Goal: Information Seeking & Learning: Check status

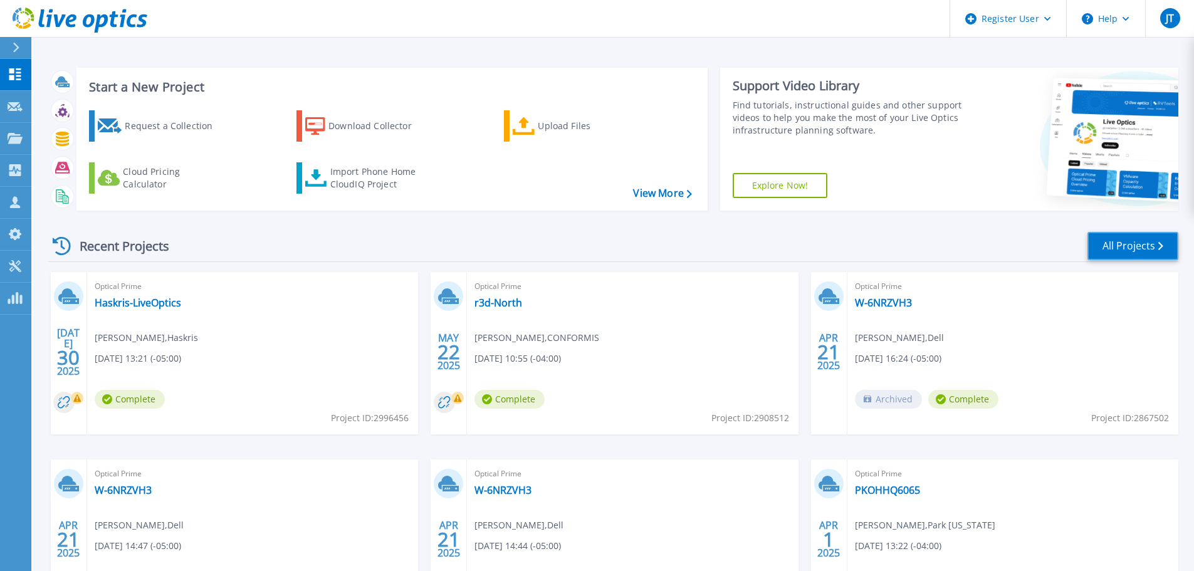
click at [1134, 242] on link "All Projects" at bounding box center [1133, 246] width 91 height 28
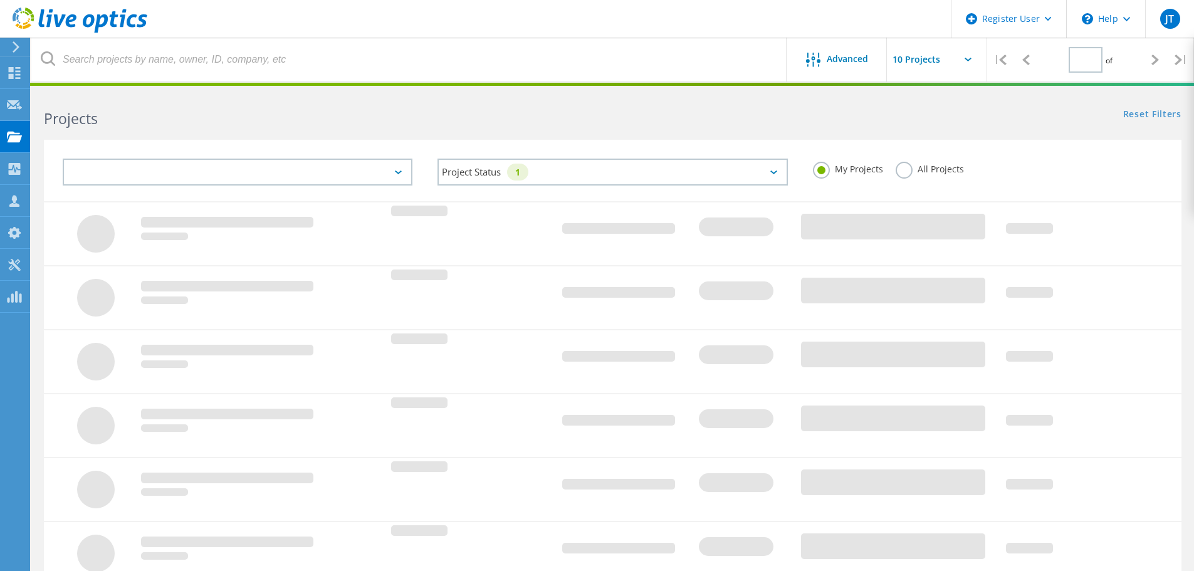
type input "1"
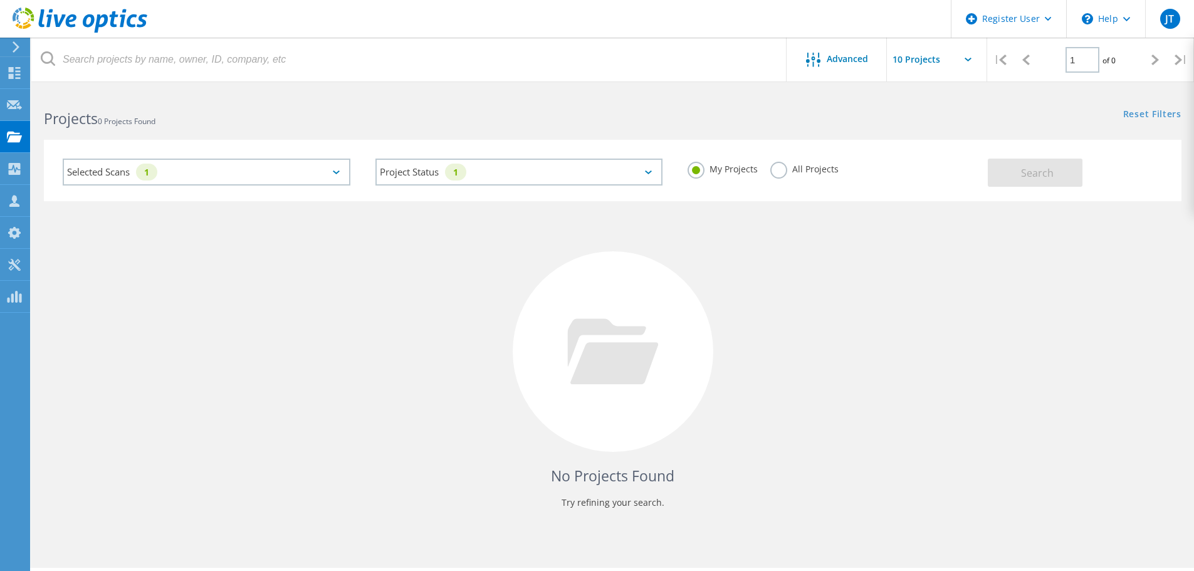
click at [791, 168] on label "All Projects" at bounding box center [805, 168] width 68 height 12
click at [0, 0] on input "All Projects" at bounding box center [0, 0] width 0 height 0
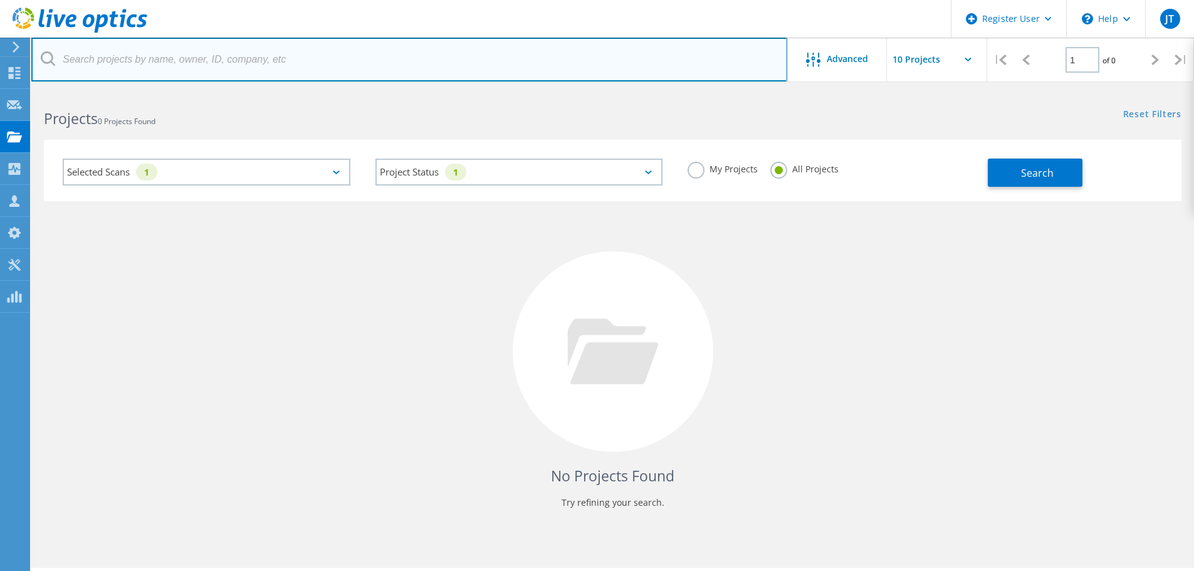
paste input "USWARMA01"
type input "USWARMA01"
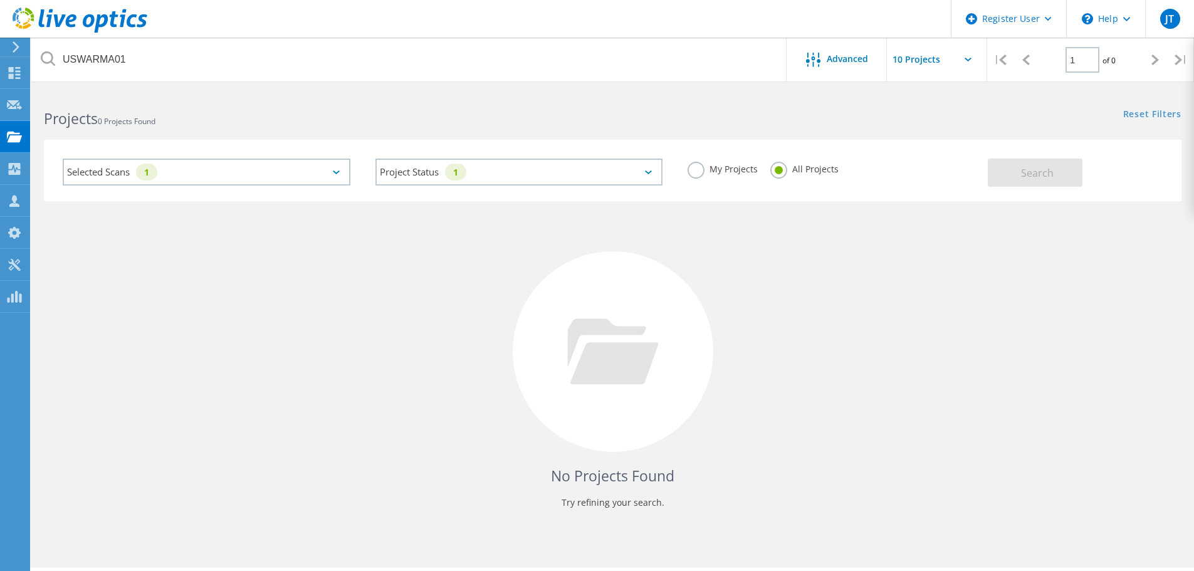
click at [216, 164] on div "Selected Scans 1" at bounding box center [207, 172] width 288 height 27
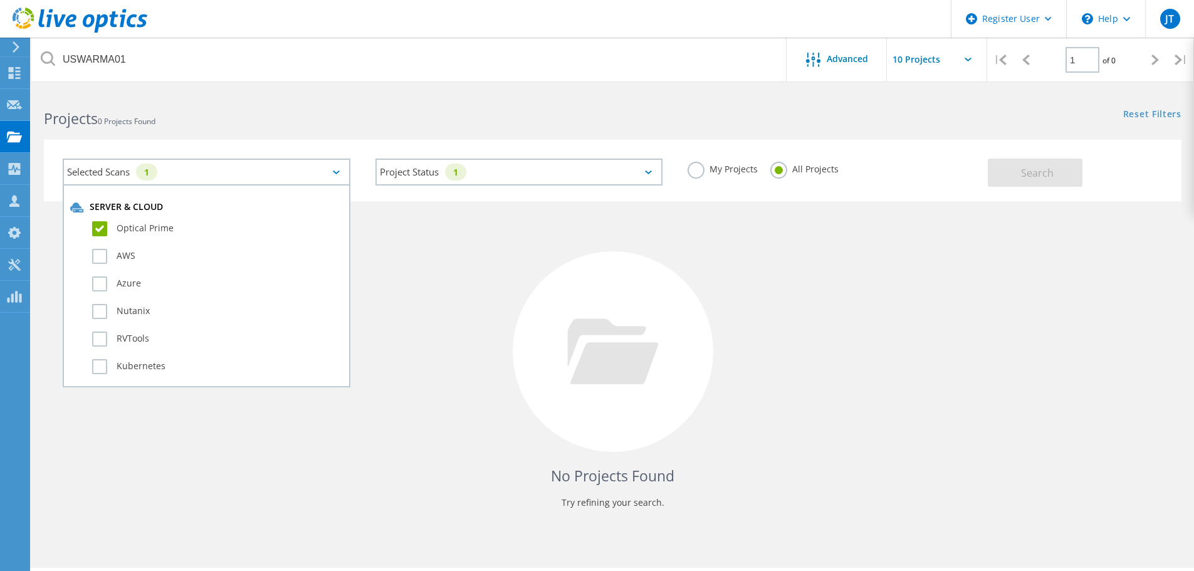
click at [100, 230] on label "Optical Prime" at bounding box center [217, 228] width 251 height 15
click at [0, 0] on input "Optical Prime" at bounding box center [0, 0] width 0 height 0
click at [1014, 173] on button "Search" at bounding box center [1035, 173] width 95 height 28
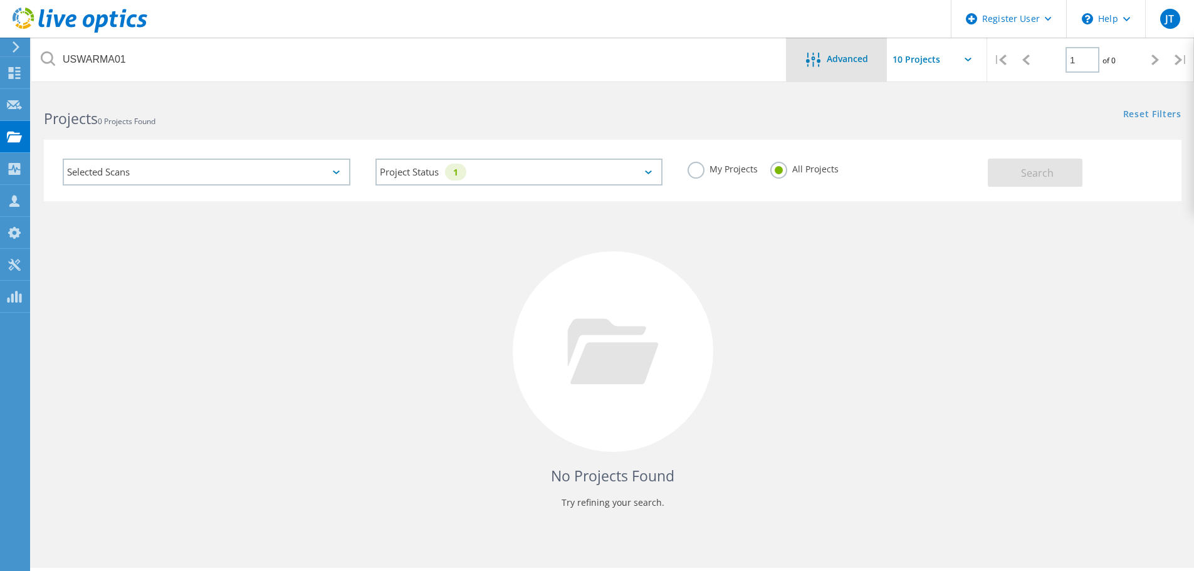
click at [826, 71] on div "Advanced" at bounding box center [837, 60] width 100 height 44
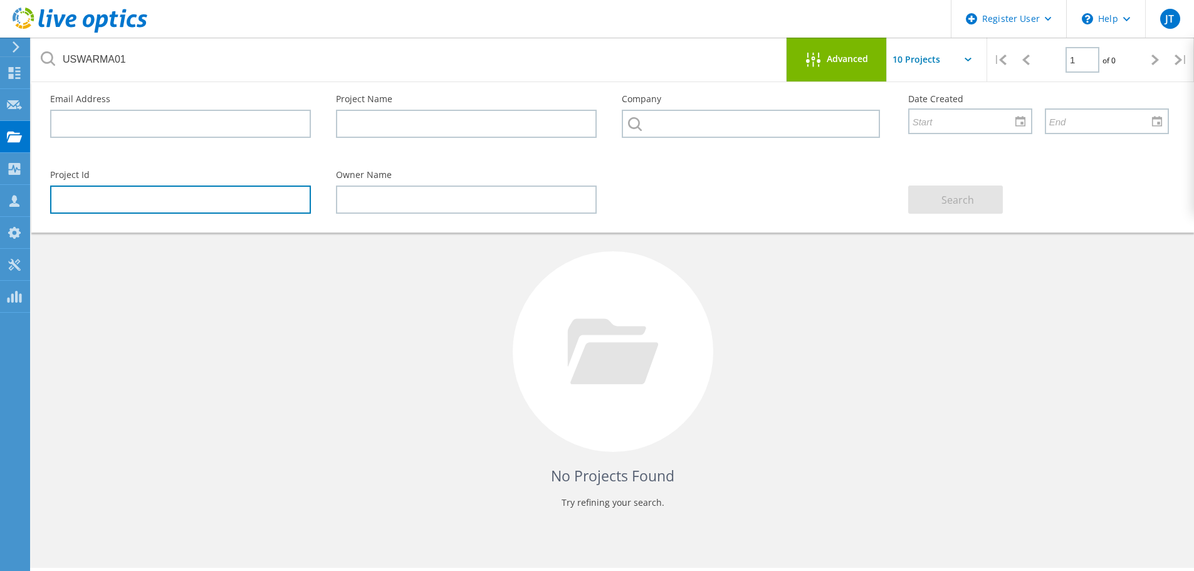
click at [78, 199] on input "text" at bounding box center [180, 200] width 261 height 28
paste input "USWARMA01"
drag, startPoint x: 130, startPoint y: 199, endPoint x: 36, endPoint y: 192, distance: 94.3
click at [36, 192] on div "Email Address Project Name Company Date Created Project Id USWARMA01 Owner Name…" at bounding box center [612, 157] width 1163 height 150
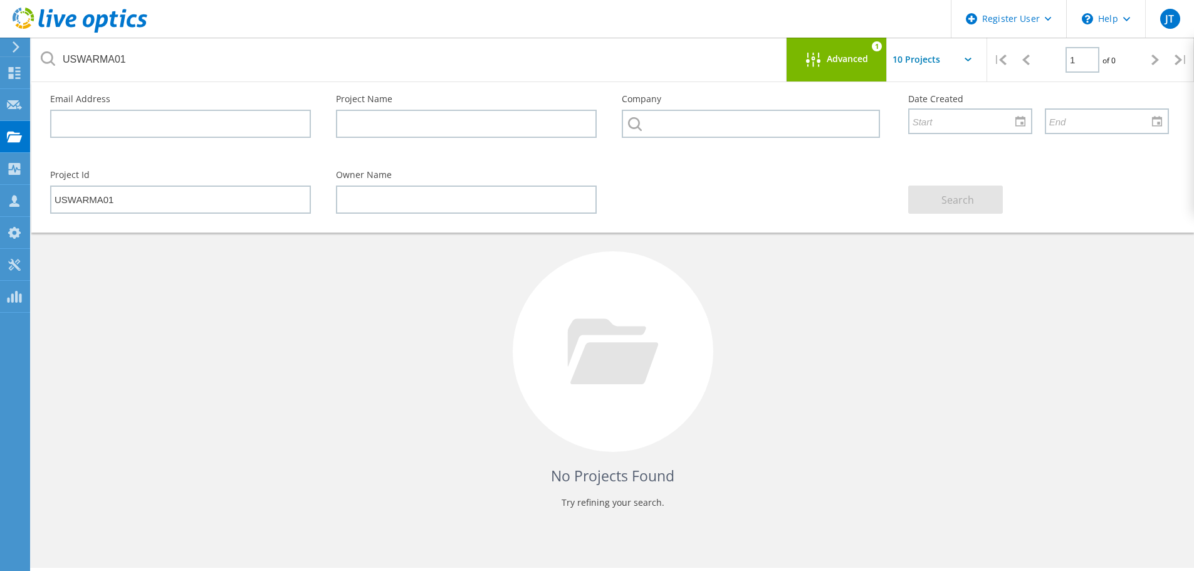
click at [605, 195] on div "Owner Name" at bounding box center [467, 192] width 286 height 68
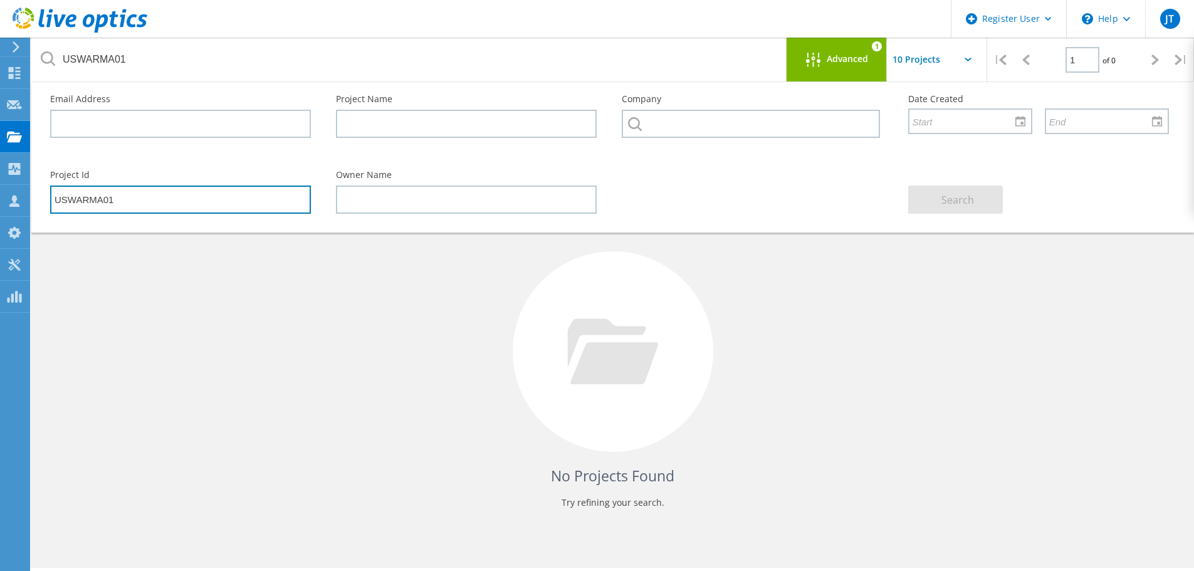
drag, startPoint x: 87, startPoint y: 194, endPoint x: 51, endPoint y: 193, distance: 35.1
click at [51, 193] on input "USWARMA01" at bounding box center [180, 200] width 261 height 28
type input "3084772"
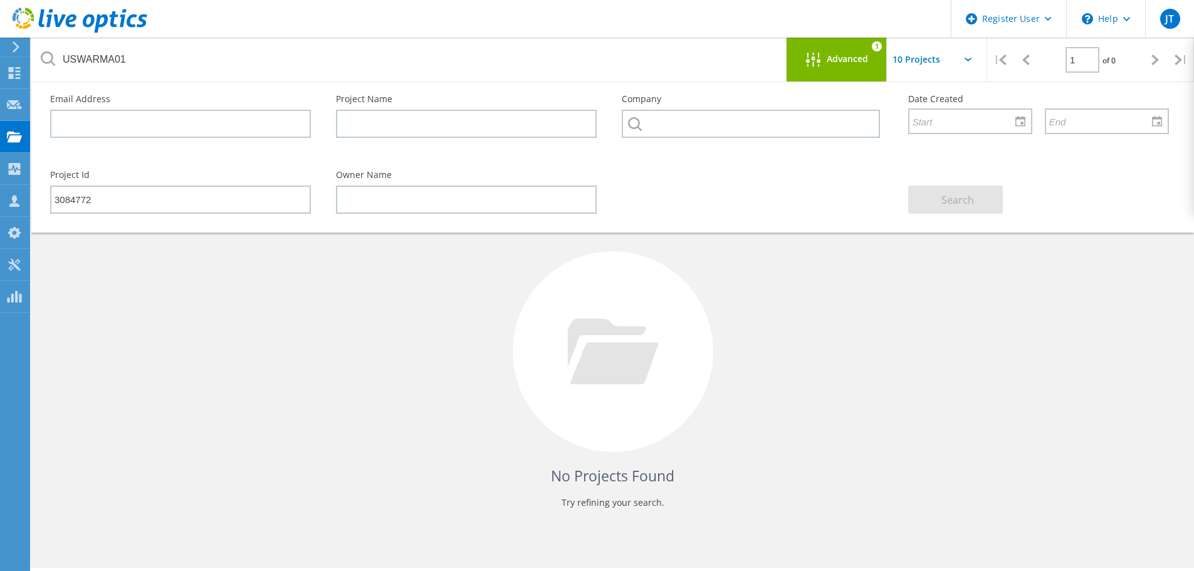
click at [654, 201] on div "Project Id 3084772 Owner Name Search" at bounding box center [610, 192] width 1144 height 68
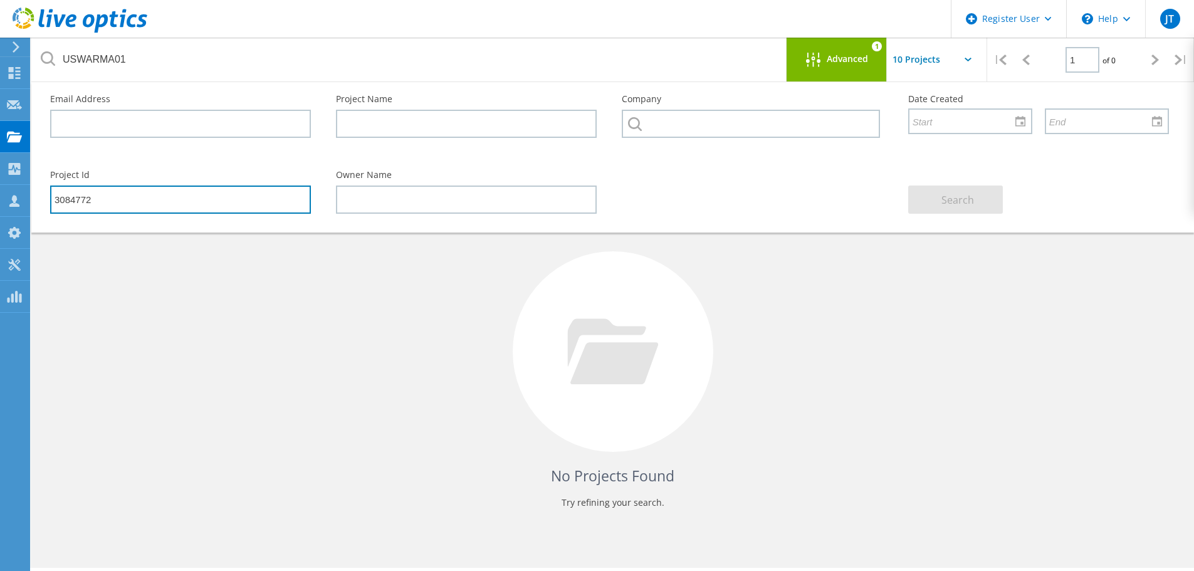
click at [287, 200] on input "3084772" at bounding box center [180, 200] width 261 height 28
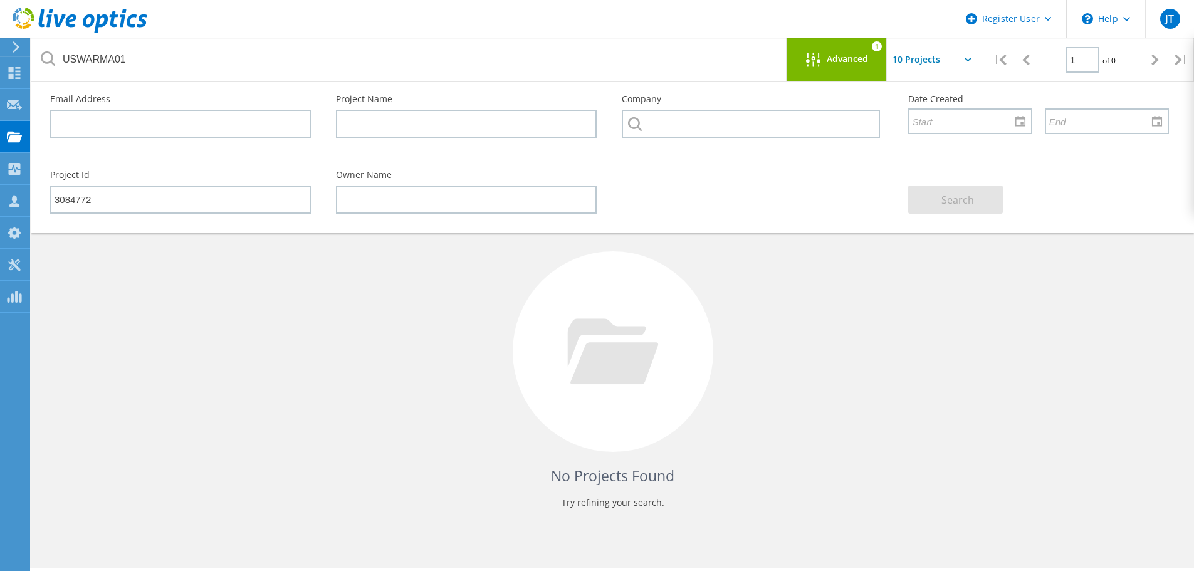
click at [325, 192] on div "Owner Name" at bounding box center [467, 192] width 286 height 68
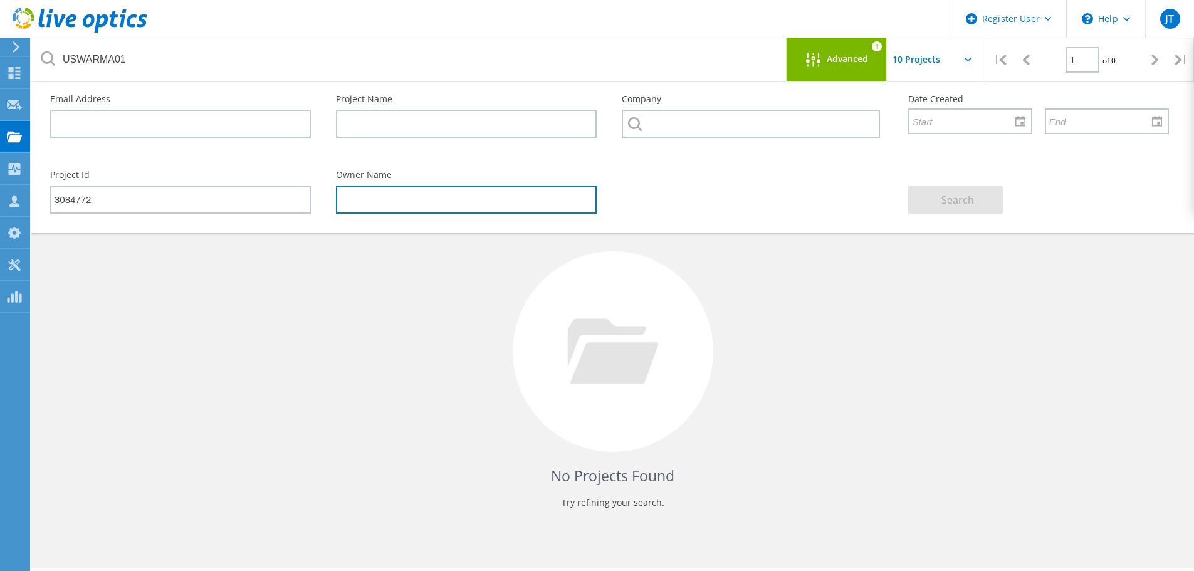
click at [353, 196] on input "text" at bounding box center [466, 200] width 261 height 28
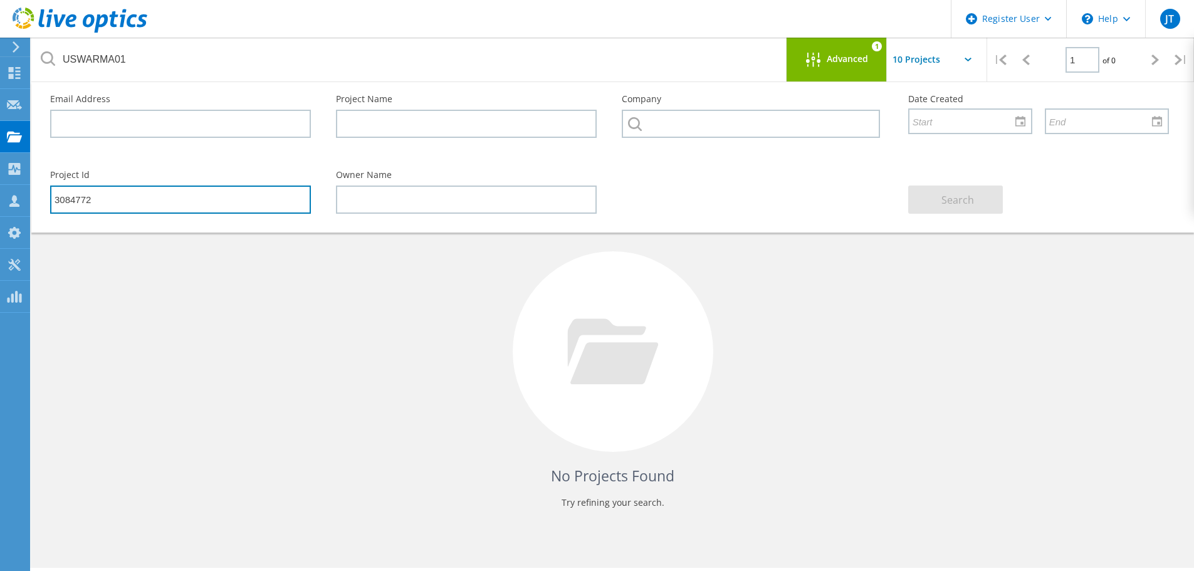
click at [275, 204] on input "3084772" at bounding box center [180, 200] width 261 height 28
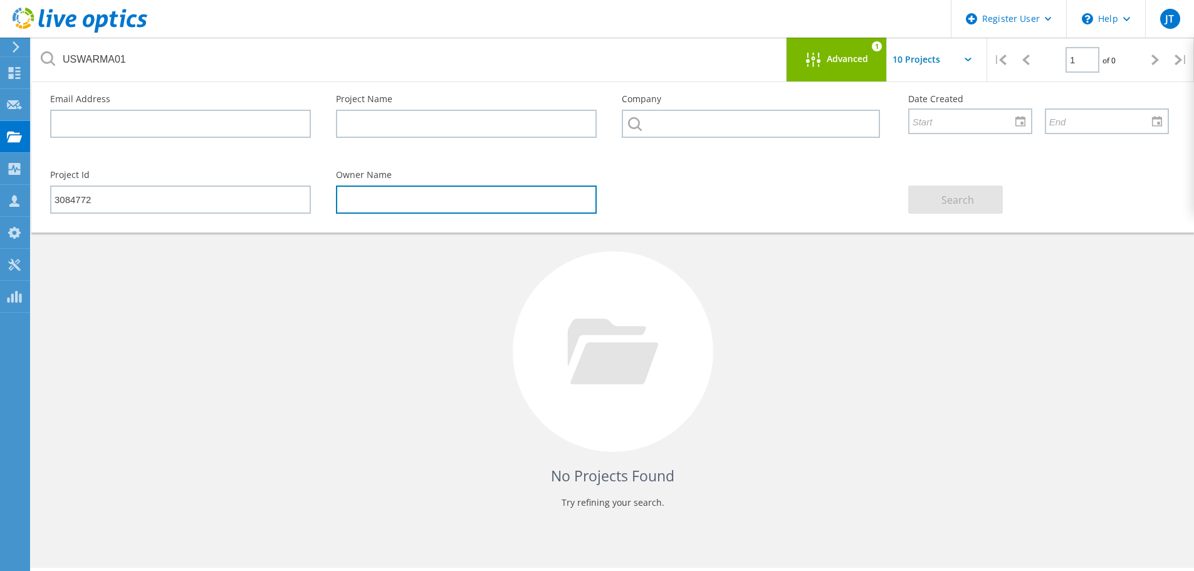
click at [387, 202] on input "text" at bounding box center [466, 200] width 261 height 28
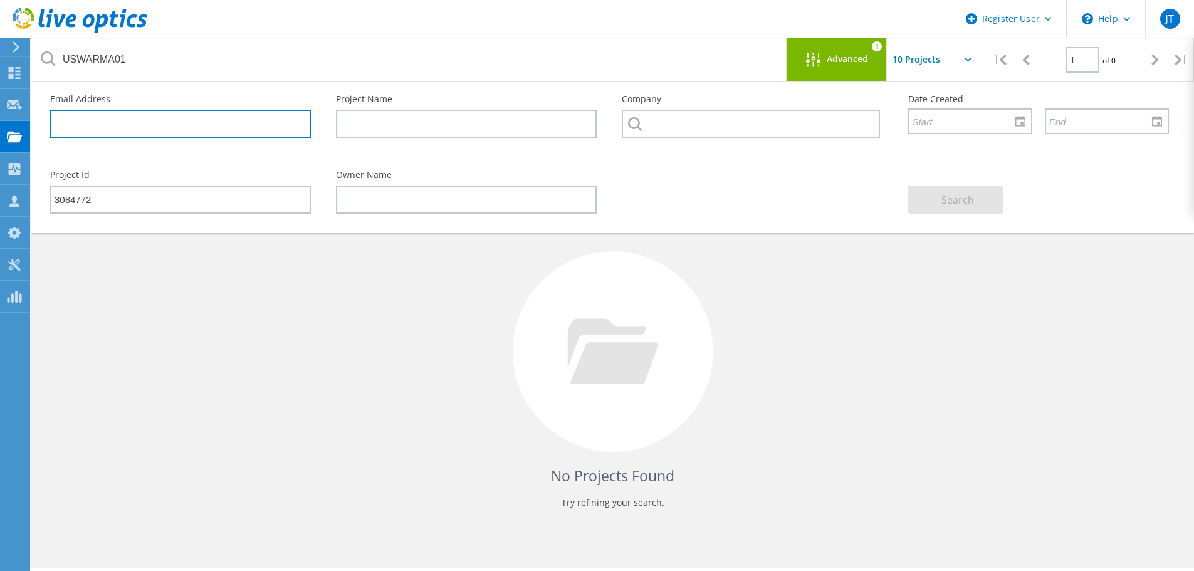
click at [150, 125] on input "text" at bounding box center [180, 124] width 261 height 28
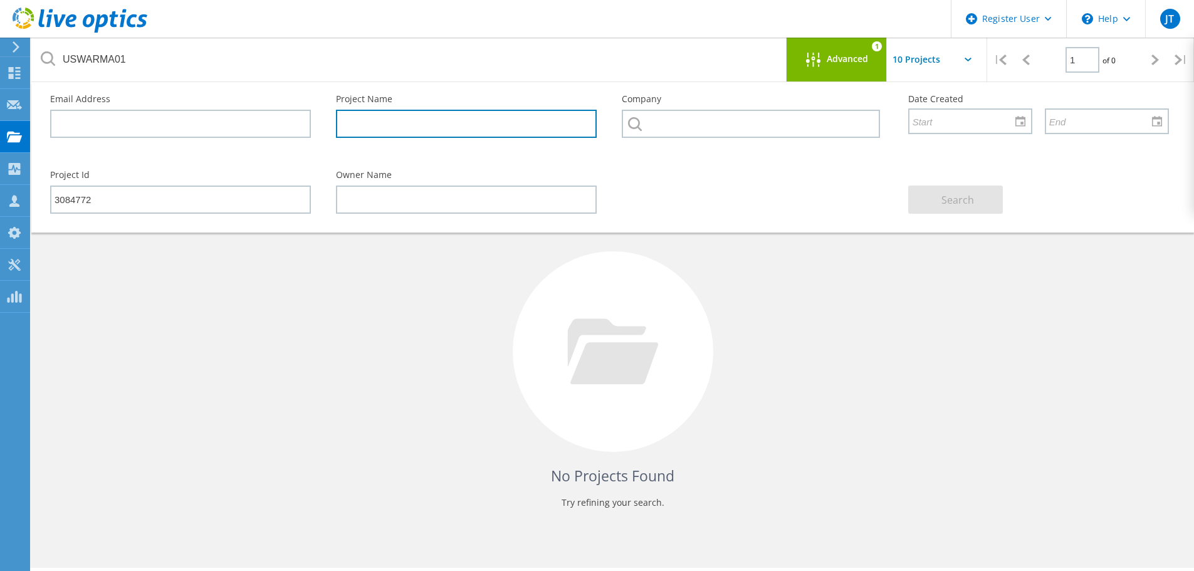
click at [392, 120] on input "text" at bounding box center [466, 124] width 261 height 28
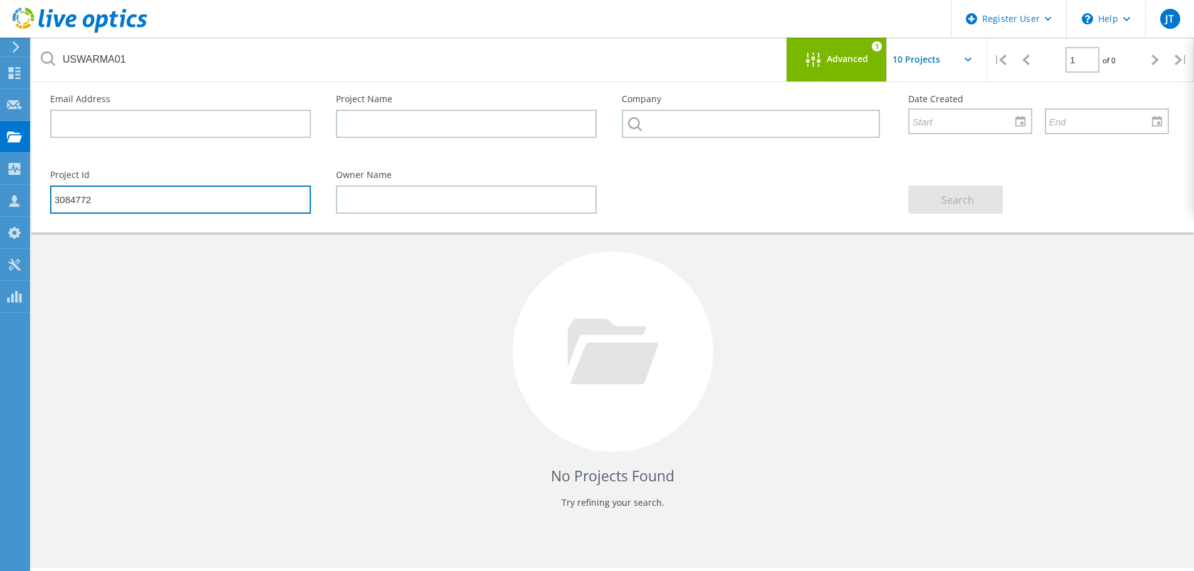
drag, startPoint x: 260, startPoint y: 204, endPoint x: 277, endPoint y: 201, distance: 18.0
click at [260, 204] on input "3084772" at bounding box center [180, 200] width 261 height 28
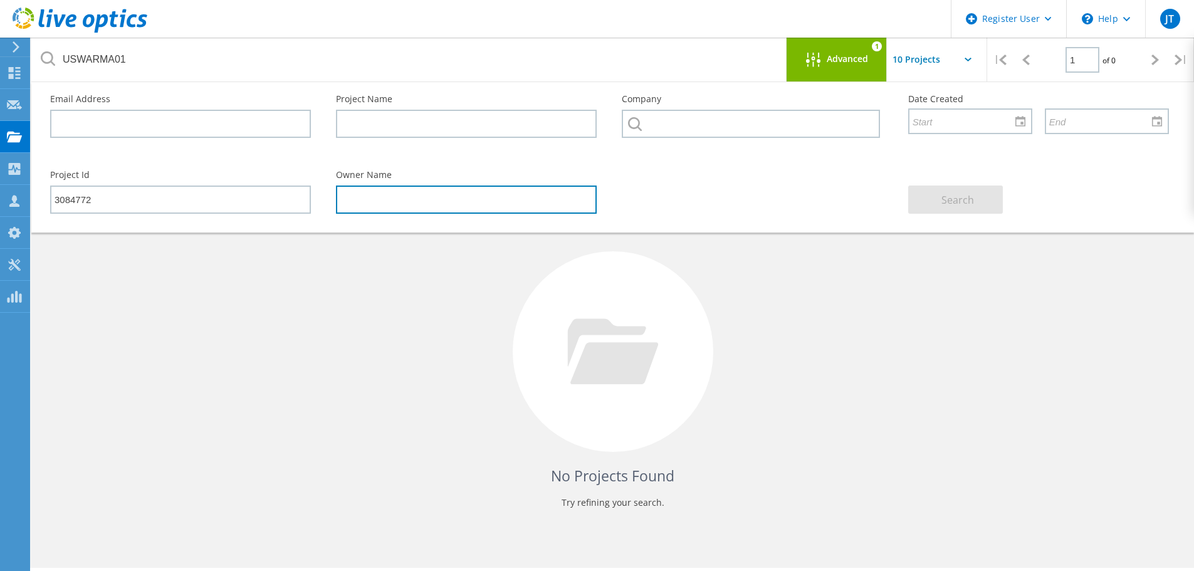
drag, startPoint x: 381, startPoint y: 190, endPoint x: 350, endPoint y: 218, distance: 41.3
click at [380, 190] on input "text" at bounding box center [466, 200] width 261 height 28
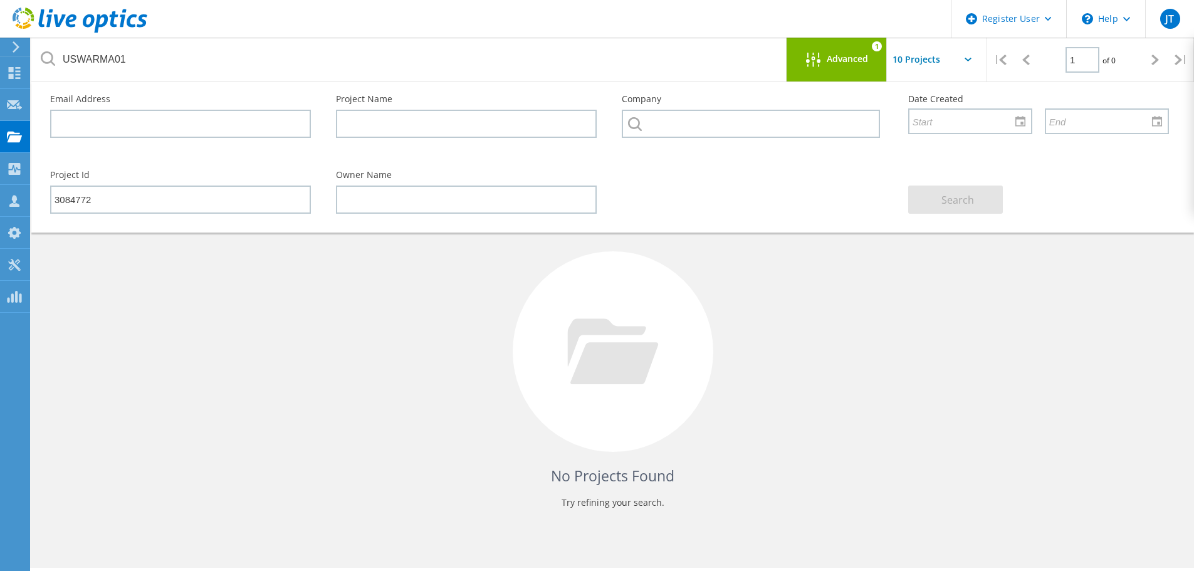
click at [149, 323] on div "No Projects Found Try refining your search." at bounding box center [613, 363] width 1138 height 324
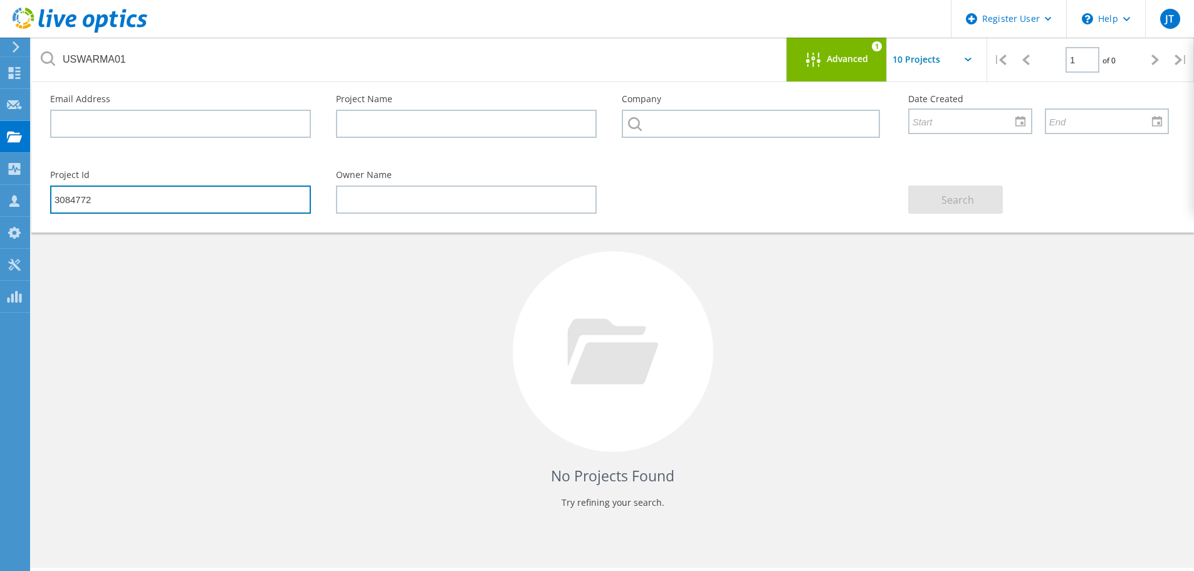
click at [119, 198] on input "3084772" at bounding box center [180, 200] width 261 height 28
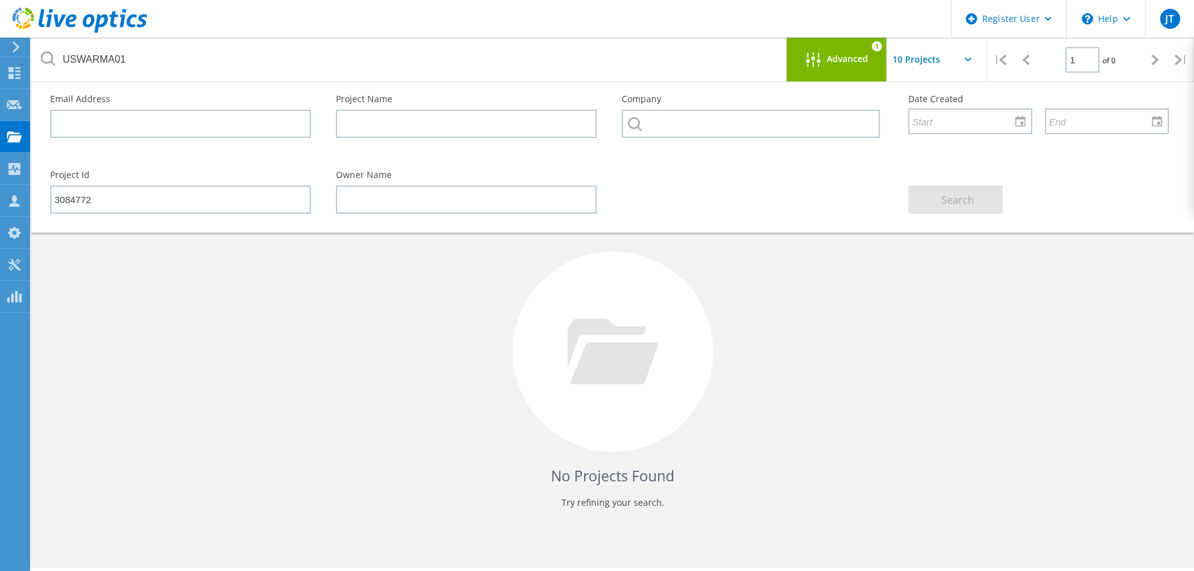
drag, startPoint x: 126, startPoint y: 283, endPoint x: 120, endPoint y: 267, distance: 16.9
click at [125, 281] on div "No Projects Found Try refining your search." at bounding box center [613, 363] width 1138 height 324
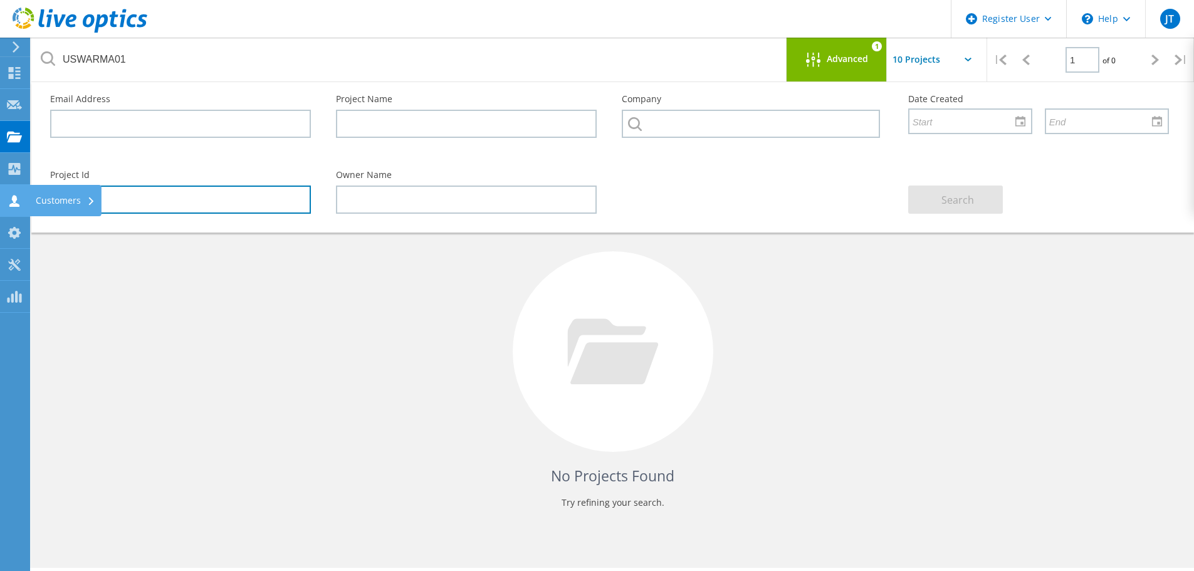
drag, startPoint x: 100, startPoint y: 208, endPoint x: 26, endPoint y: 202, distance: 74.8
click at [26, 202] on div "Register User \n Help Explore Helpful Articles Contact Support JT Dell User Jas…" at bounding box center [597, 348] width 1194 height 515
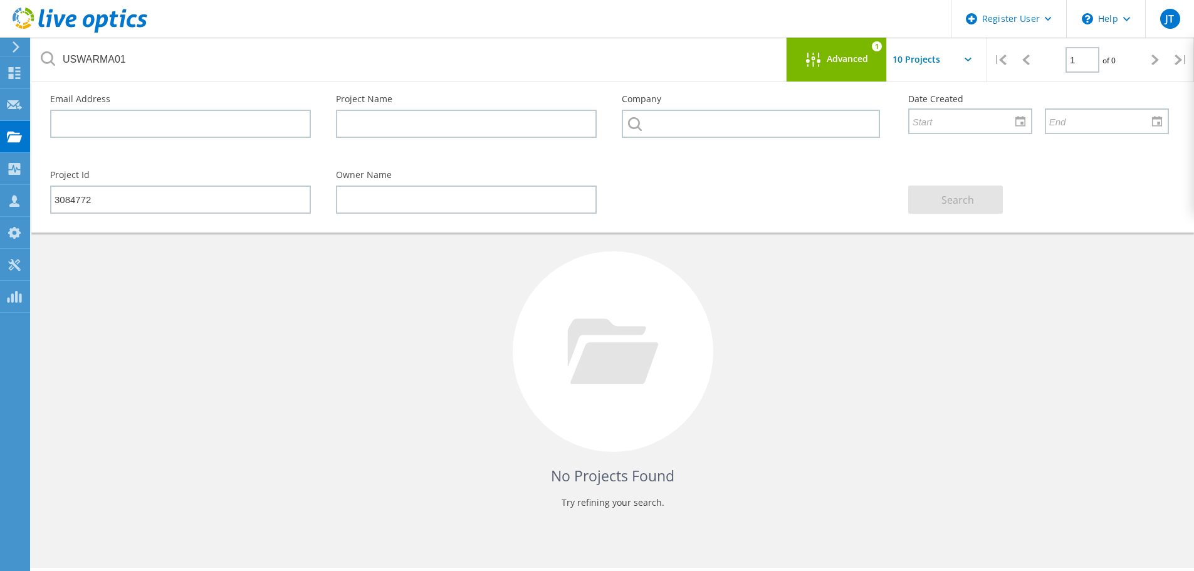
click at [112, 296] on div "No Projects Found Try refining your search." at bounding box center [613, 363] width 1138 height 324
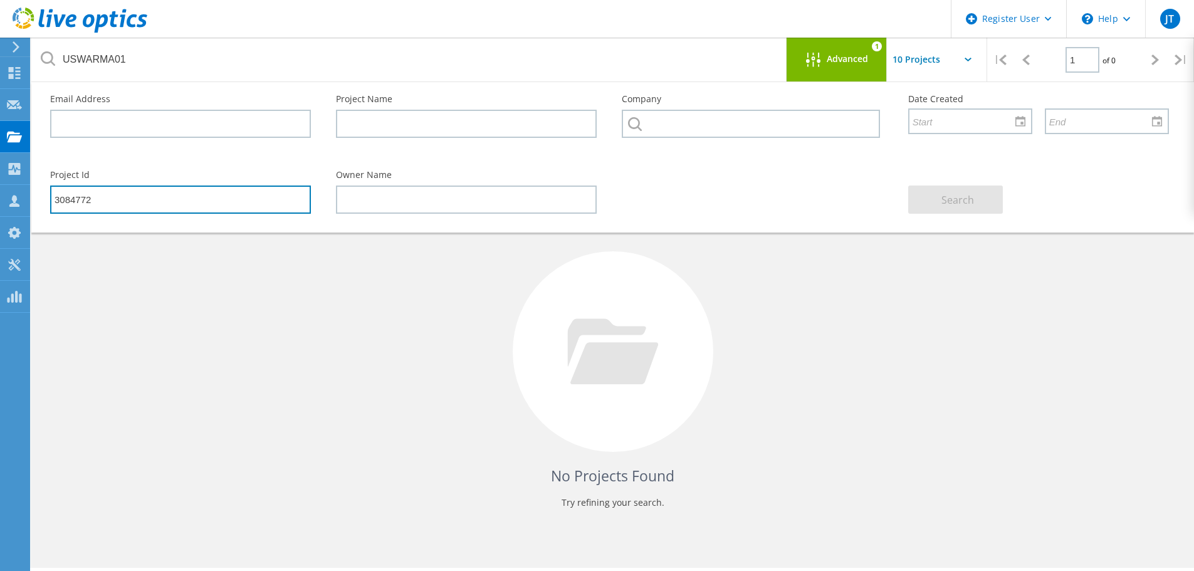
drag, startPoint x: 108, startPoint y: 204, endPoint x: 51, endPoint y: 198, distance: 57.5
click at [51, 198] on input "3084772" at bounding box center [180, 200] width 261 height 28
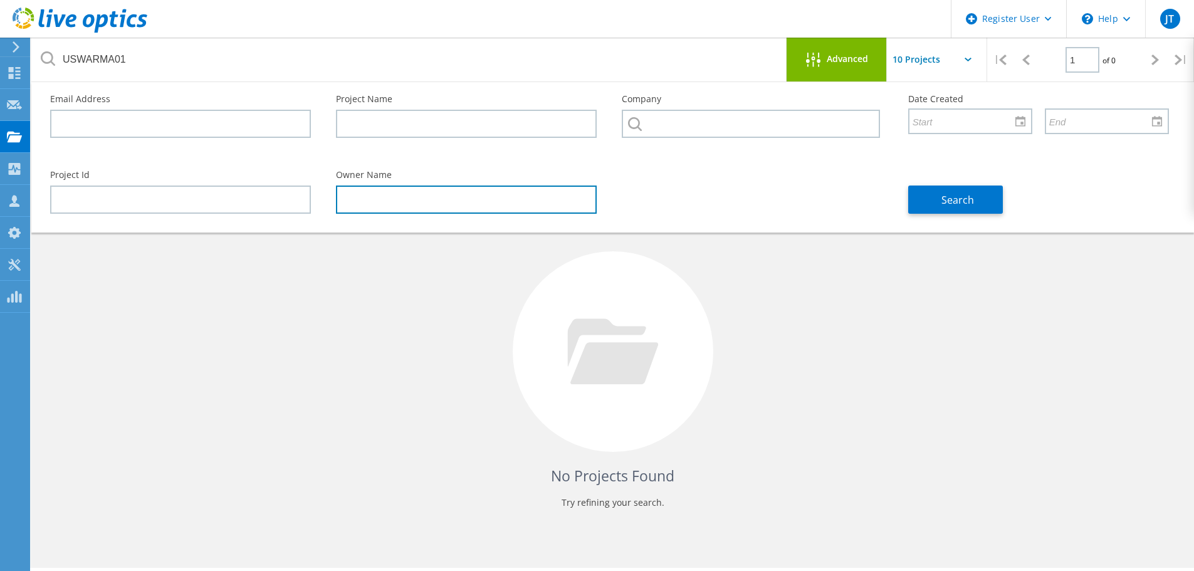
click at [381, 198] on input "text" at bounding box center [466, 200] width 261 height 28
type input "Perry Szarka"
drag, startPoint x: 424, startPoint y: 201, endPoint x: 286, endPoint y: 208, distance: 138.7
click at [285, 208] on div "Project Id Owner Name Perry Szarka Search" at bounding box center [610, 192] width 1144 height 68
click at [417, 201] on input "Perry Szarka" at bounding box center [466, 200] width 261 height 28
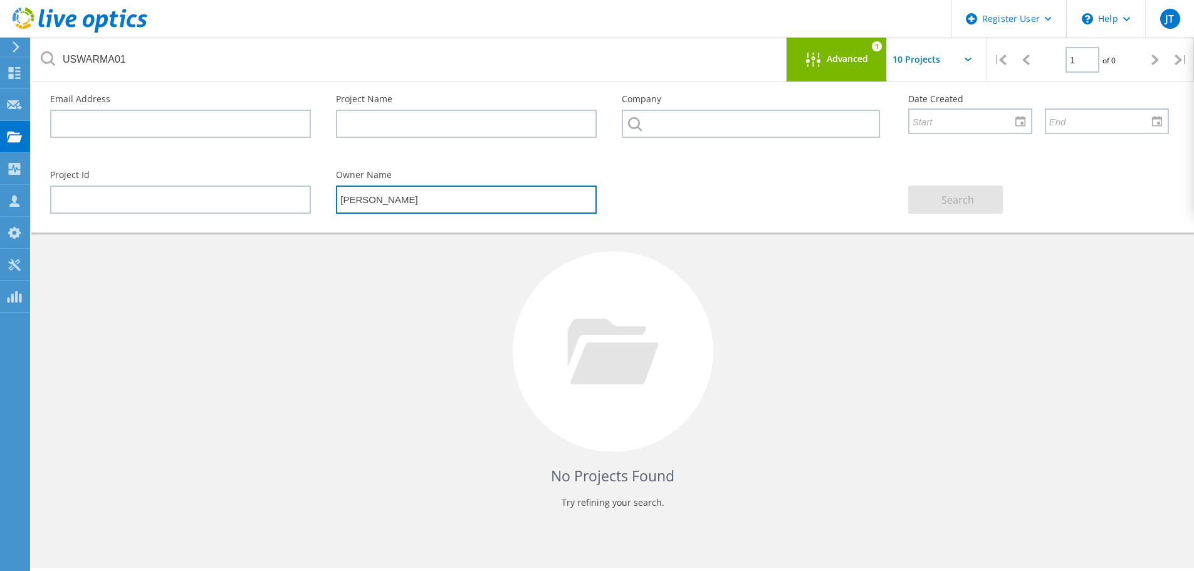
drag, startPoint x: 417, startPoint y: 201, endPoint x: 282, endPoint y: 194, distance: 135.6
click at [292, 200] on div "Project Id Owner Name Perry Szarka Search" at bounding box center [610, 192] width 1144 height 68
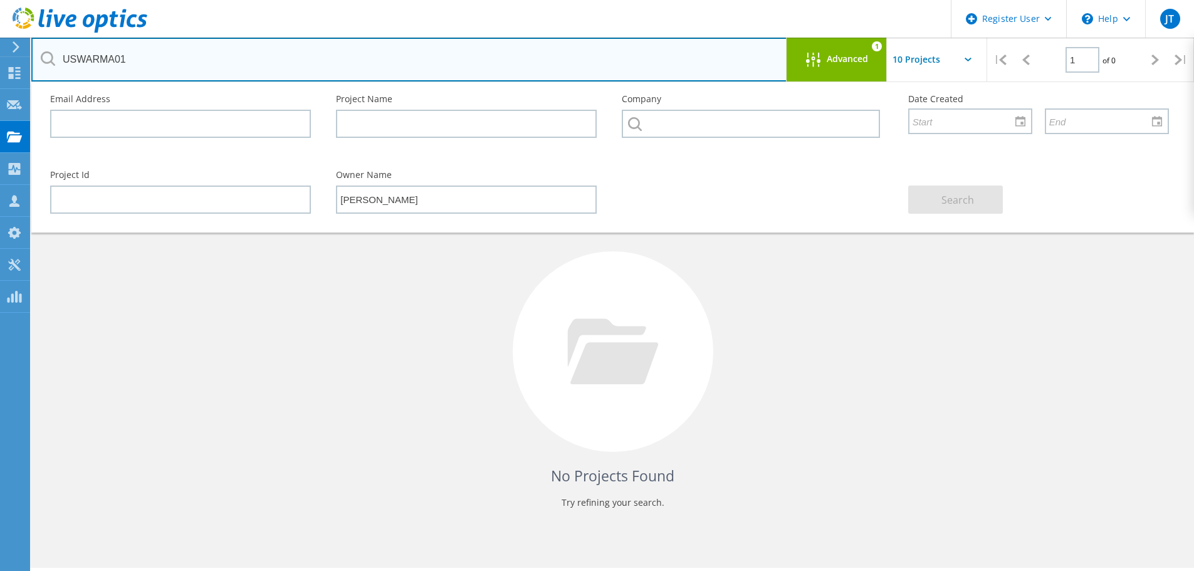
drag, startPoint x: 133, startPoint y: 60, endPoint x: 45, endPoint y: 68, distance: 88.8
click at [45, 68] on input "USWARMA01" at bounding box center [409, 60] width 756 height 44
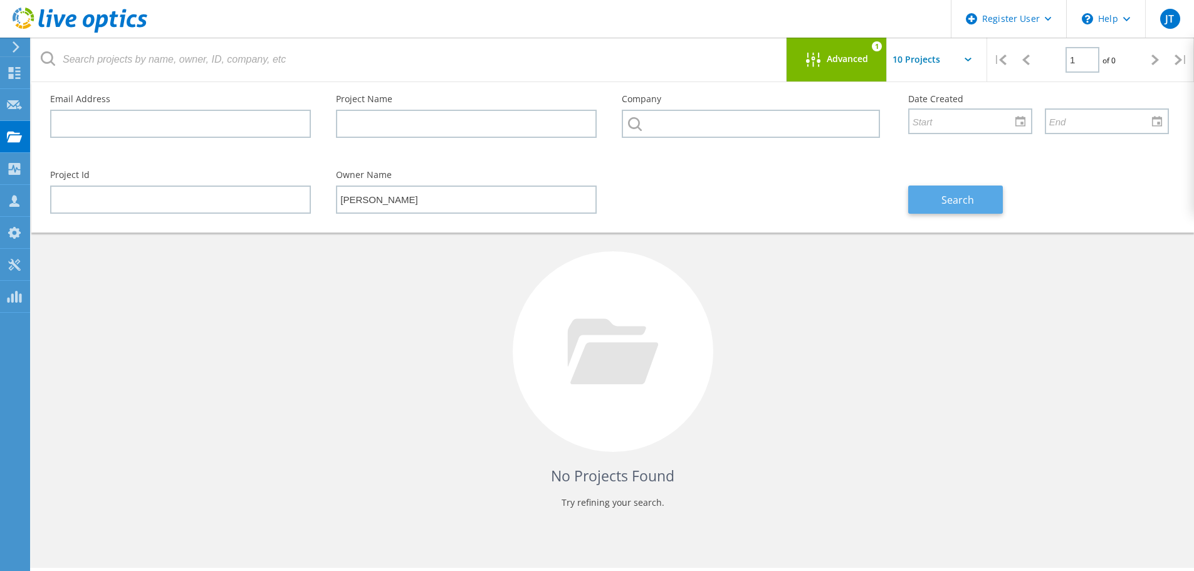
click at [951, 193] on span "Search" at bounding box center [958, 200] width 33 height 14
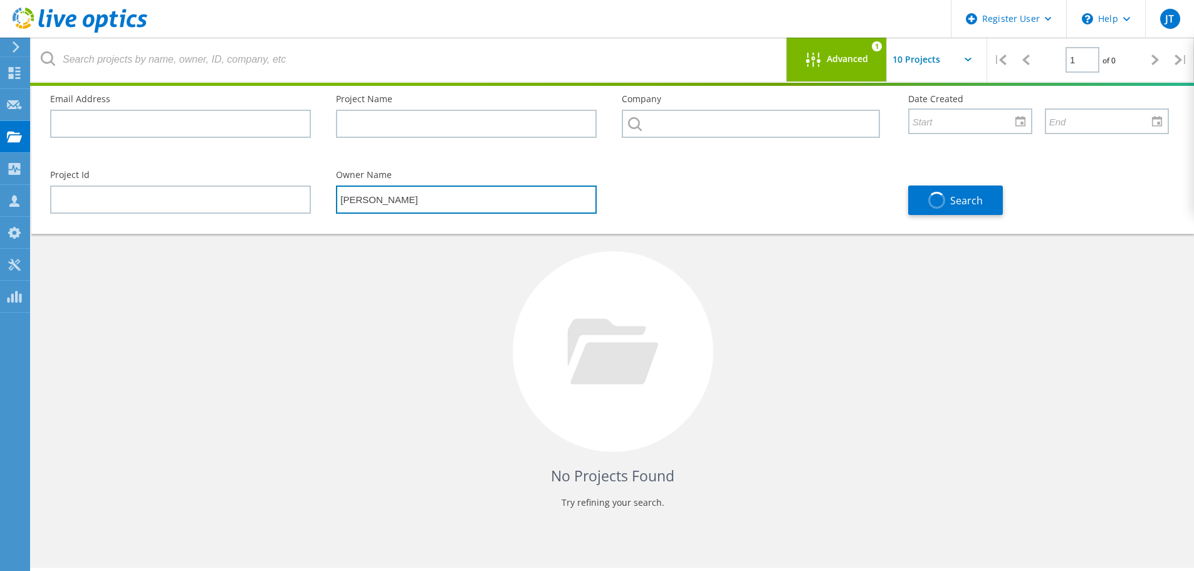
drag, startPoint x: 395, startPoint y: 201, endPoint x: 276, endPoint y: 198, distance: 119.2
click at [276, 198] on div "Project Id Owner Name Perry Szarka Search" at bounding box center [610, 193] width 1144 height 70
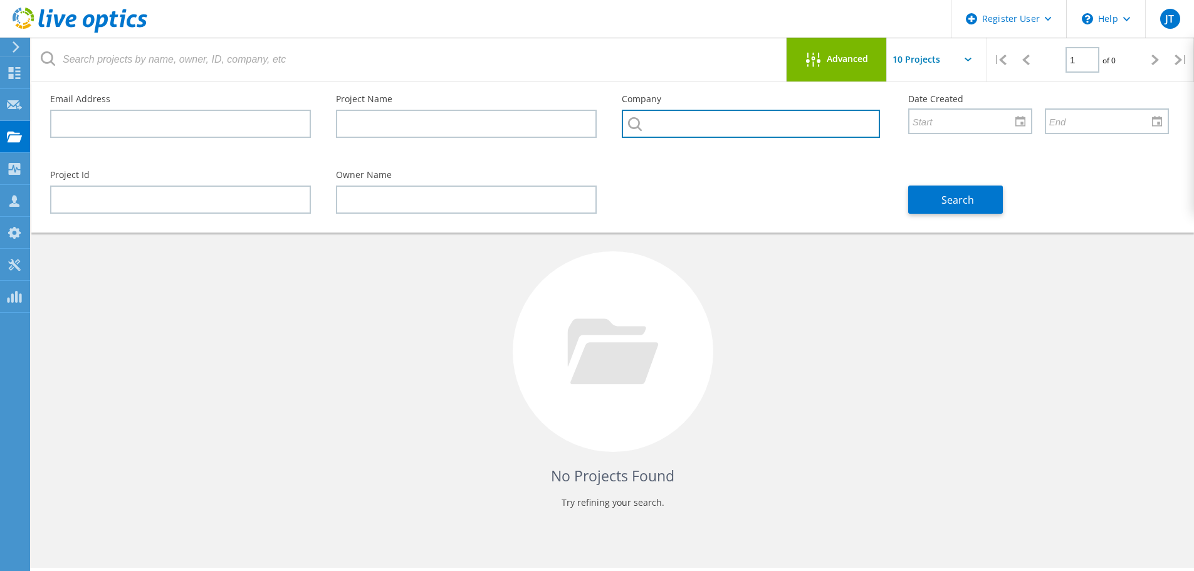
drag, startPoint x: 663, startPoint y: 125, endPoint x: 645, endPoint y: 126, distance: 18.2
click at [660, 125] on input "text" at bounding box center [751, 124] width 258 height 28
type input "Logicalis"
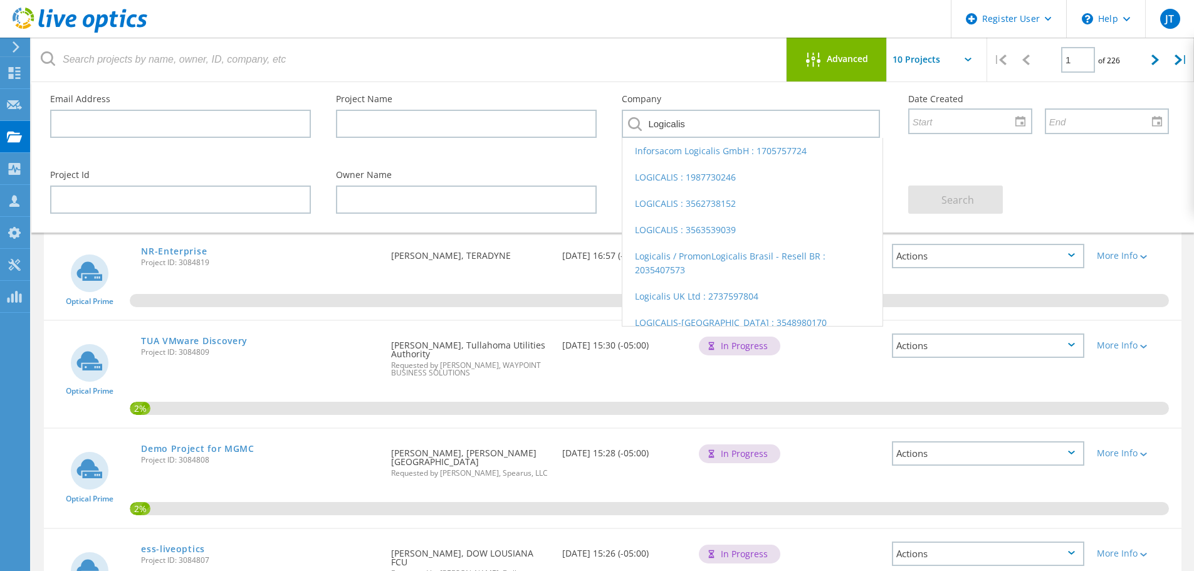
click at [370, 33] on header "Register User \n Help Explore Helpful Articles Contact Support JT Dell User Jas…" at bounding box center [597, 19] width 1194 height 38
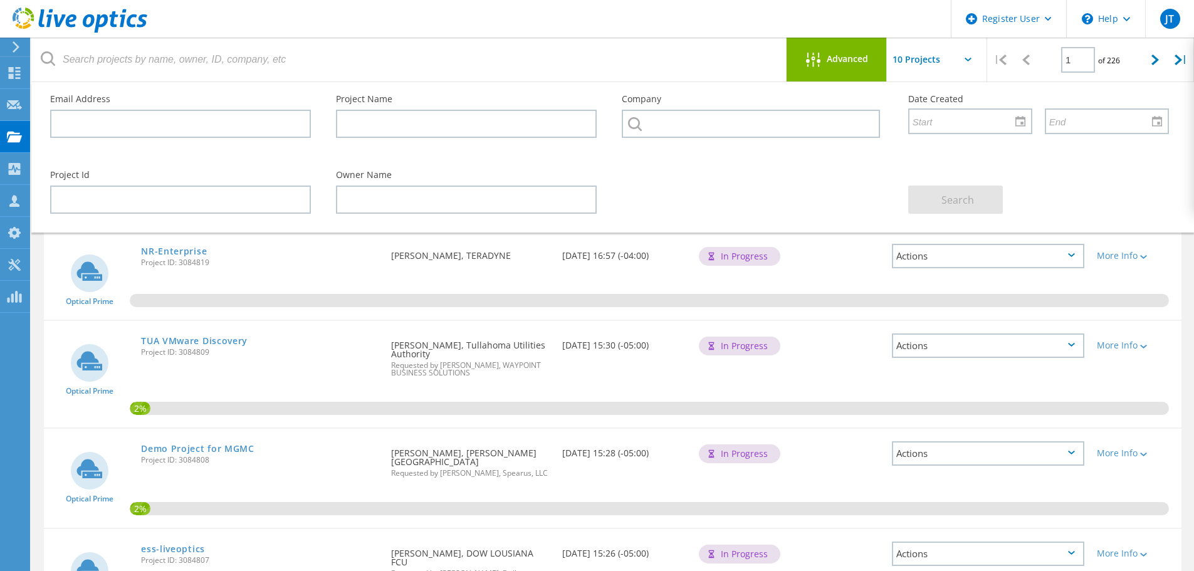
click at [787, 76] on div "Advanced" at bounding box center [837, 60] width 100 height 44
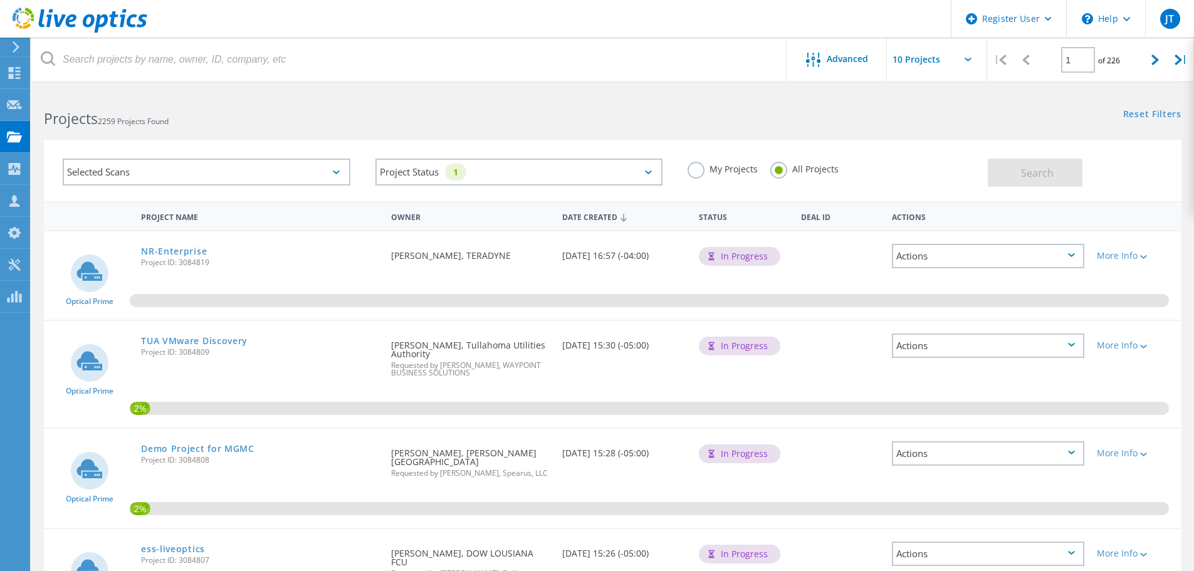
click at [319, 174] on div "Selected Scans" at bounding box center [207, 172] width 288 height 27
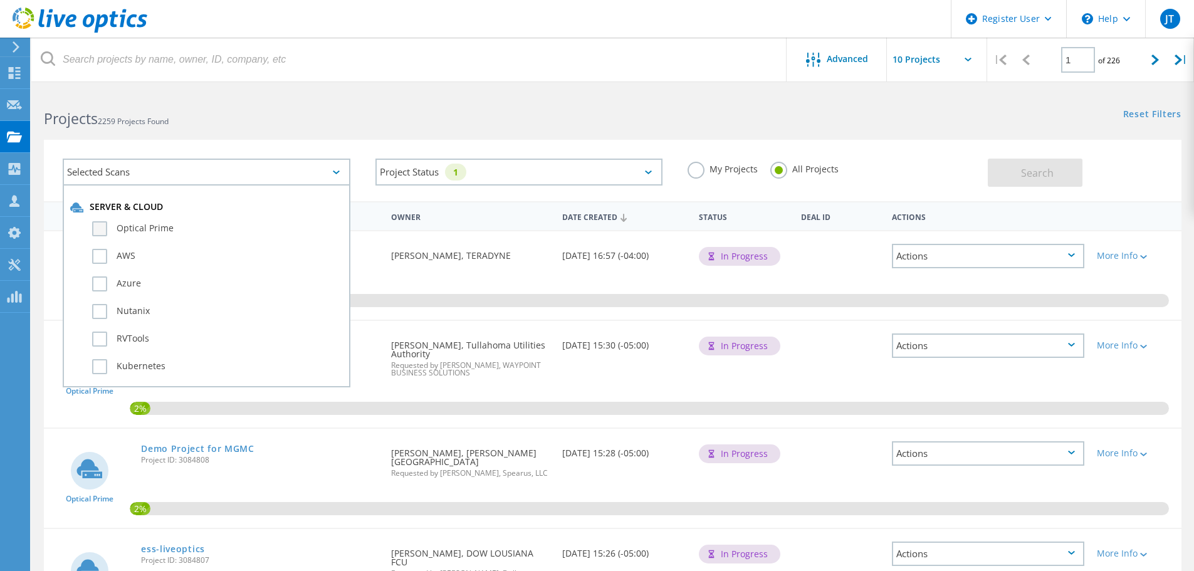
click at [100, 230] on label "Optical Prime" at bounding box center [217, 228] width 251 height 15
click at [0, 0] on input "Optical Prime" at bounding box center [0, 0] width 0 height 0
click at [1053, 171] on span "Search" at bounding box center [1037, 173] width 33 height 14
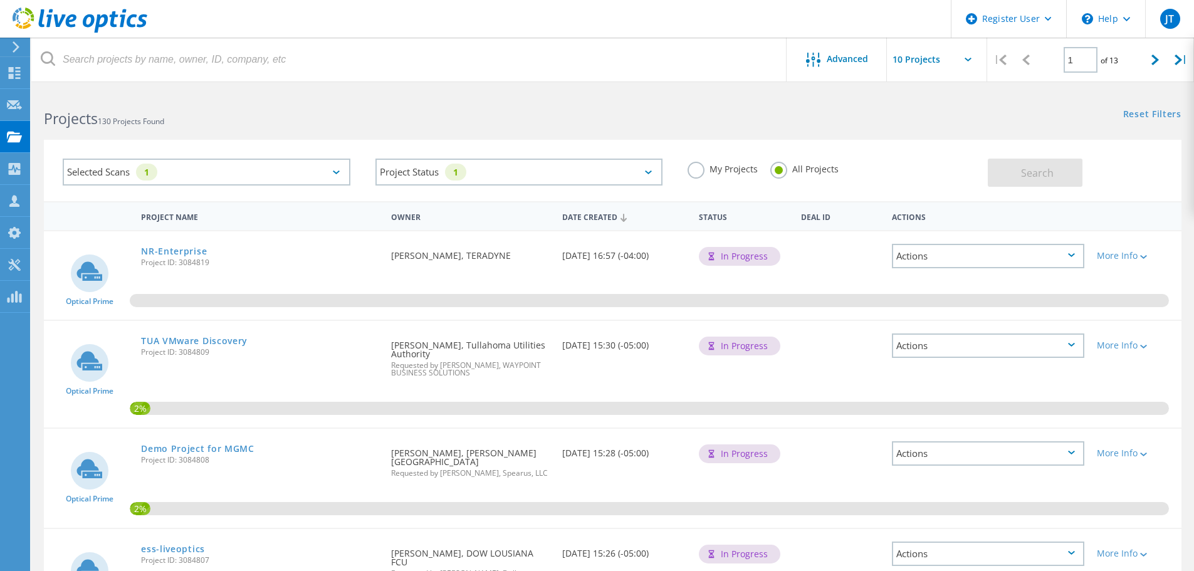
click at [912, 179] on div "My Projects All Projects" at bounding box center [831, 169] width 313 height 46
click at [363, 169] on div "Project Status 1 In Progress Complete Published Anonymous Archived Error" at bounding box center [519, 172] width 313 height 52
click at [670, 170] on div "Project Status 1 In Progress Complete Published Anonymous Archived Error" at bounding box center [519, 172] width 313 height 52
click at [357, 165] on div "Selected Scans 1" at bounding box center [206, 172] width 313 height 52
click at [907, 162] on div "My Projects All Projects" at bounding box center [831, 169] width 313 height 46
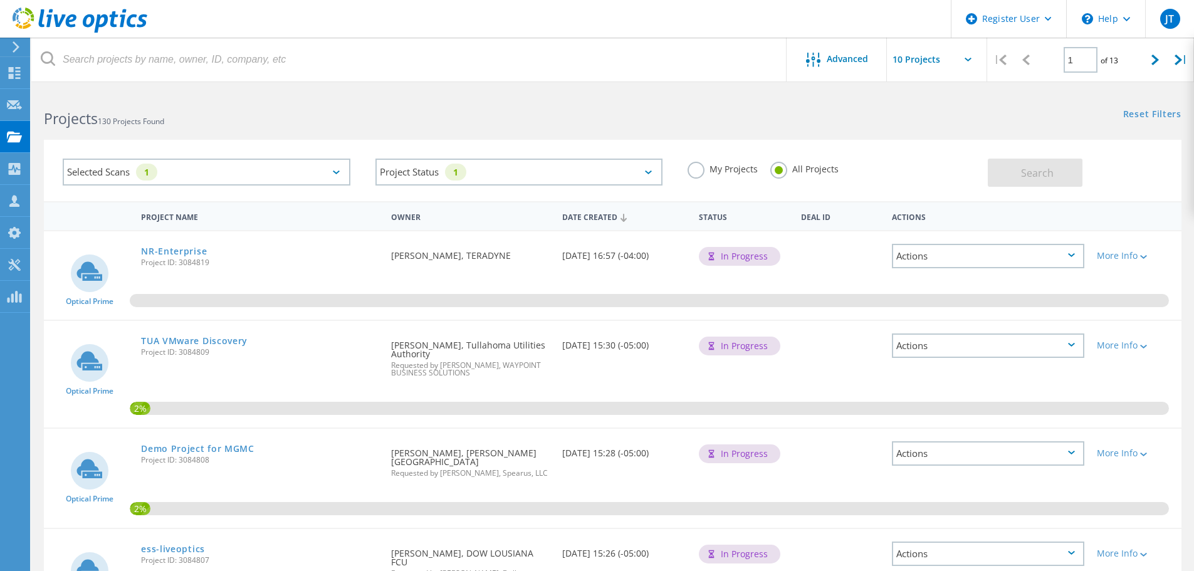
click at [1138, 170] on div "Search" at bounding box center [1081, 166] width 187 height 41
drag, startPoint x: 931, startPoint y: 169, endPoint x: 946, endPoint y: 166, distance: 14.9
click at [931, 171] on div "My Projects All Projects" at bounding box center [831, 169] width 313 height 46
click at [1025, 142] on div "Selected Scans 1 Project Status 1 In Progress Complete Published Anonymous Arch…" at bounding box center [613, 170] width 1138 height 61
click at [1021, 193] on div "Selected Scans 1 Project Status 1 In Progress Complete Published Anonymous Arch…" at bounding box center [613, 170] width 1138 height 61
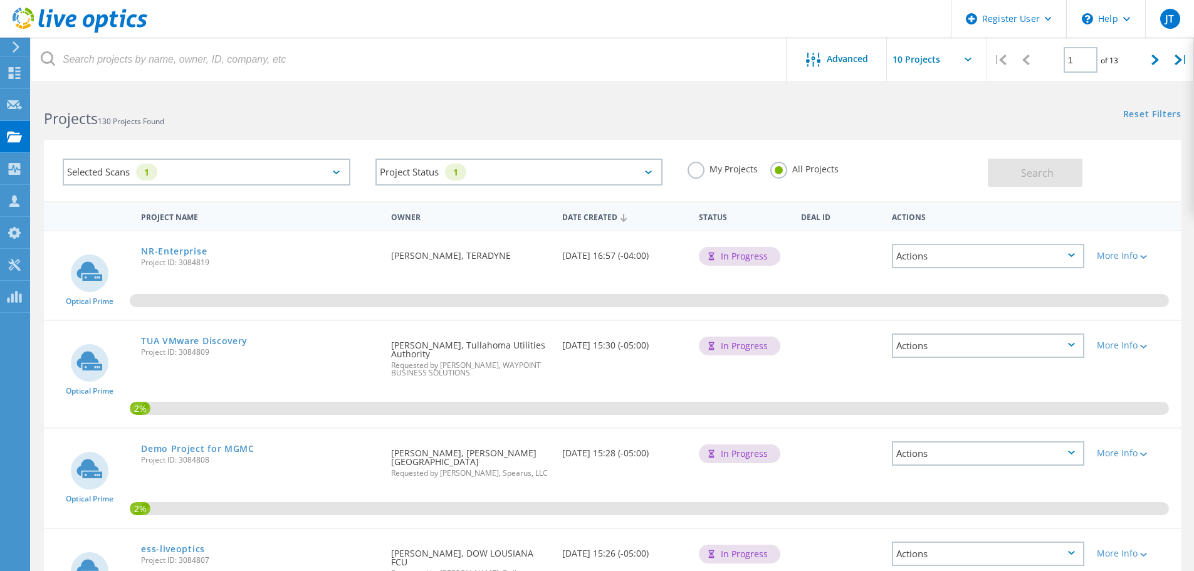
click at [964, 165] on div "My Projects All Projects" at bounding box center [831, 169] width 313 height 46
click at [1012, 145] on div "Selected Scans 1 Project Status 1 In Progress Complete Published Anonymous Arch…" at bounding box center [613, 170] width 1138 height 61
click at [1014, 193] on div "Selected Scans 1 Project Status 1 In Progress Complete Published Anonymous Arch…" at bounding box center [613, 170] width 1138 height 61
drag, startPoint x: 1105, startPoint y: 170, endPoint x: 1057, endPoint y: 140, distance: 56.9
click at [1102, 167] on div "Search" at bounding box center [1081, 166] width 187 height 41
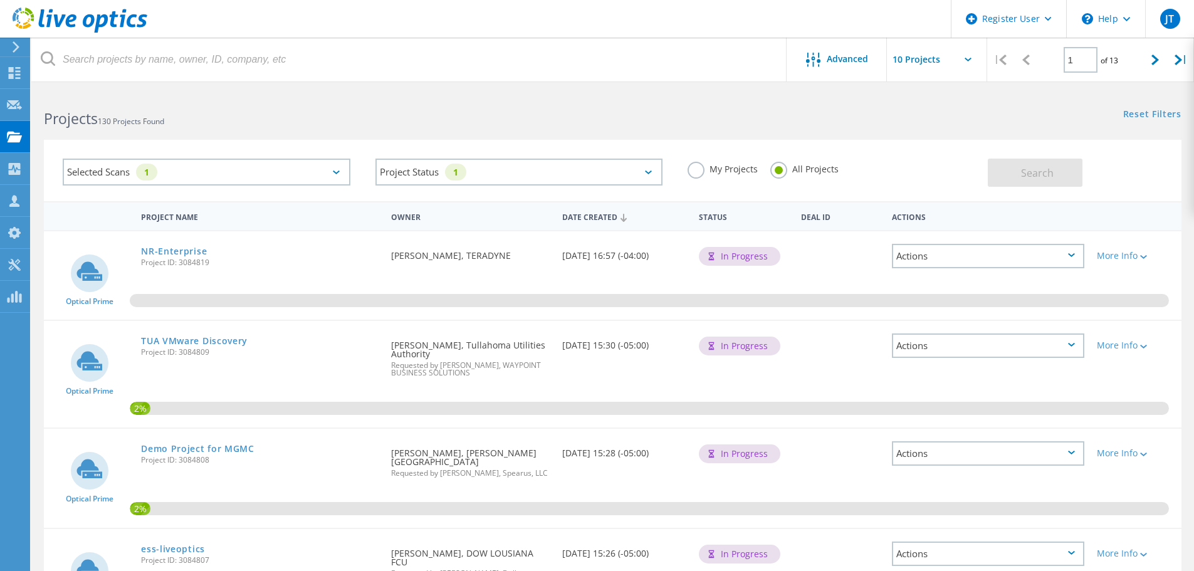
click at [1021, 142] on div "Selected Scans 1 Project Status 1 In Progress Complete Published Anonymous Arch…" at bounding box center [613, 170] width 1138 height 61
click at [1023, 190] on div "Selected Scans 1 Project Status 1 In Progress Complete Published Anonymous Arch…" at bounding box center [613, 170] width 1138 height 61
click at [960, 172] on div "My Projects All Projects" at bounding box center [831, 169] width 313 height 46
click at [18, 50] on icon at bounding box center [15, 46] width 9 height 11
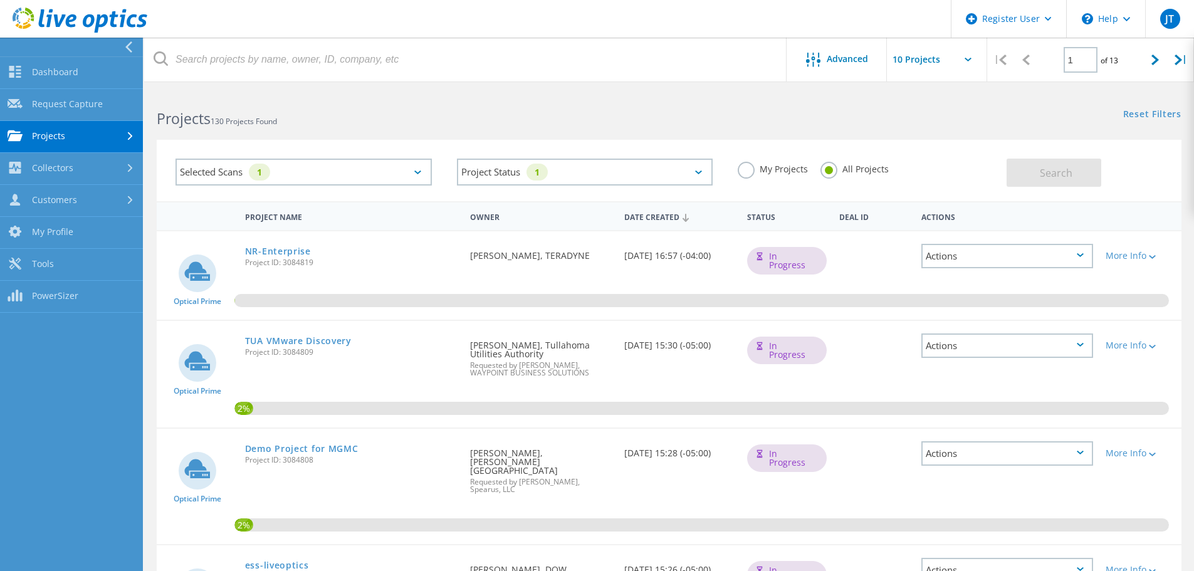
click at [320, 98] on div "Projects 130 Projects Found" at bounding box center [406, 107] width 525 height 33
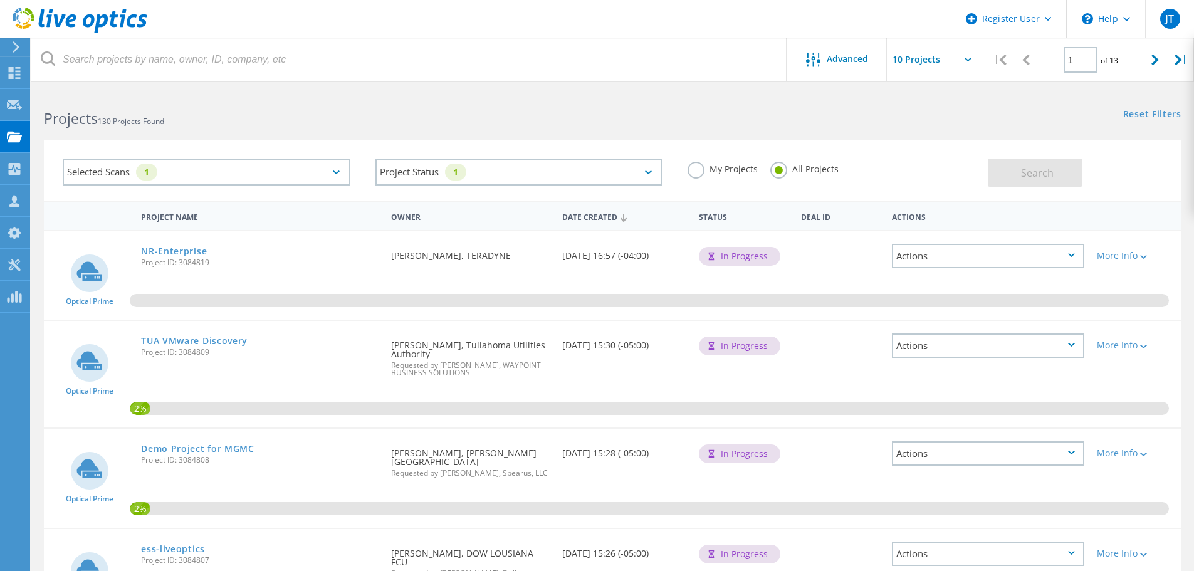
click at [14, 45] on icon at bounding box center [15, 46] width 9 height 11
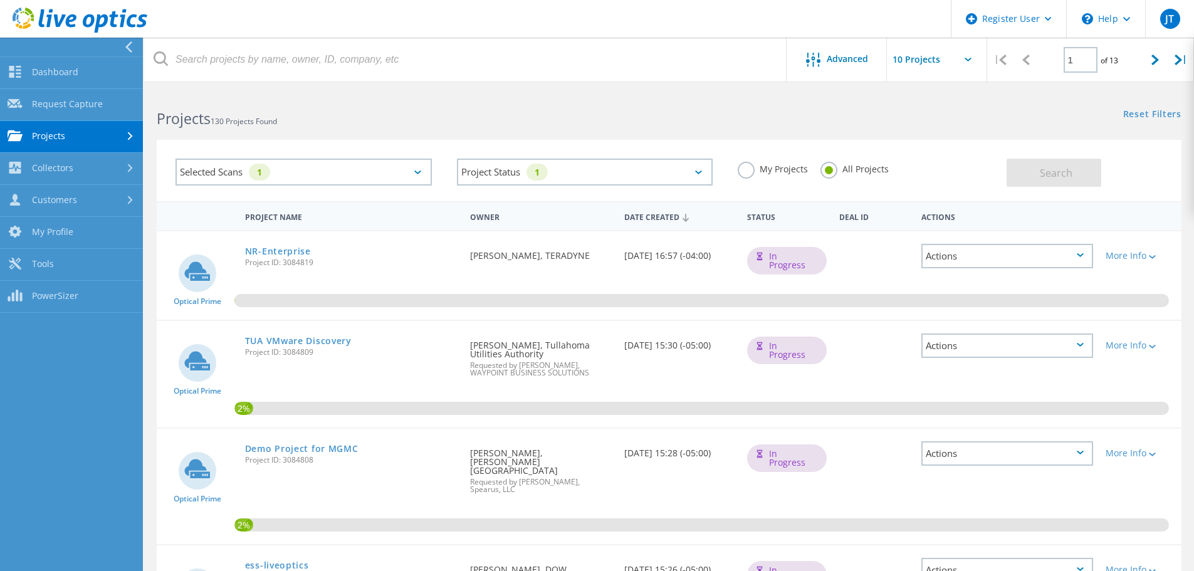
click at [277, 103] on div "Projects 130 Projects Found" at bounding box center [406, 107] width 525 height 33
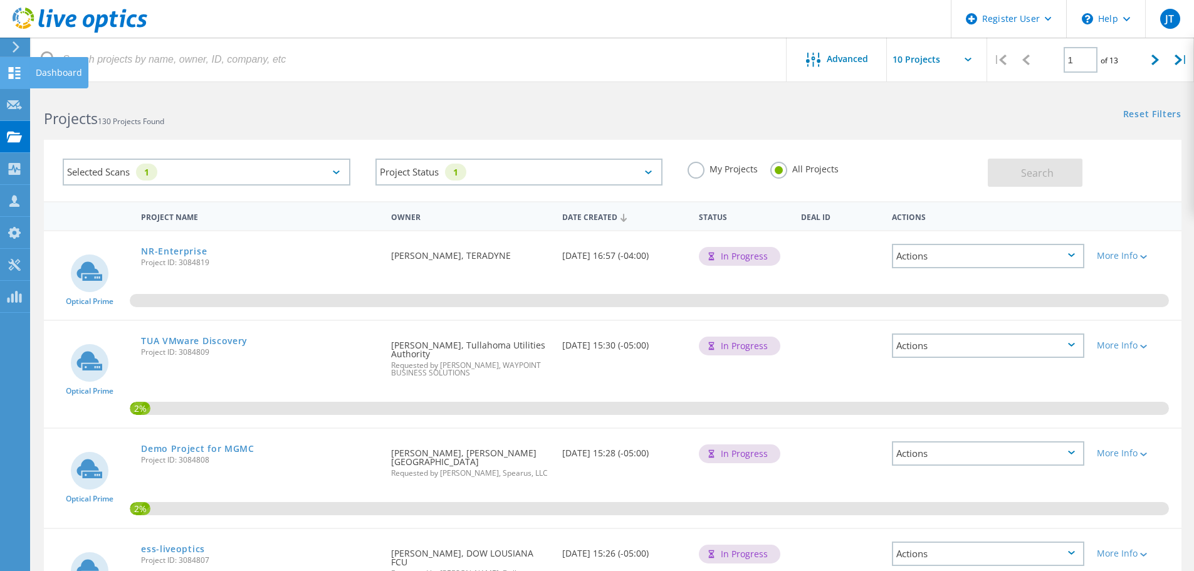
drag, startPoint x: 13, startPoint y: 46, endPoint x: 28, endPoint y: 67, distance: 26.5
click at [13, 46] on icon at bounding box center [15, 46] width 9 height 11
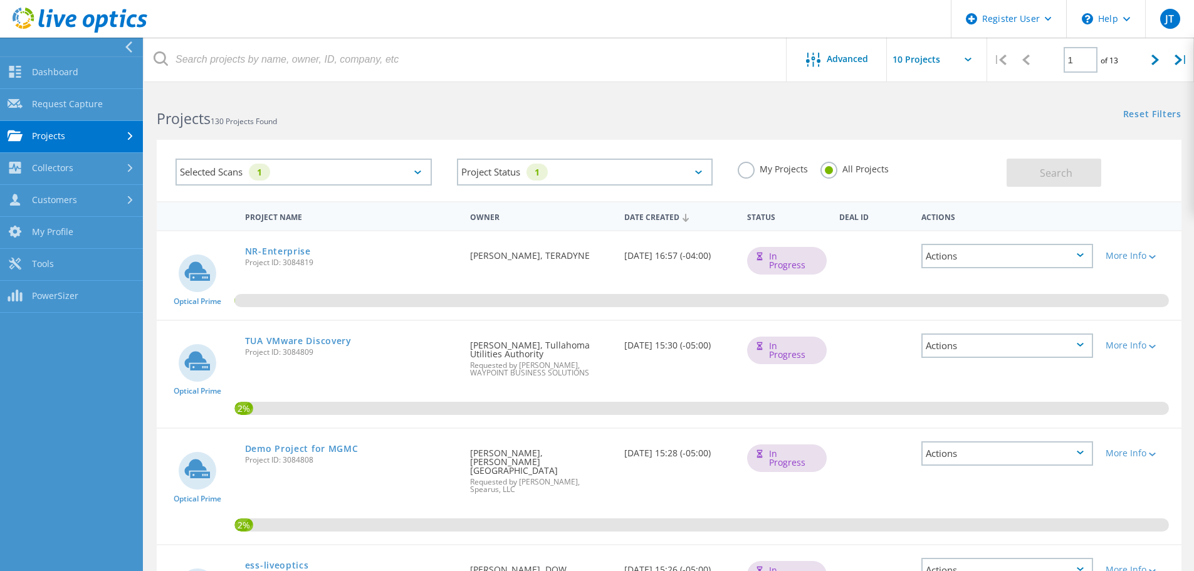
click at [352, 176] on div "Selected Scans 1" at bounding box center [304, 172] width 256 height 27
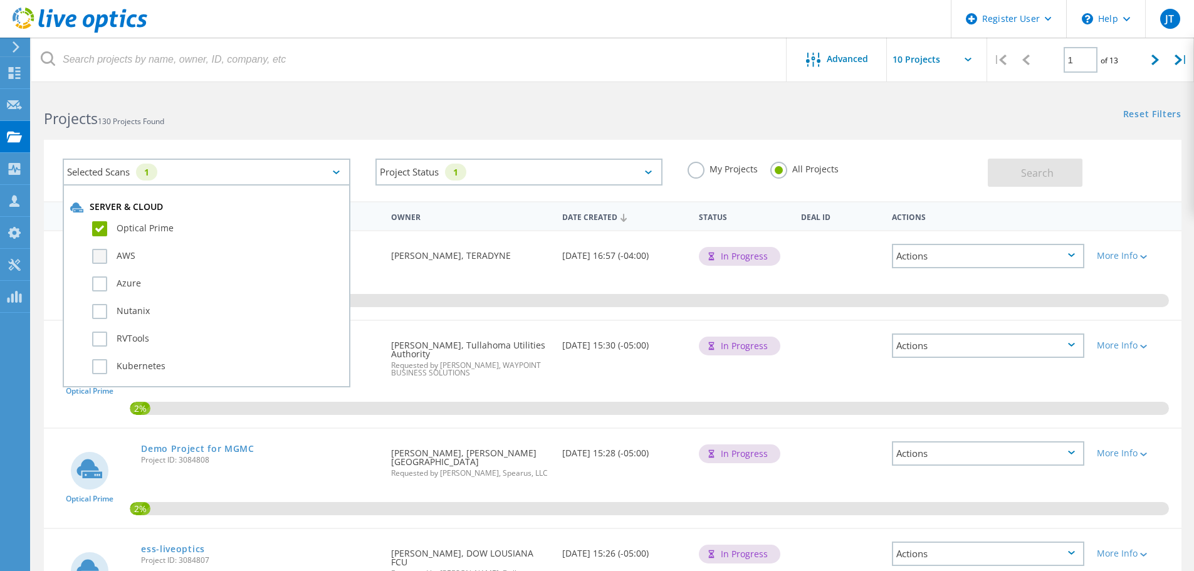
click at [102, 255] on label "AWS" at bounding box center [217, 256] width 251 height 15
click at [0, 0] on input "AWS" at bounding box center [0, 0] width 0 height 0
drag, startPoint x: 103, startPoint y: 287, endPoint x: 96, endPoint y: 321, distance: 35.3
click at [103, 287] on label "Azure" at bounding box center [217, 284] width 251 height 15
click at [0, 0] on input "Azure" at bounding box center [0, 0] width 0 height 0
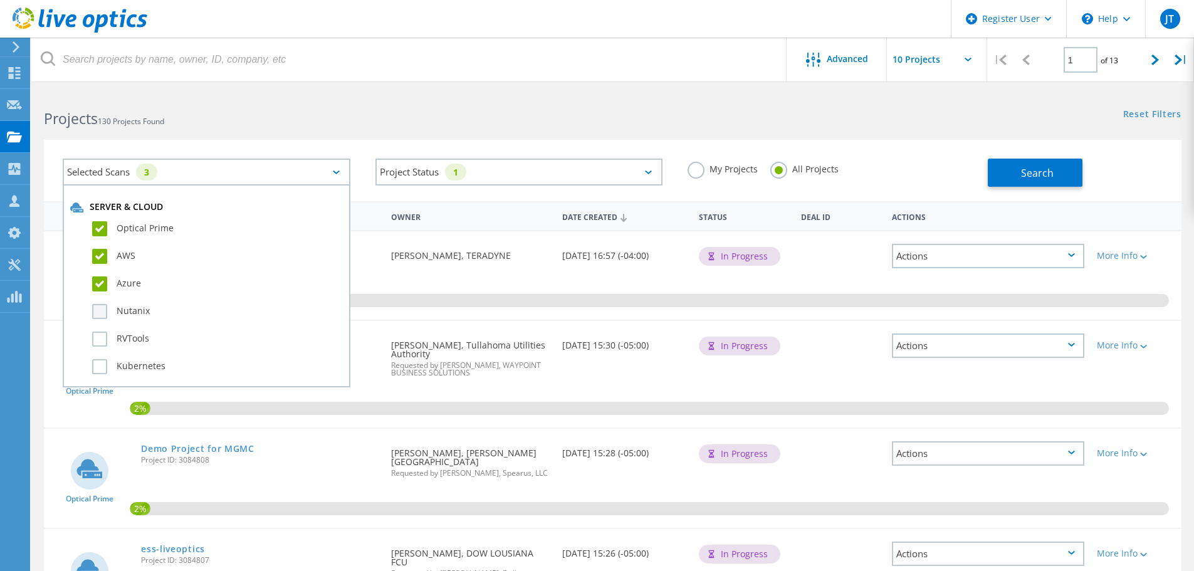
click at [100, 312] on label "Nutanix" at bounding box center [217, 311] width 251 height 15
click at [0, 0] on input "Nutanix" at bounding box center [0, 0] width 0 height 0
click at [100, 339] on label "RVTools" at bounding box center [217, 339] width 251 height 15
click at [0, 0] on input "RVTools" at bounding box center [0, 0] width 0 height 0
click at [100, 364] on label "Kubernetes" at bounding box center [217, 366] width 251 height 15
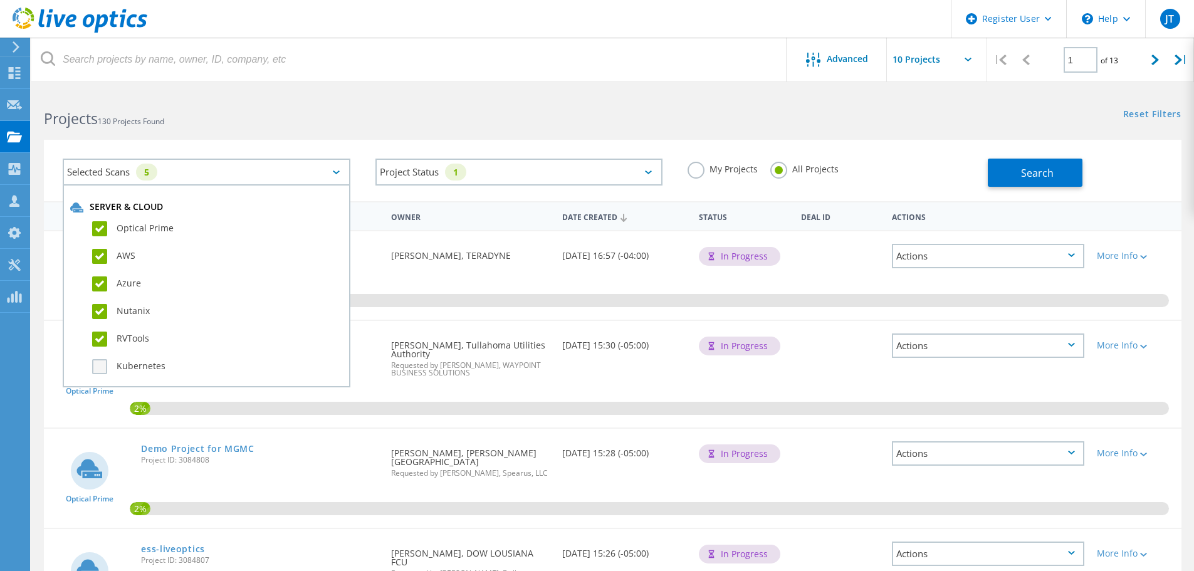
click at [0, 0] on input "Kubernetes" at bounding box center [0, 0] width 0 height 0
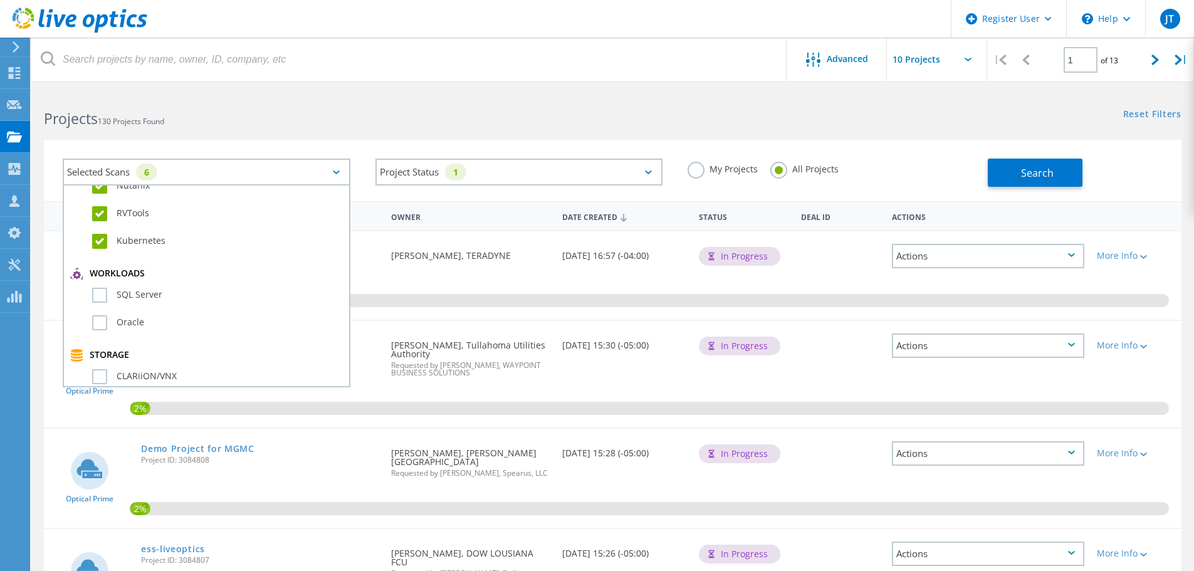
drag, startPoint x: 97, startPoint y: 297, endPoint x: 106, endPoint y: 331, distance: 35.1
click at [97, 298] on label "SQL Server" at bounding box center [217, 295] width 251 height 15
click at [0, 0] on input "SQL Server" at bounding box center [0, 0] width 0 height 0
click at [106, 331] on div "Oracle" at bounding box center [206, 326] width 273 height 28
click at [102, 320] on label "Oracle" at bounding box center [217, 322] width 251 height 15
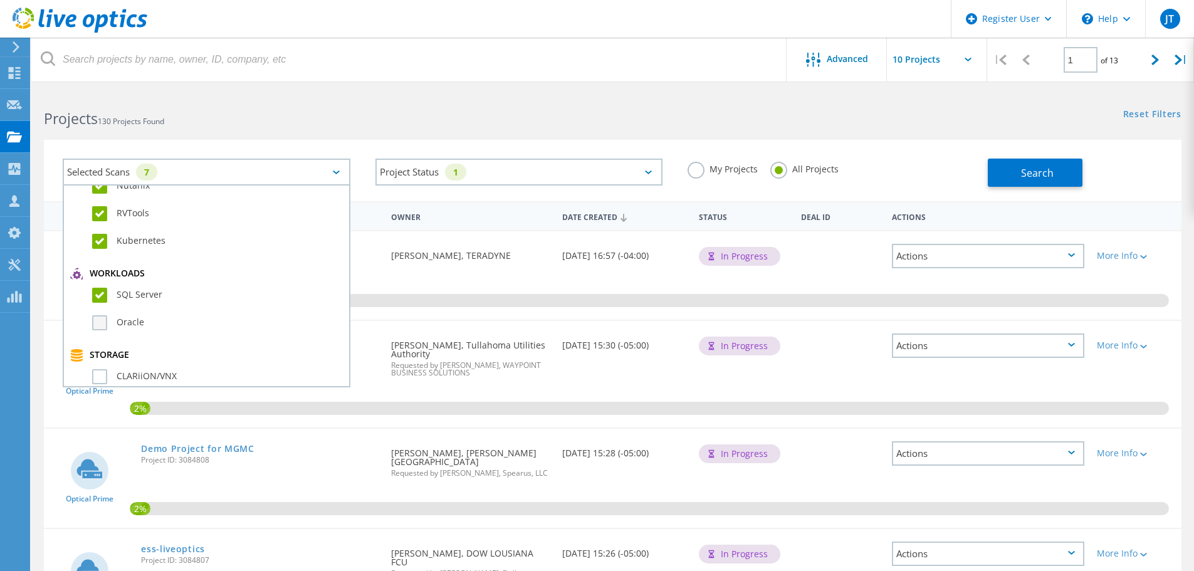
click at [0, 0] on input "Oracle" at bounding box center [0, 0] width 0 height 0
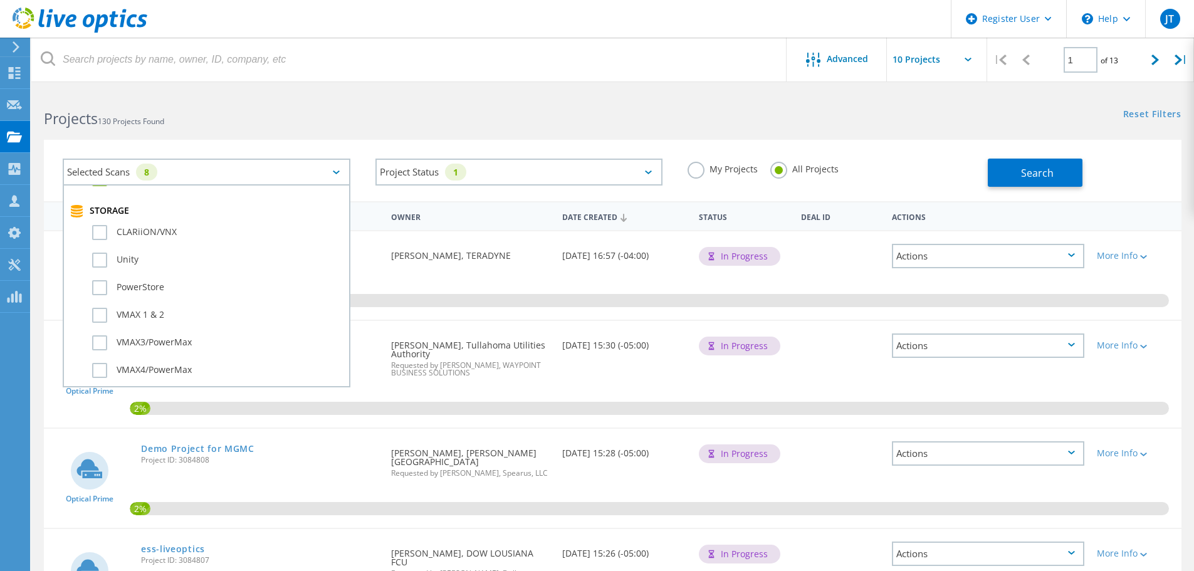
scroll to position [251, 0]
click at [101, 255] on label "CLARiiON/VNX" at bounding box center [217, 251] width 251 height 15
click at [0, 0] on input "CLARiiON/VNX" at bounding box center [0, 0] width 0 height 0
click at [99, 279] on label "Unity" at bounding box center [217, 278] width 251 height 15
click at [0, 0] on input "Unity" at bounding box center [0, 0] width 0 height 0
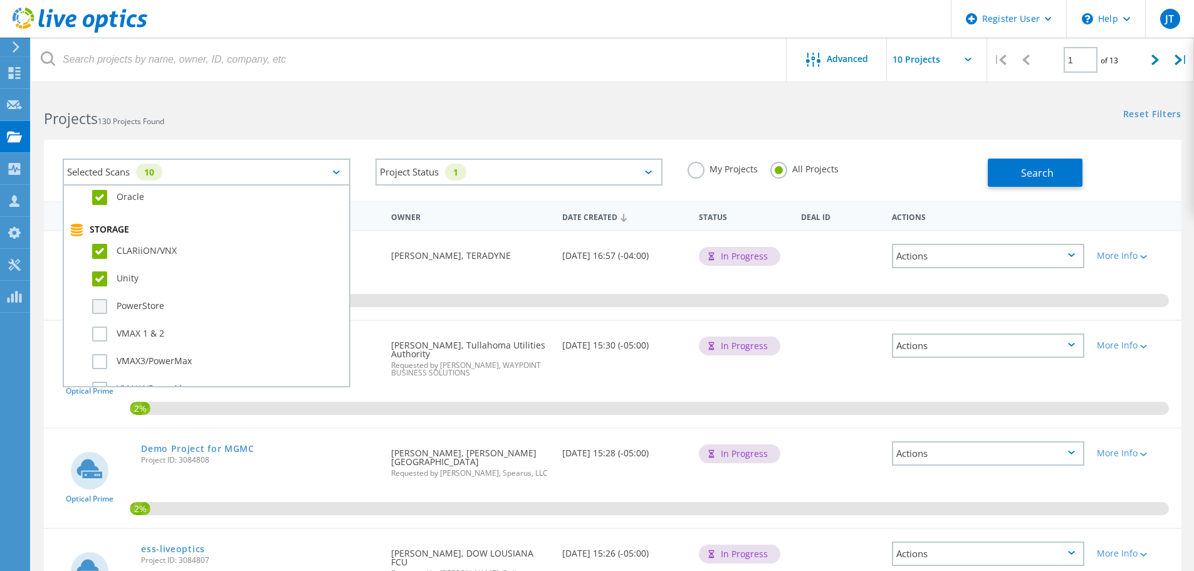
click at [96, 311] on label "PowerStore" at bounding box center [217, 306] width 251 height 15
click at [0, 0] on input "PowerStore" at bounding box center [0, 0] width 0 height 0
click at [106, 331] on label "VMAX 1 & 2" at bounding box center [217, 334] width 251 height 15
click at [0, 0] on input "VMAX 1 & 2" at bounding box center [0, 0] width 0 height 0
click at [97, 365] on label "VMAX3/PowerMax" at bounding box center [217, 361] width 251 height 15
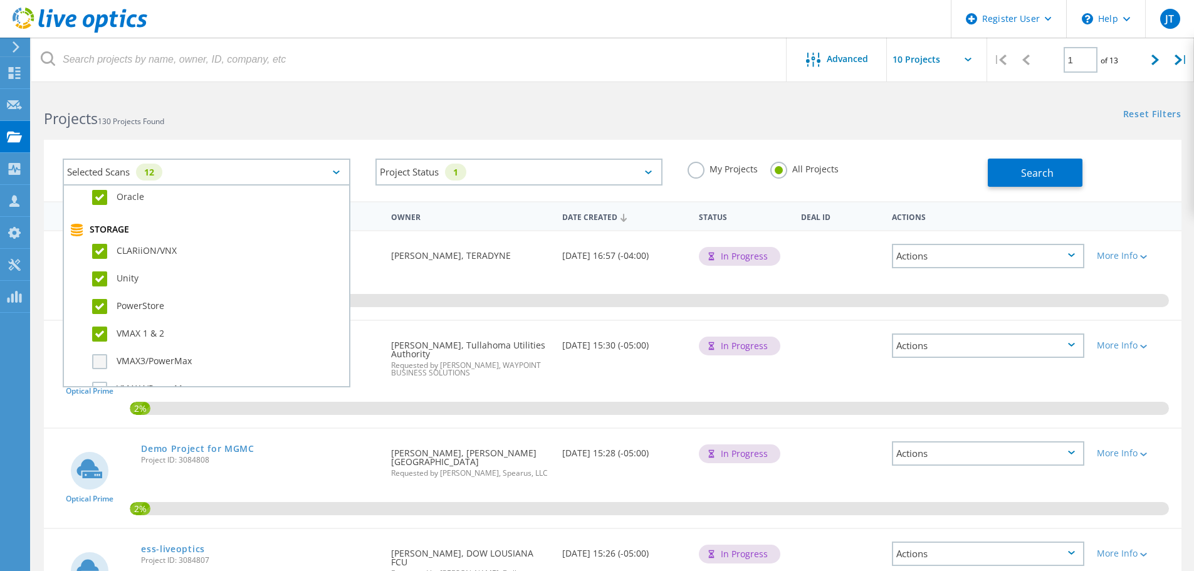
click at [0, 0] on input "VMAX3/PowerMax" at bounding box center [0, 0] width 0 height 0
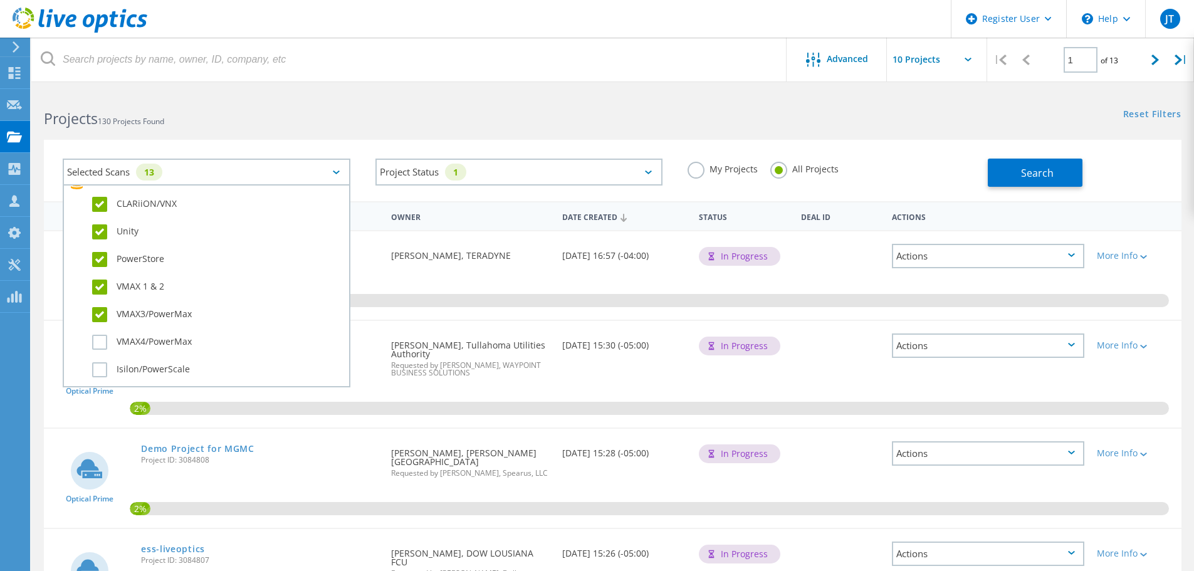
scroll to position [313, 0]
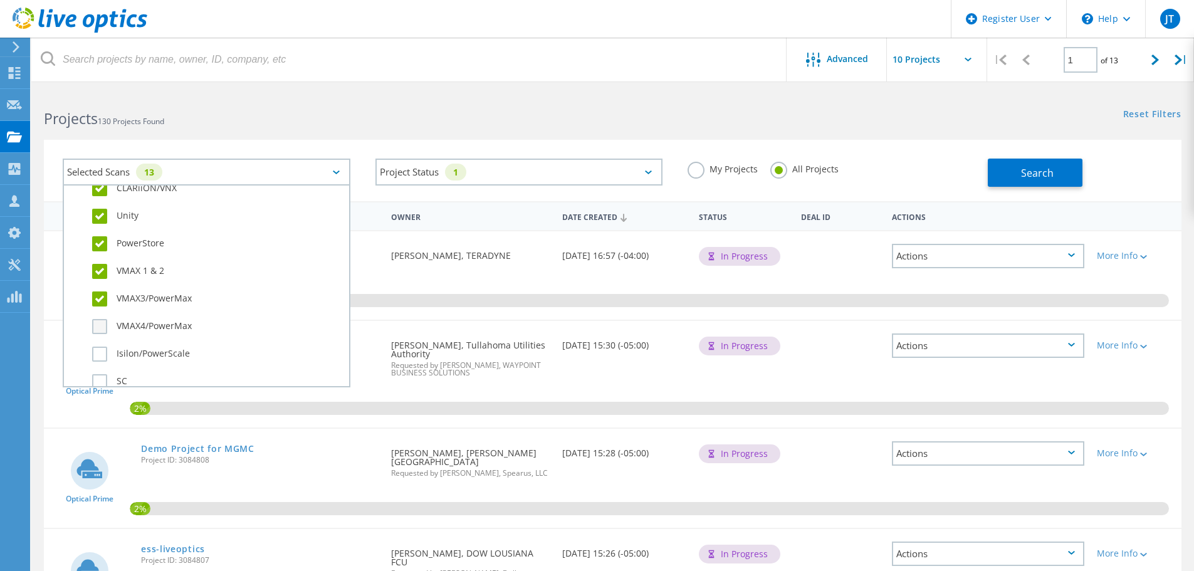
click at [100, 332] on label "VMAX4/PowerMax" at bounding box center [217, 326] width 251 height 15
click at [0, 0] on input "VMAX4/PowerMax" at bounding box center [0, 0] width 0 height 0
click at [98, 359] on label "Isilon/PowerScale" at bounding box center [217, 354] width 251 height 15
click at [0, 0] on input "Isilon/PowerScale" at bounding box center [0, 0] width 0 height 0
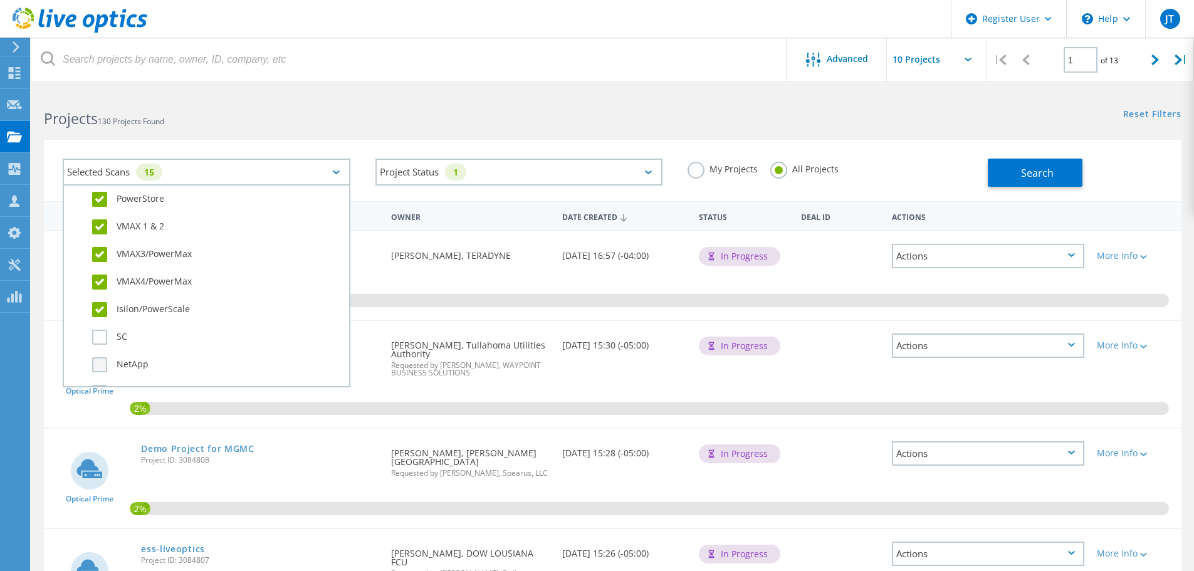
scroll to position [376, 0]
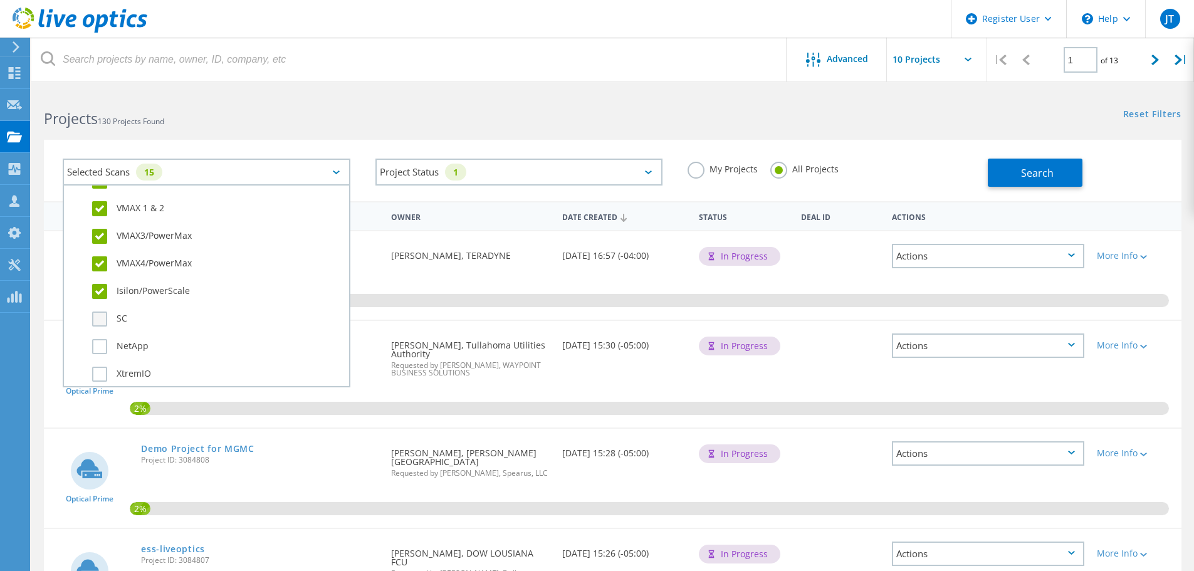
click at [102, 312] on label "SC" at bounding box center [217, 319] width 251 height 15
click at [0, 0] on input "SC" at bounding box center [0, 0] width 0 height 0
click at [103, 345] on label "NetApp" at bounding box center [217, 346] width 251 height 15
click at [0, 0] on input "NetApp" at bounding box center [0, 0] width 0 height 0
click at [98, 379] on label "XtremIO" at bounding box center [217, 374] width 251 height 15
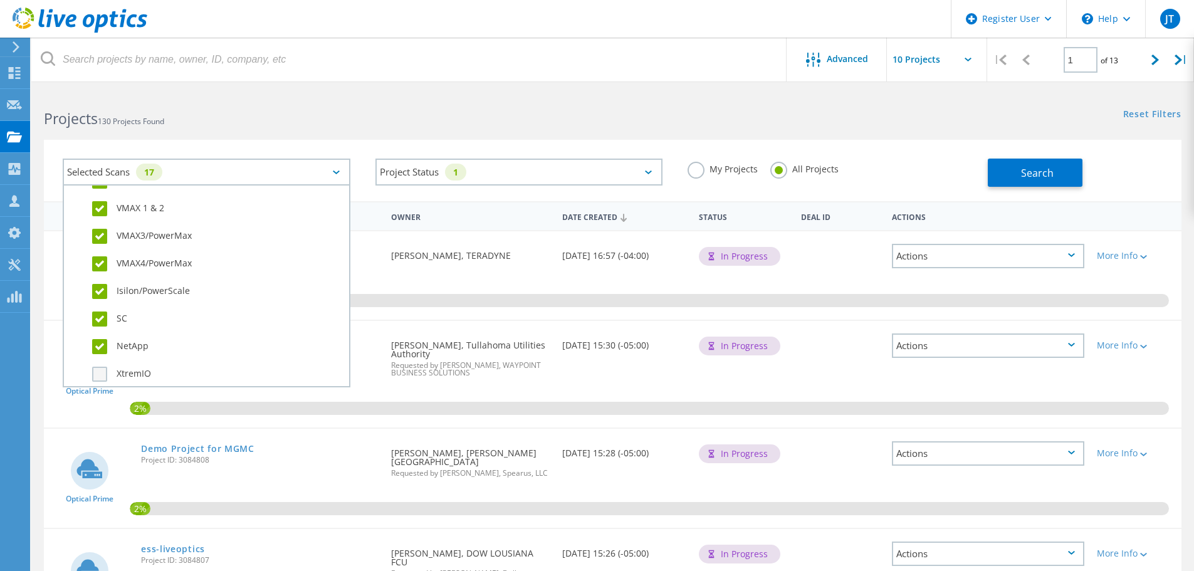
click at [0, 0] on input "XtremIO" at bounding box center [0, 0] width 0 height 0
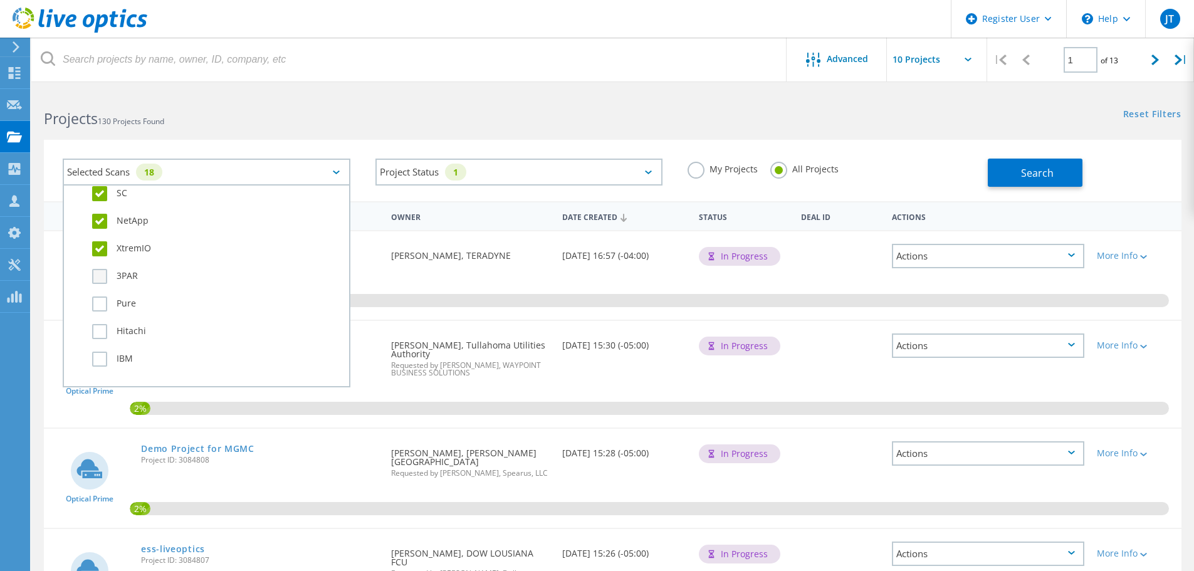
click at [102, 275] on label "3PAR" at bounding box center [217, 276] width 251 height 15
click at [0, 0] on input "3PAR" at bounding box center [0, 0] width 0 height 0
click at [103, 310] on label "Pure" at bounding box center [217, 304] width 251 height 15
click at [0, 0] on input "Pure" at bounding box center [0, 0] width 0 height 0
click at [99, 332] on label "Hitachi" at bounding box center [217, 331] width 251 height 15
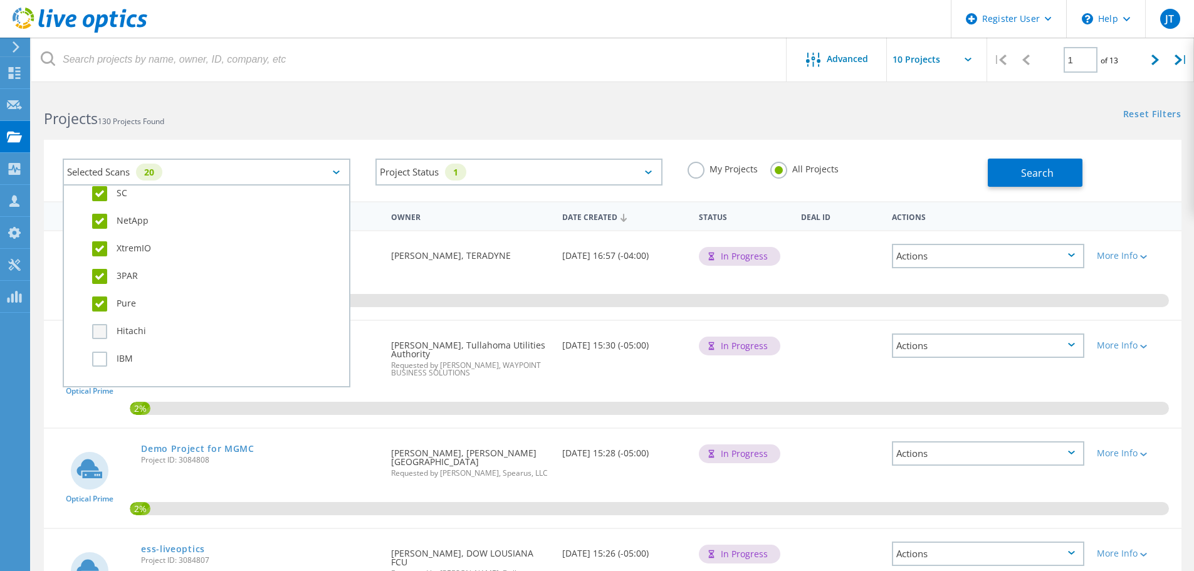
click at [0, 0] on input "Hitachi" at bounding box center [0, 0] width 0 height 0
click at [102, 358] on label "IBM" at bounding box center [217, 359] width 251 height 15
click at [0, 0] on input "IBM" at bounding box center [0, 0] width 0 height 0
click at [102, 287] on label "Avamar" at bounding box center [217, 287] width 251 height 15
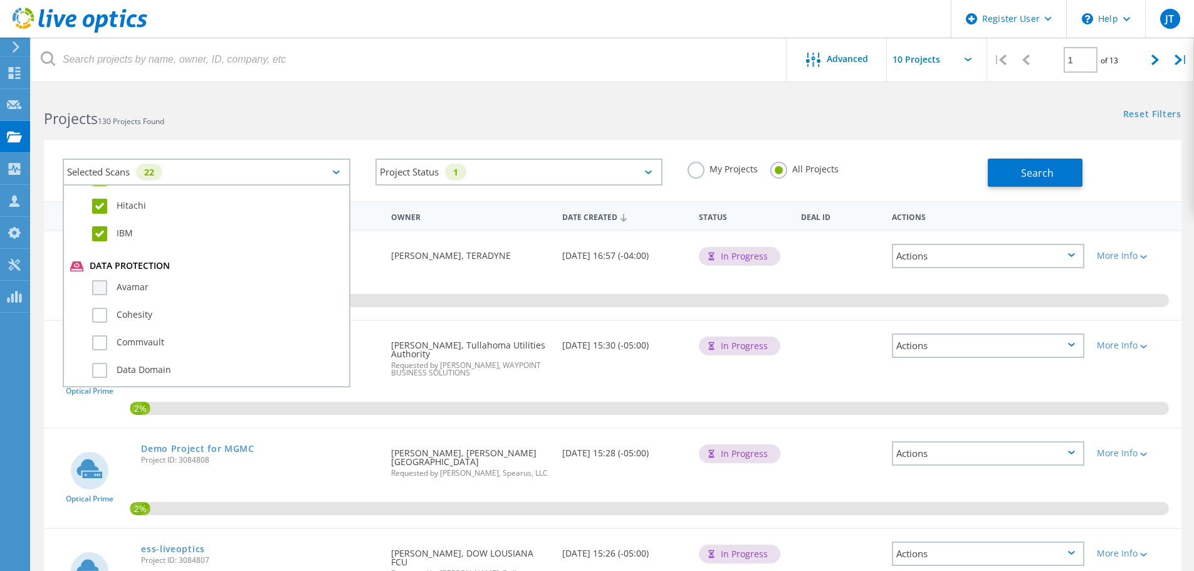
click at [0, 0] on input "Avamar" at bounding box center [0, 0] width 0 height 0
click at [98, 324] on div "Cohesity" at bounding box center [206, 319] width 273 height 28
click at [98, 318] on label "Cohesity" at bounding box center [217, 315] width 251 height 15
click at [0, 0] on input "Cohesity" at bounding box center [0, 0] width 0 height 0
click at [103, 343] on label "Commvault" at bounding box center [217, 342] width 251 height 15
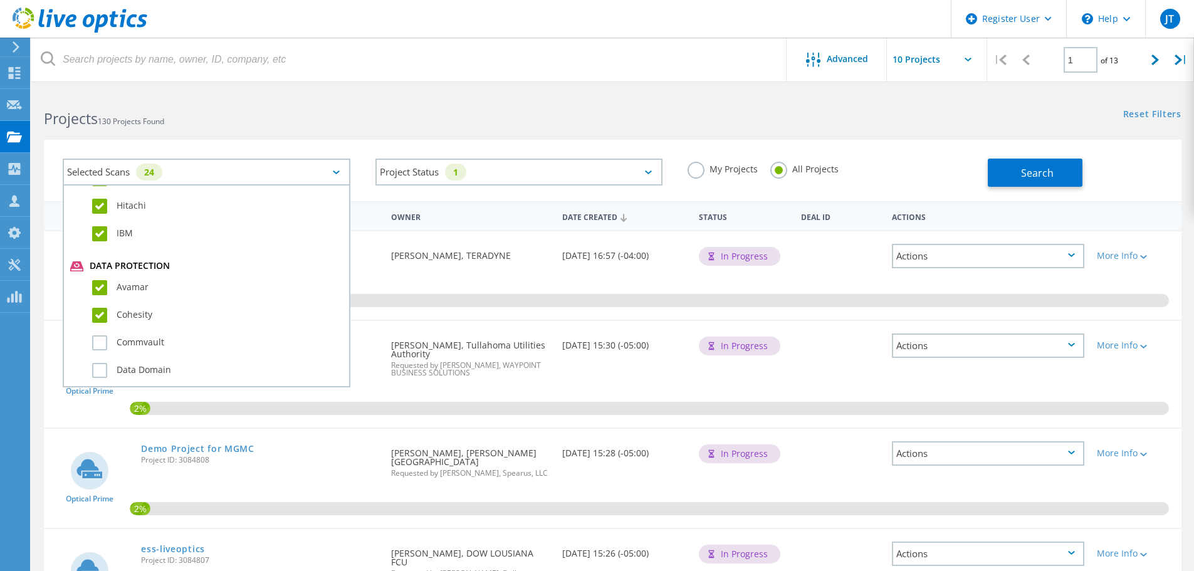
click at [0, 0] on input "Commvault" at bounding box center [0, 0] width 0 height 0
click at [103, 367] on label "Data Domain" at bounding box center [217, 370] width 251 height 15
click at [0, 0] on input "Data Domain" at bounding box center [0, 0] width 0 height 0
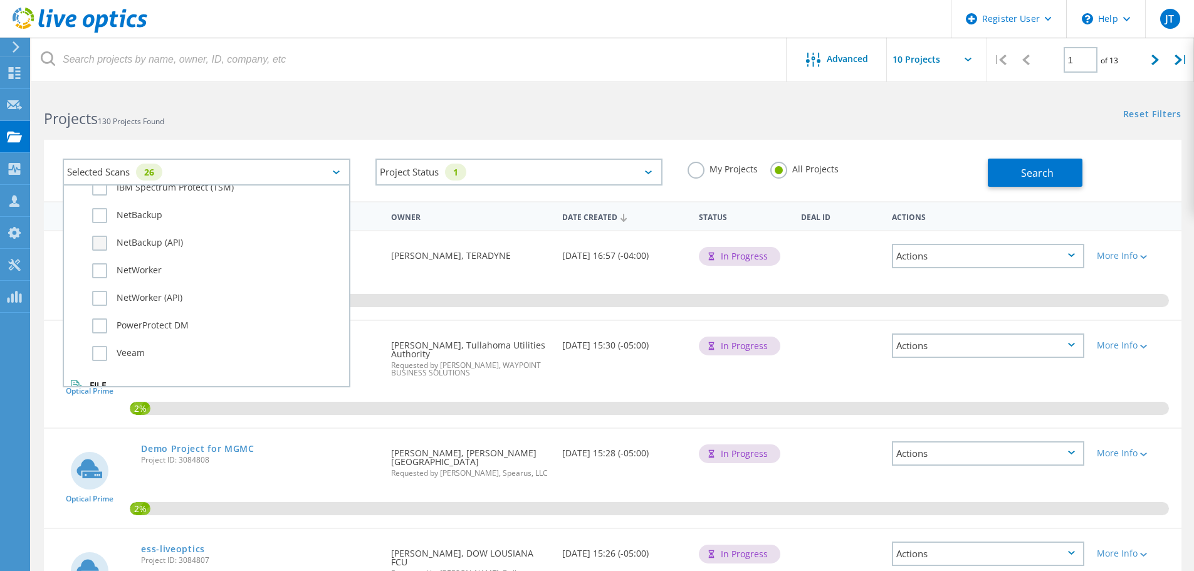
scroll to position [815, 0]
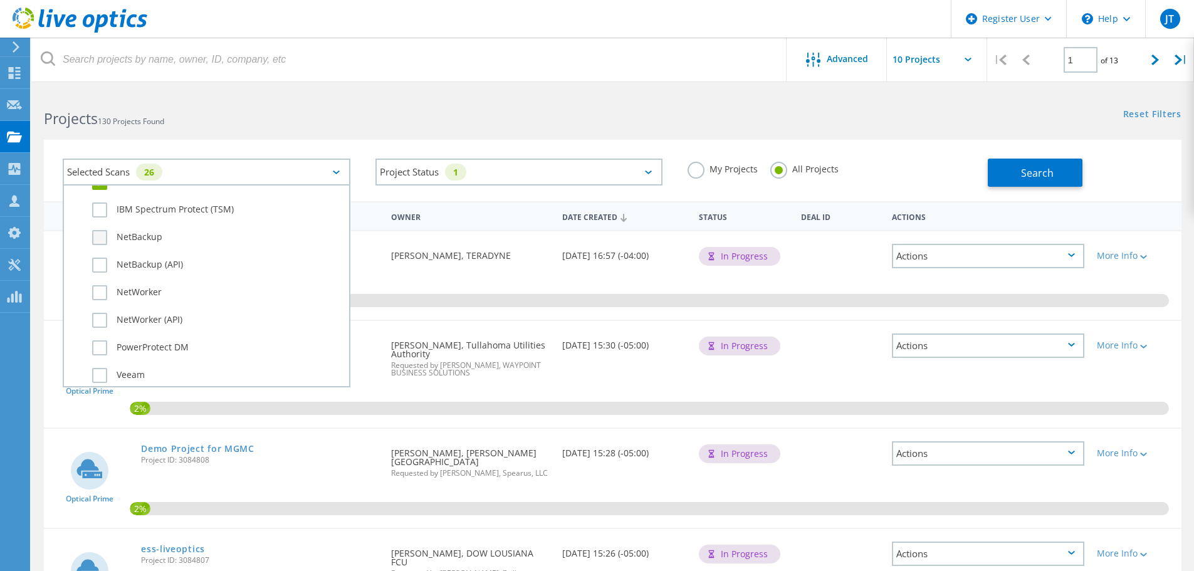
drag, startPoint x: 102, startPoint y: 214, endPoint x: 101, endPoint y: 245, distance: 30.1
click at [102, 214] on label "IBM Spectrum Protect (TSM)" at bounding box center [217, 210] width 251 height 15
click at [0, 0] on input "IBM Spectrum Protect (TSM)" at bounding box center [0, 0] width 0 height 0
drag, startPoint x: 101, startPoint y: 243, endPoint x: 101, endPoint y: 253, distance: 10.7
click at [101, 242] on label "NetBackup" at bounding box center [217, 237] width 251 height 15
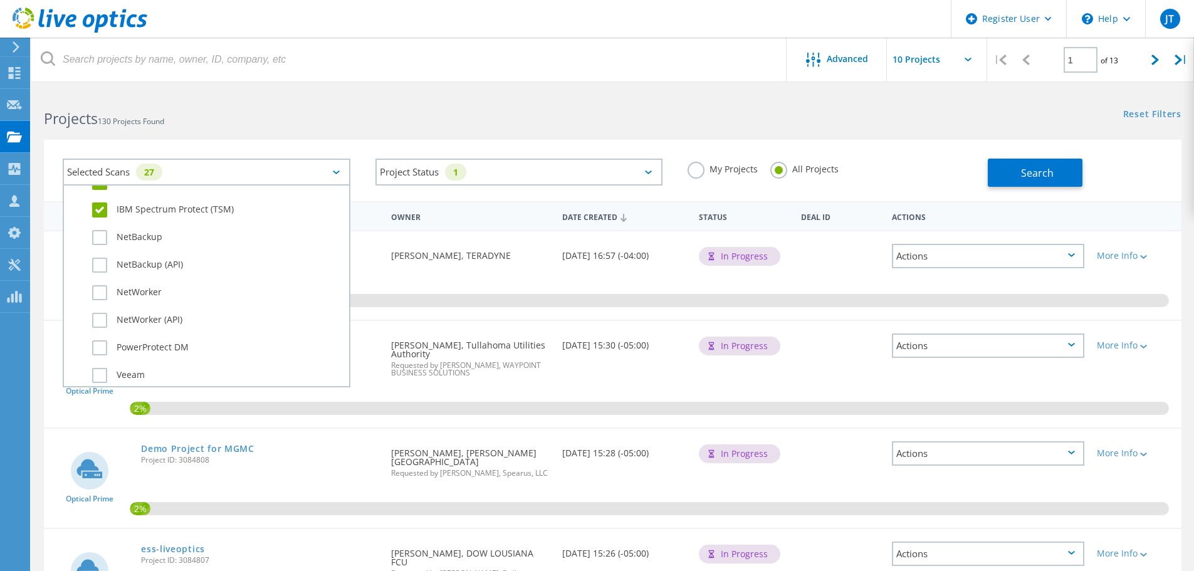
click at [0, 0] on input "NetBackup" at bounding box center [0, 0] width 0 height 0
click at [101, 268] on label "NetBackup (API)" at bounding box center [217, 265] width 251 height 15
click at [0, 0] on input "NetBackup (API)" at bounding box center [0, 0] width 0 height 0
click at [102, 290] on label "NetWorker" at bounding box center [217, 292] width 251 height 15
click at [0, 0] on input "NetWorker" at bounding box center [0, 0] width 0 height 0
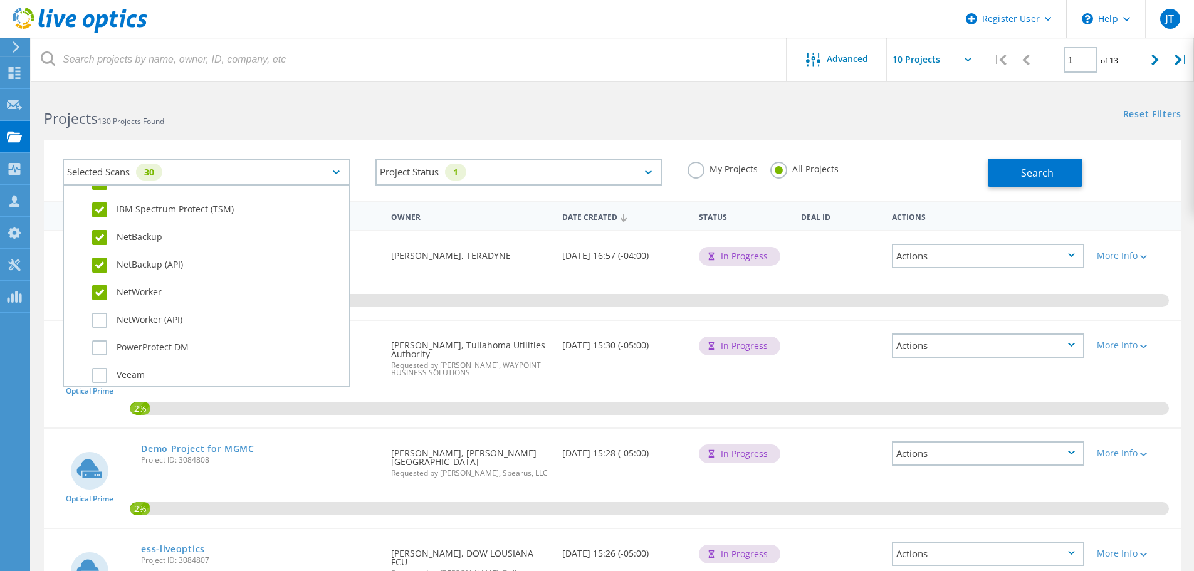
drag, startPoint x: 102, startPoint y: 319, endPoint x: 100, endPoint y: 330, distance: 11.4
click at [102, 319] on label "NetWorker (API)" at bounding box center [217, 320] width 251 height 15
click at [0, 0] on input "NetWorker (API)" at bounding box center [0, 0] width 0 height 0
click at [98, 349] on label "PowerProtect DM" at bounding box center [217, 347] width 251 height 15
click at [0, 0] on input "PowerProtect DM" at bounding box center [0, 0] width 0 height 0
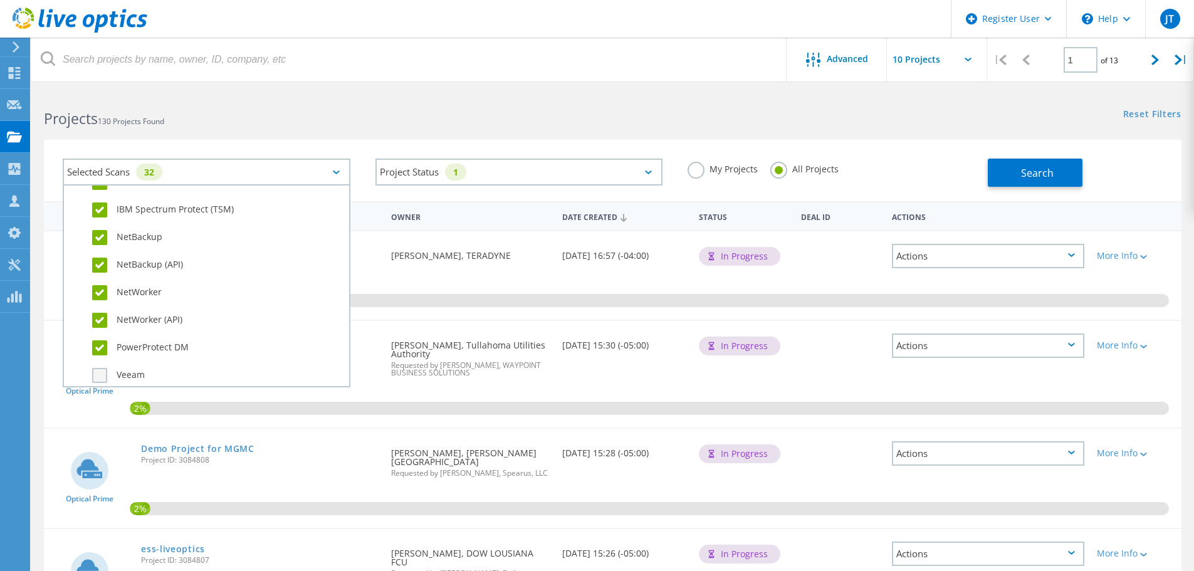
click at [95, 372] on label "Veeam" at bounding box center [217, 375] width 251 height 15
click at [0, 0] on input "Veeam" at bounding box center [0, 0] width 0 height 0
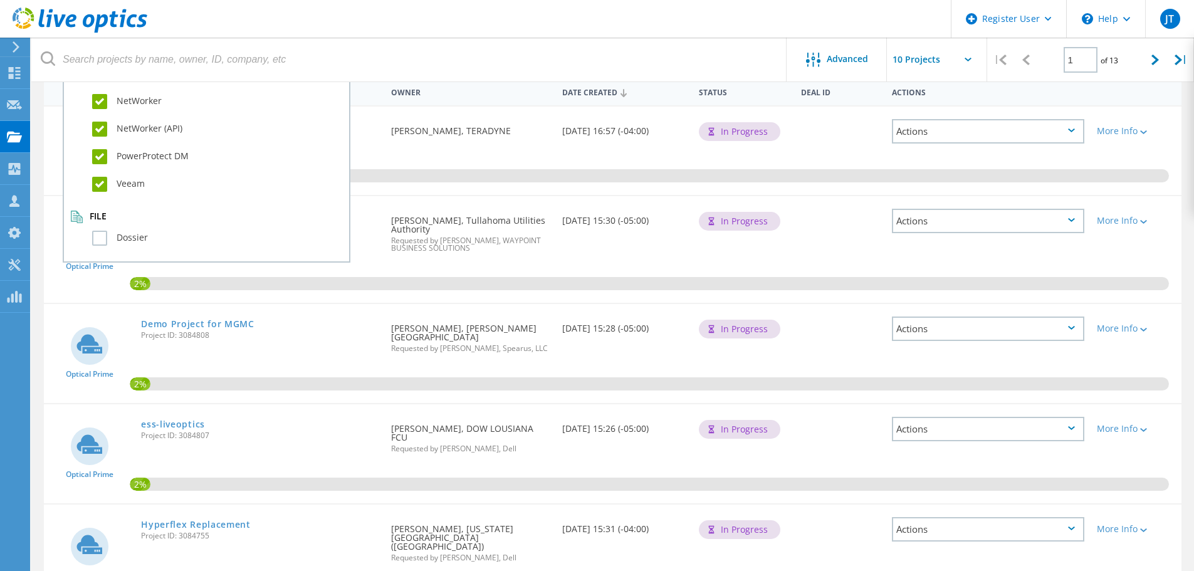
scroll to position [125, 0]
click at [99, 238] on label "Dossier" at bounding box center [217, 237] width 251 height 15
click at [0, 0] on input "Dossier" at bounding box center [0, 0] width 0 height 0
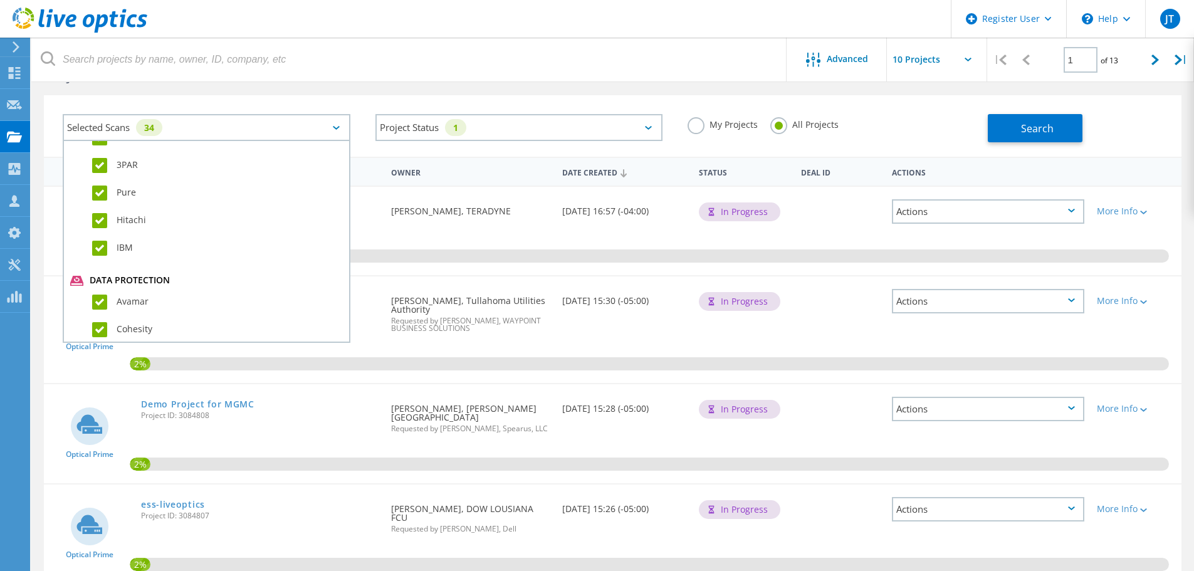
scroll to position [0, 0]
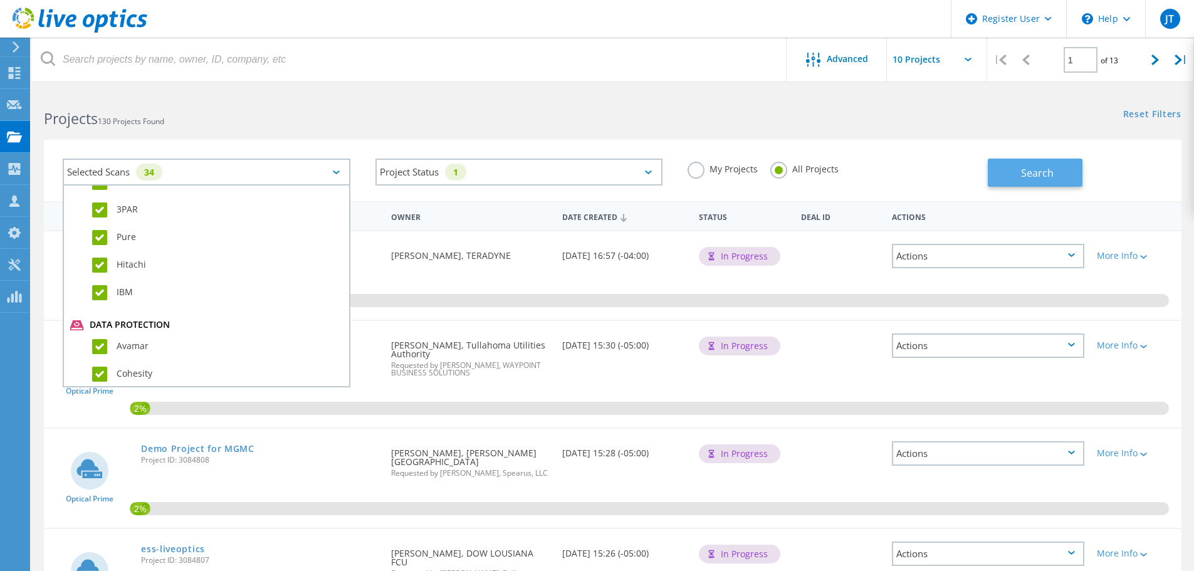
click at [1051, 166] on span "Search" at bounding box center [1037, 173] width 33 height 14
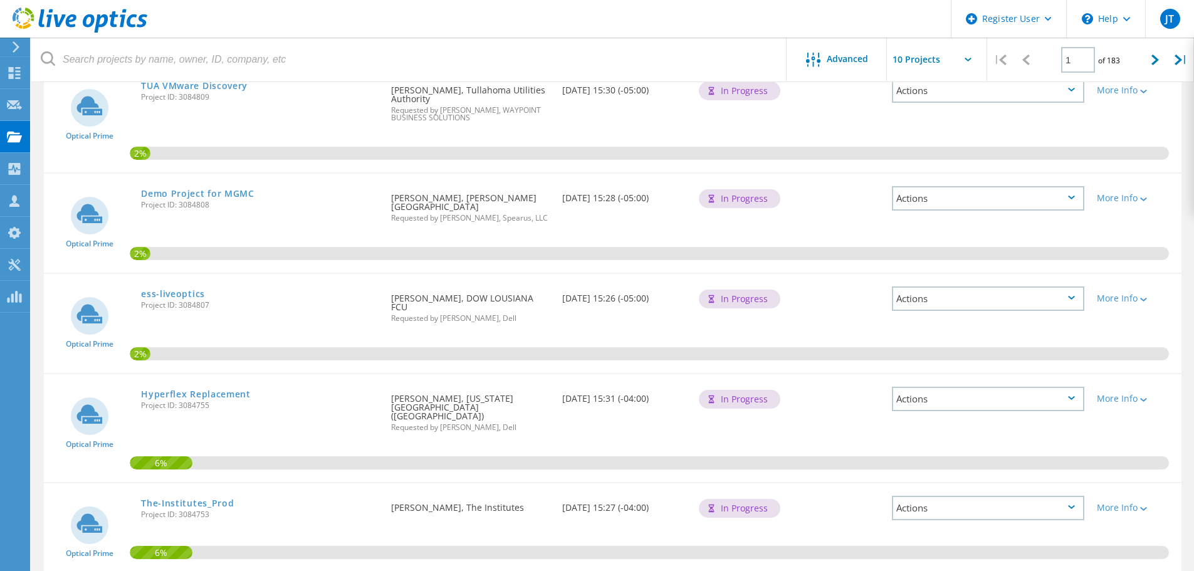
scroll to position [41, 0]
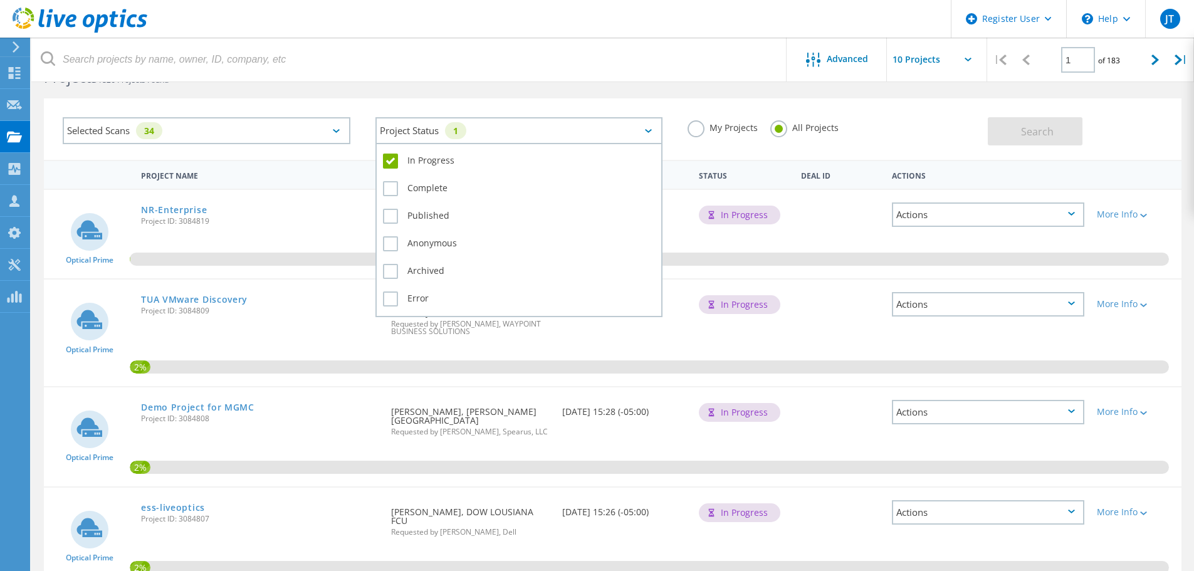
click at [650, 136] on div "Project Status 1" at bounding box center [520, 130] width 288 height 27
drag, startPoint x: 396, startPoint y: 187, endPoint x: 393, endPoint y: 176, distance: 11.7
click at [396, 187] on label "Complete" at bounding box center [519, 188] width 273 height 15
click at [0, 0] on input "Complete" at bounding box center [0, 0] width 0 height 0
click at [386, 154] on label "In Progress" at bounding box center [519, 161] width 273 height 15
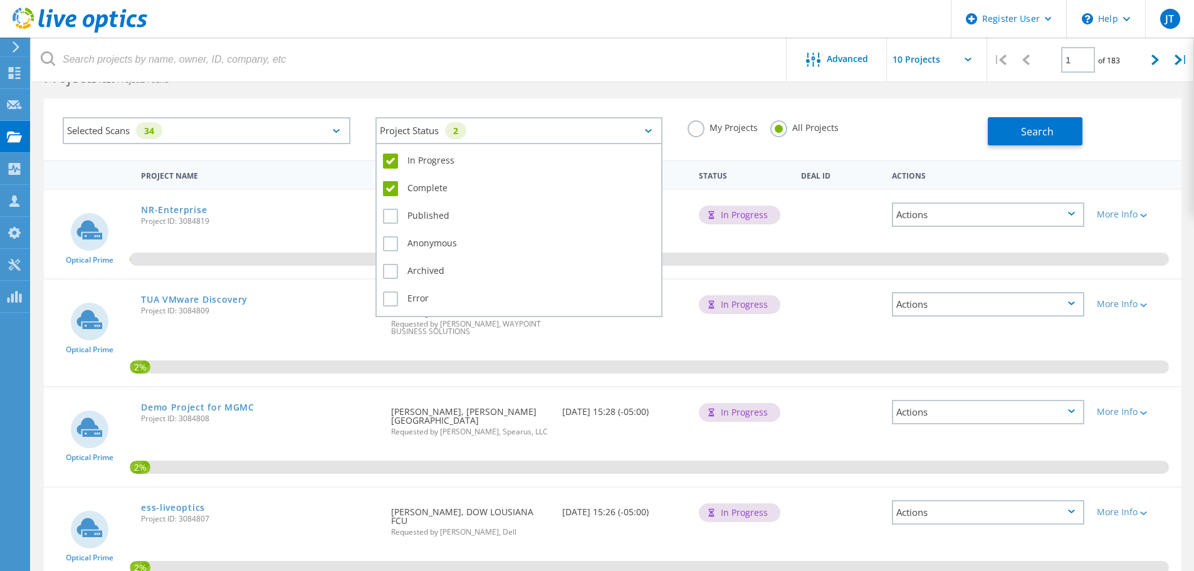
click at [0, 0] on input "In Progress" at bounding box center [0, 0] width 0 height 0
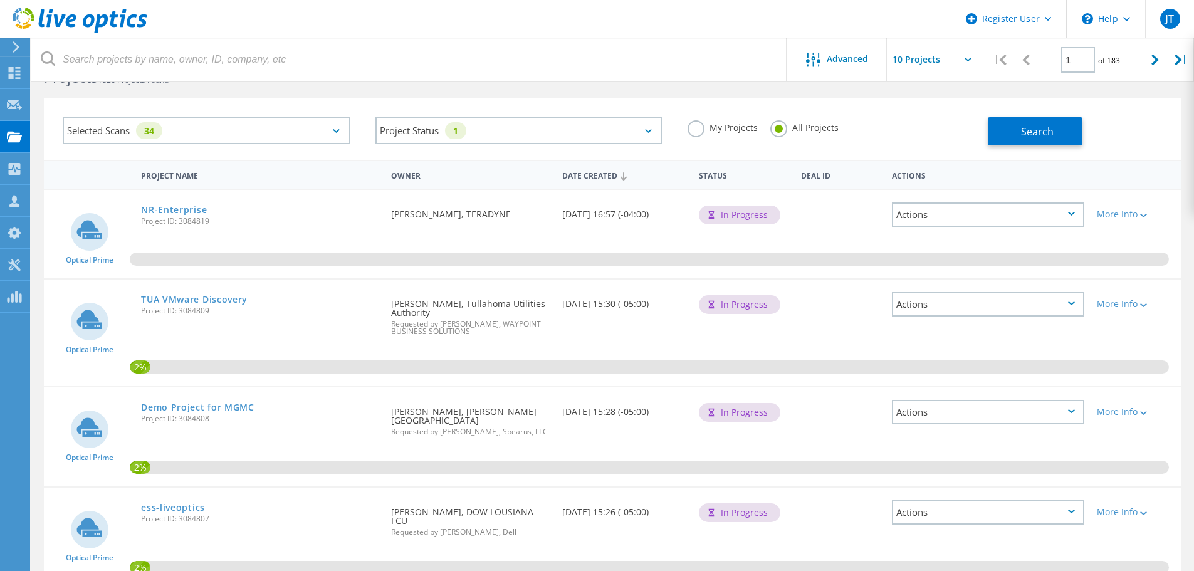
click at [340, 136] on div "Selected Scans 34" at bounding box center [207, 130] width 288 height 27
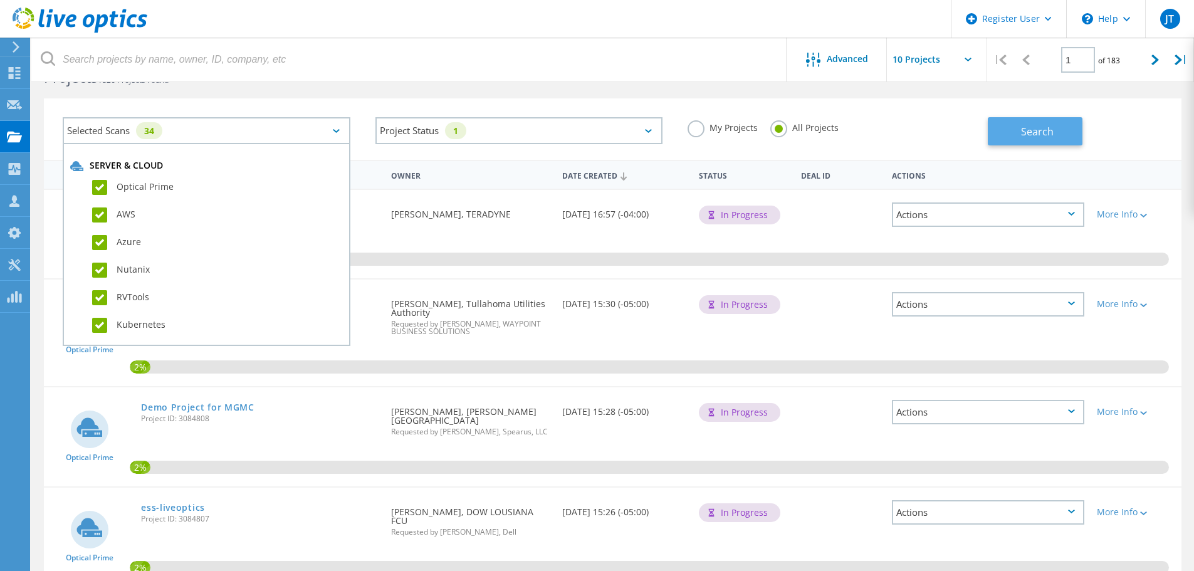
click at [1060, 139] on button "Search" at bounding box center [1035, 131] width 95 height 28
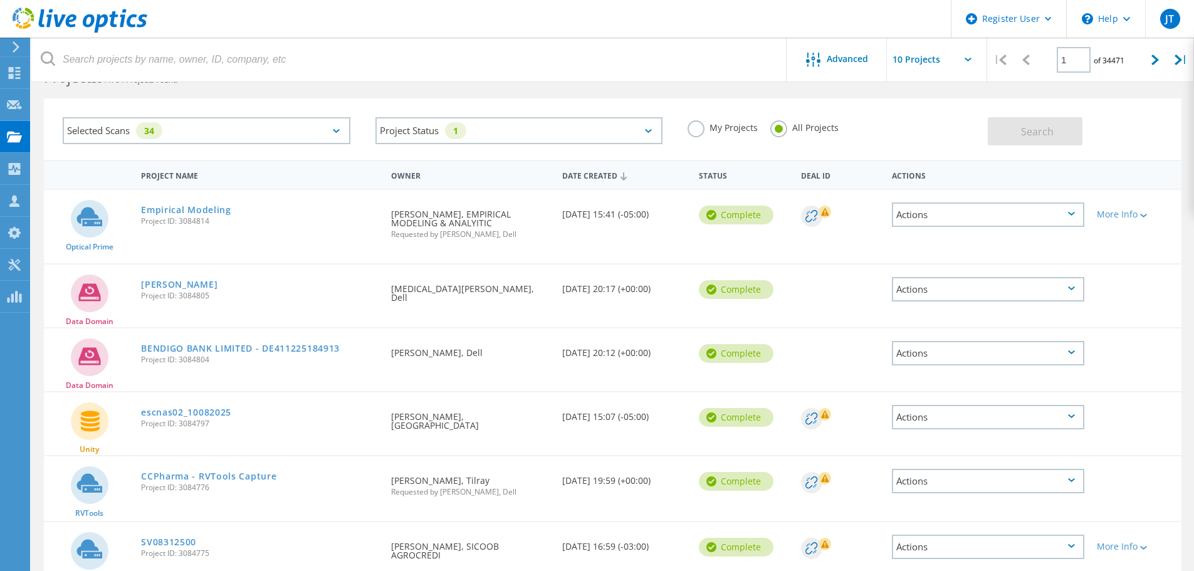
scroll to position [0, 0]
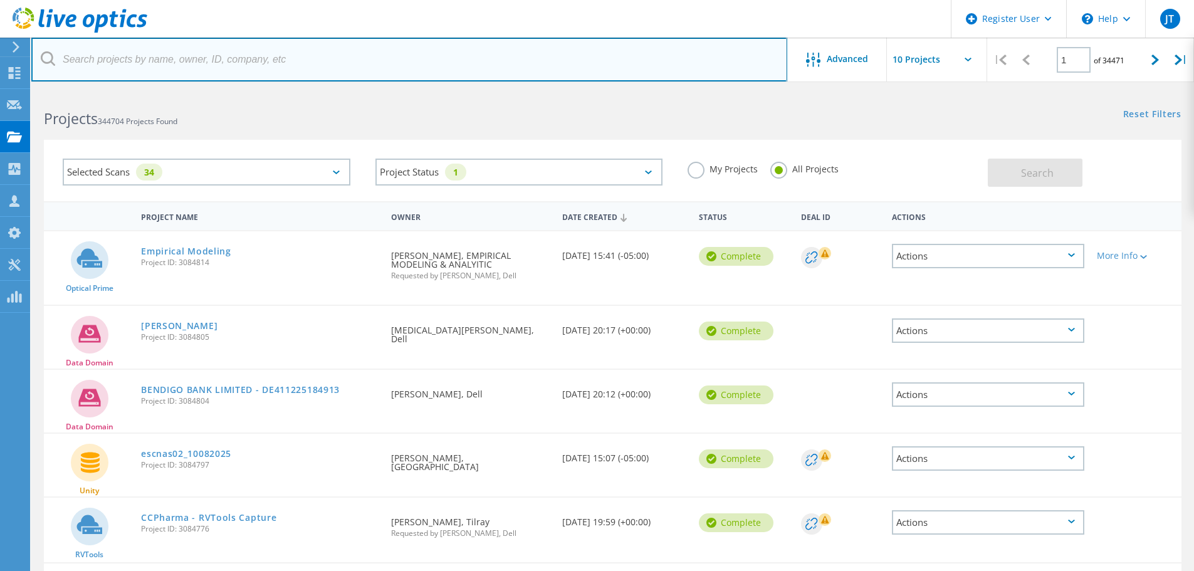
click at [228, 53] on input "text" at bounding box center [409, 60] width 756 height 44
click at [327, 58] on input "text" at bounding box center [409, 60] width 756 height 44
type input "3084772"
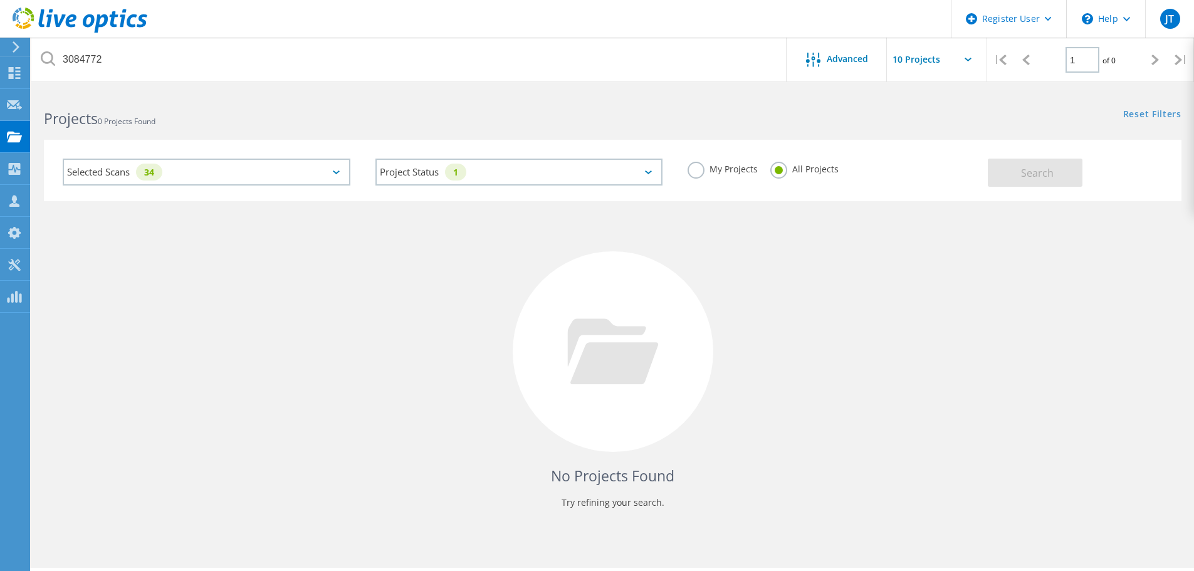
click at [695, 171] on label "My Projects" at bounding box center [723, 168] width 70 height 12
click at [0, 0] on input "My Projects" at bounding box center [0, 0] width 0 height 0
click at [799, 175] on div "All Projects" at bounding box center [805, 171] width 68 height 18
click at [248, 182] on div "Selected Scans 34" at bounding box center [207, 172] width 288 height 27
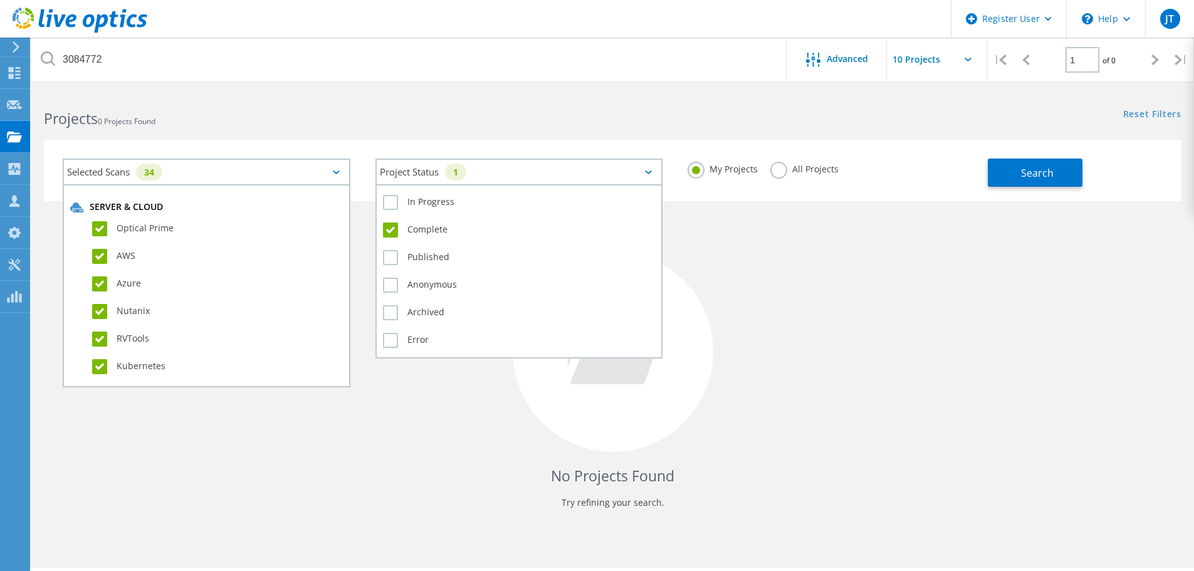
click at [633, 171] on div "Project Status 1" at bounding box center [520, 172] width 288 height 27
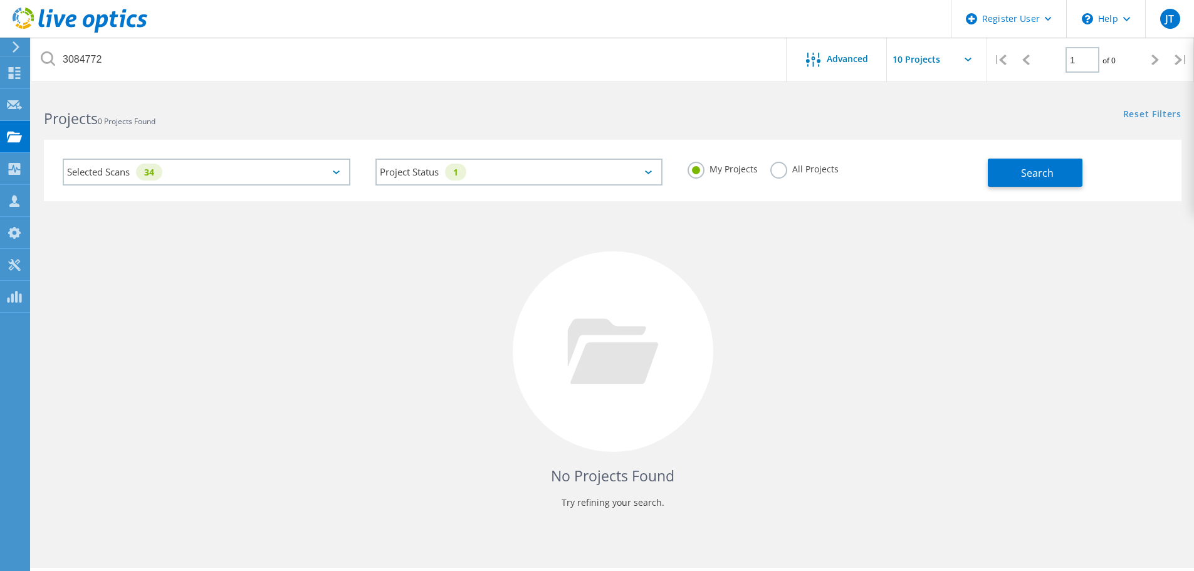
click at [777, 167] on label "All Projects" at bounding box center [805, 168] width 68 height 12
click at [0, 0] on input "All Projects" at bounding box center [0, 0] width 0 height 0
click at [900, 177] on div "My Projects All Projects" at bounding box center [831, 169] width 313 height 46
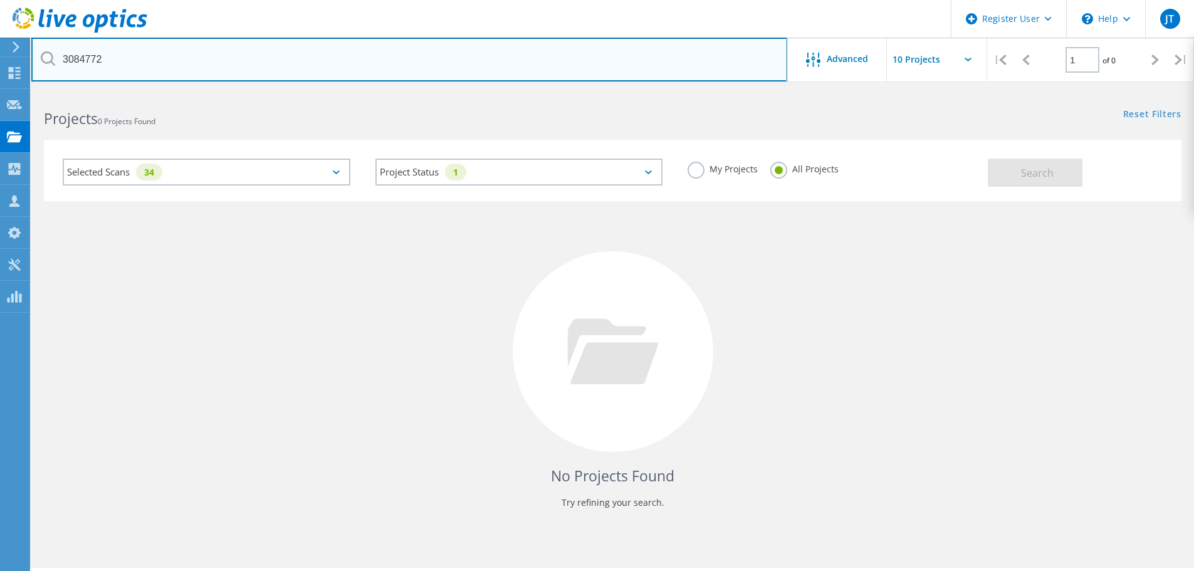
click at [529, 74] on input "3084772" at bounding box center [409, 60] width 756 height 44
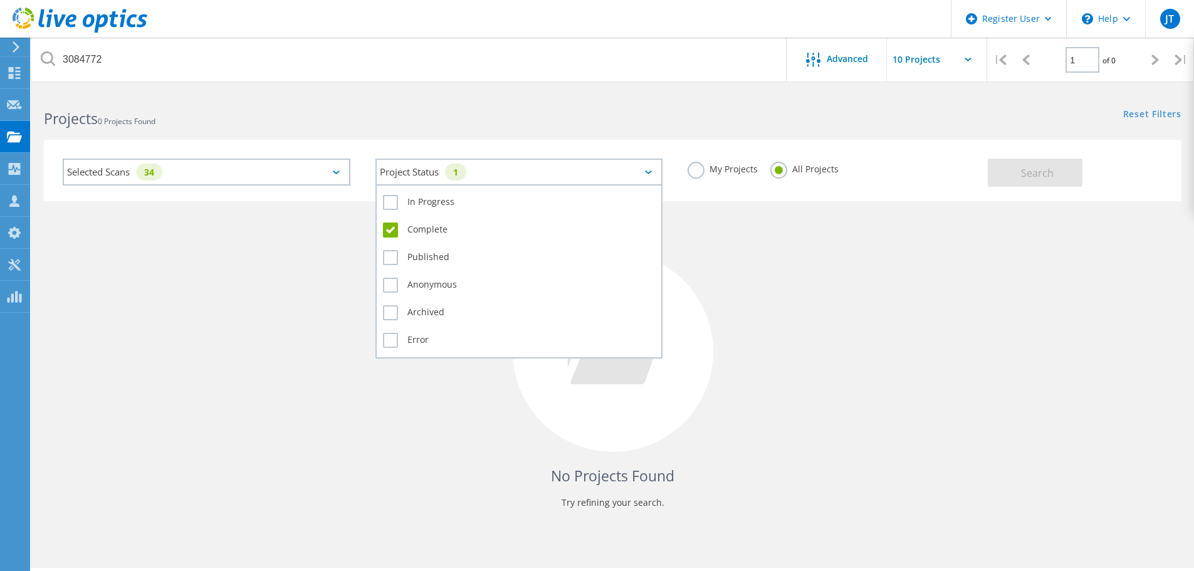
click at [538, 165] on div "Project Status 1" at bounding box center [520, 172] width 288 height 27
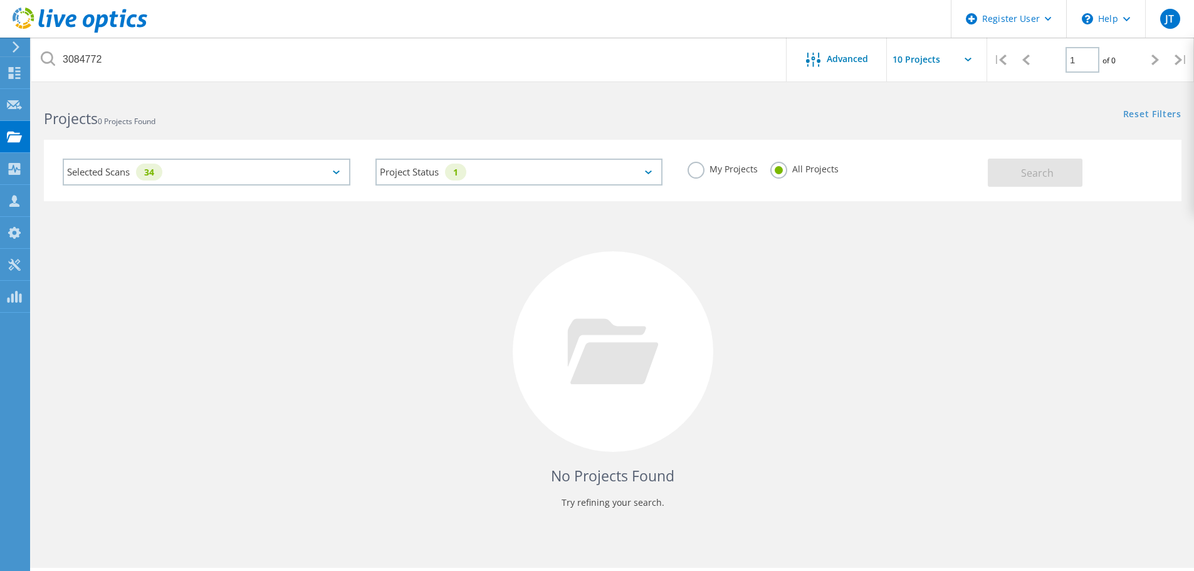
drag, startPoint x: 280, startPoint y: 271, endPoint x: 275, endPoint y: 256, distance: 15.5
click at [280, 270] on div "No Projects Found Try refining your search." at bounding box center [613, 363] width 1138 height 324
click at [301, 176] on div "Selected Scans 34" at bounding box center [207, 172] width 288 height 27
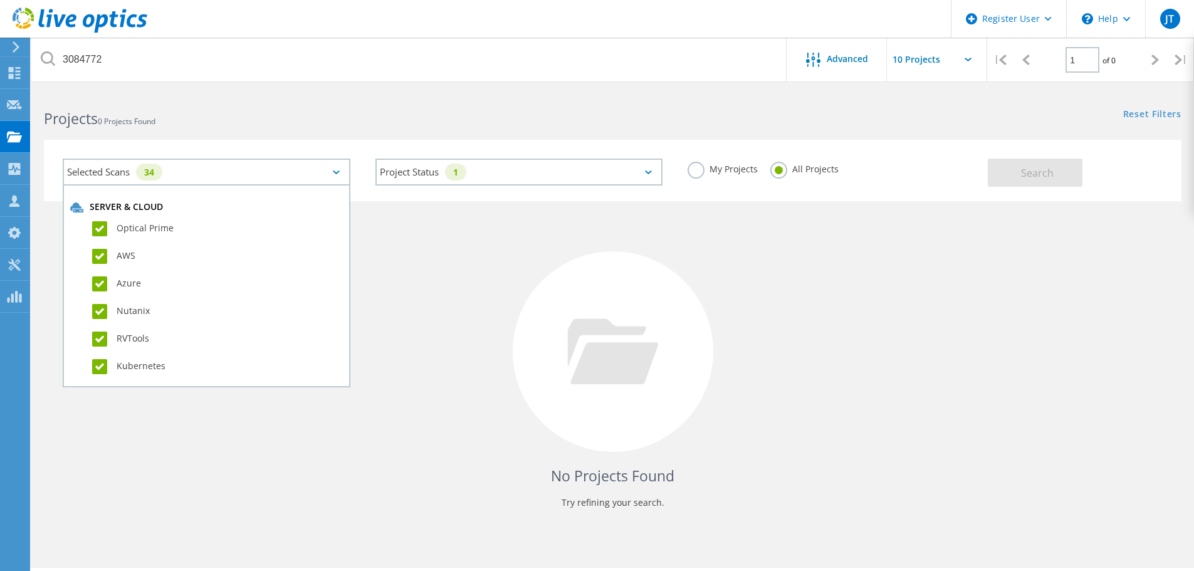
click at [448, 215] on div "No Projects Found Try refining your search." at bounding box center [613, 363] width 1138 height 324
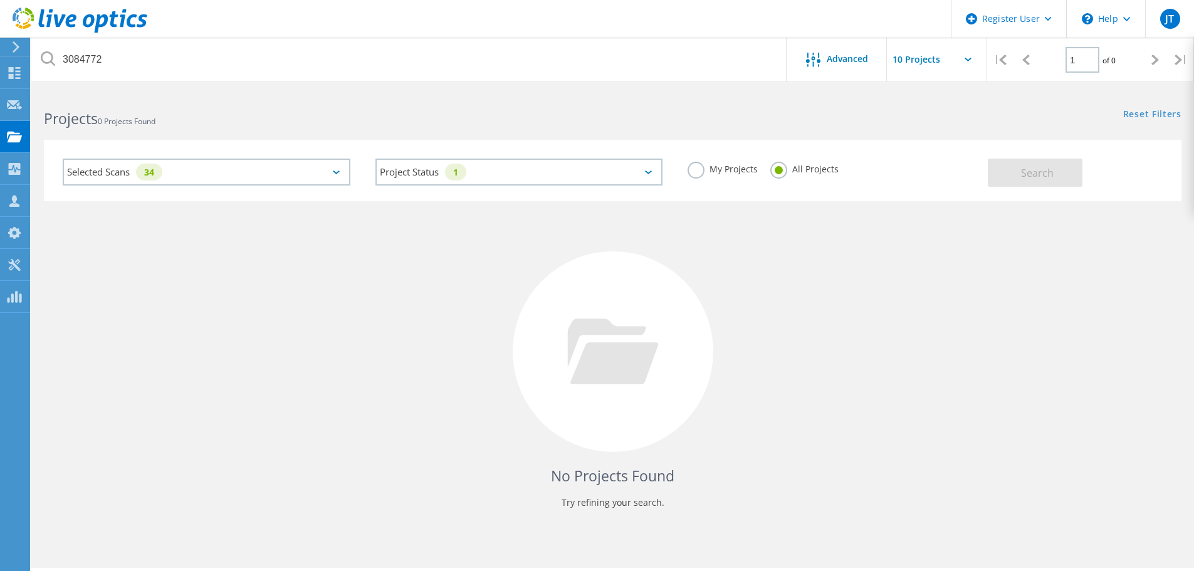
drag, startPoint x: 693, startPoint y: 172, endPoint x: 709, endPoint y: 172, distance: 15.7
click at [695, 172] on label "My Projects" at bounding box center [723, 168] width 70 height 12
click at [0, 0] on input "My Projects" at bounding box center [0, 0] width 0 height 0
click at [774, 171] on label "All Projects" at bounding box center [805, 168] width 68 height 12
click at [0, 0] on input "All Projects" at bounding box center [0, 0] width 0 height 0
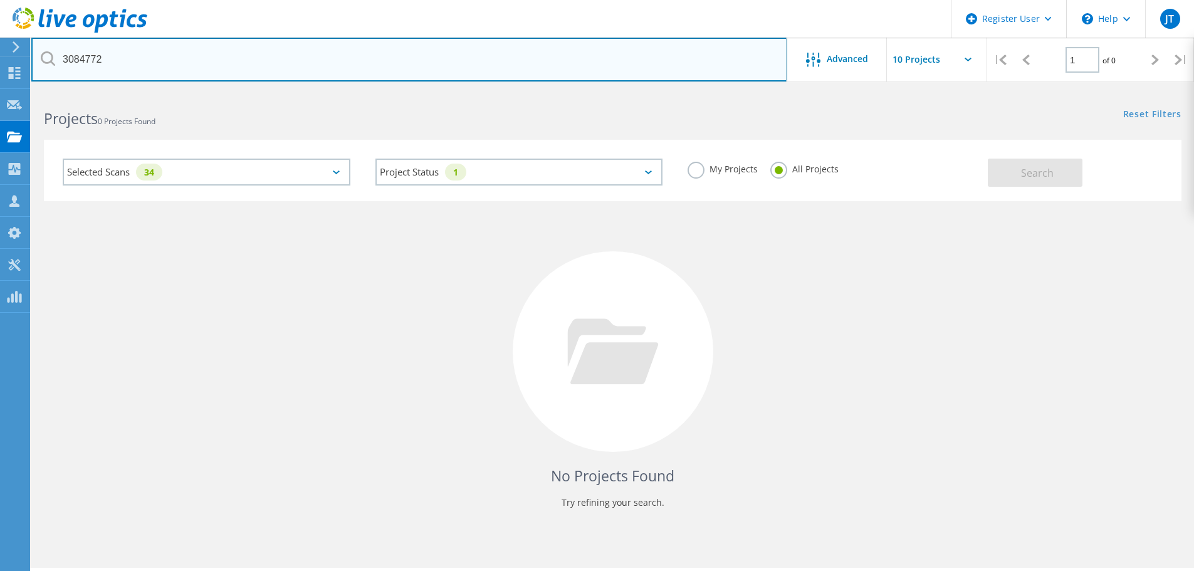
drag, startPoint x: 126, startPoint y: 66, endPoint x: -82, endPoint y: 73, distance: 208.3
click at [0, 73] on html "Register User \n Help Explore Helpful Articles Contact Support JT Dell User Jas…" at bounding box center [597, 303] width 1194 height 606
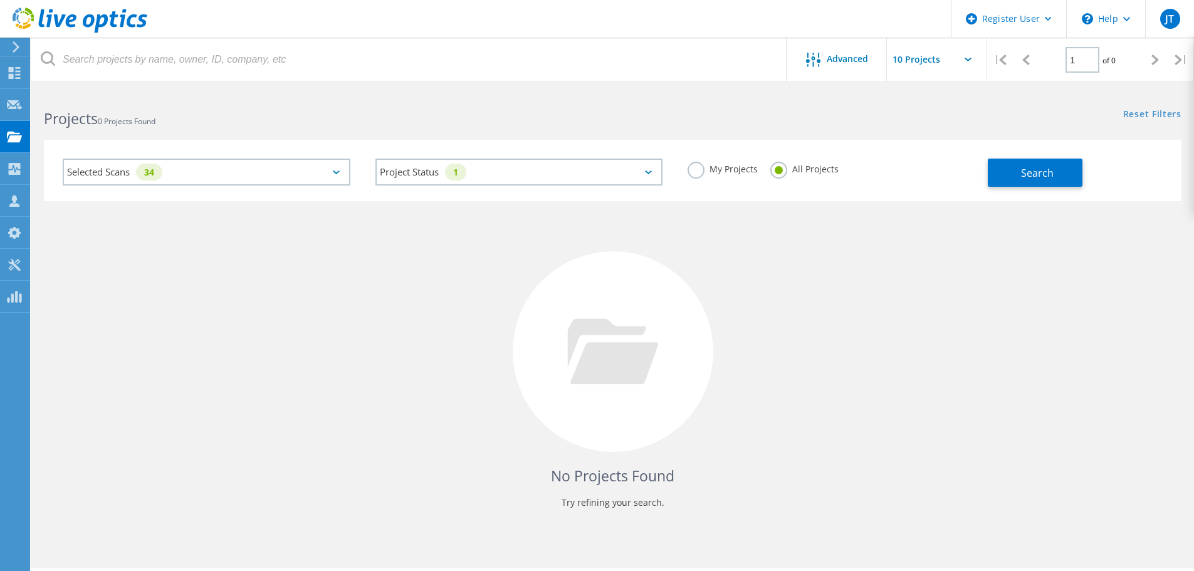
click at [58, 57] on div at bounding box center [409, 60] width 756 height 44
click at [132, 95] on div "Projects 0 Projects Found" at bounding box center [321, 107] width 581 height 33
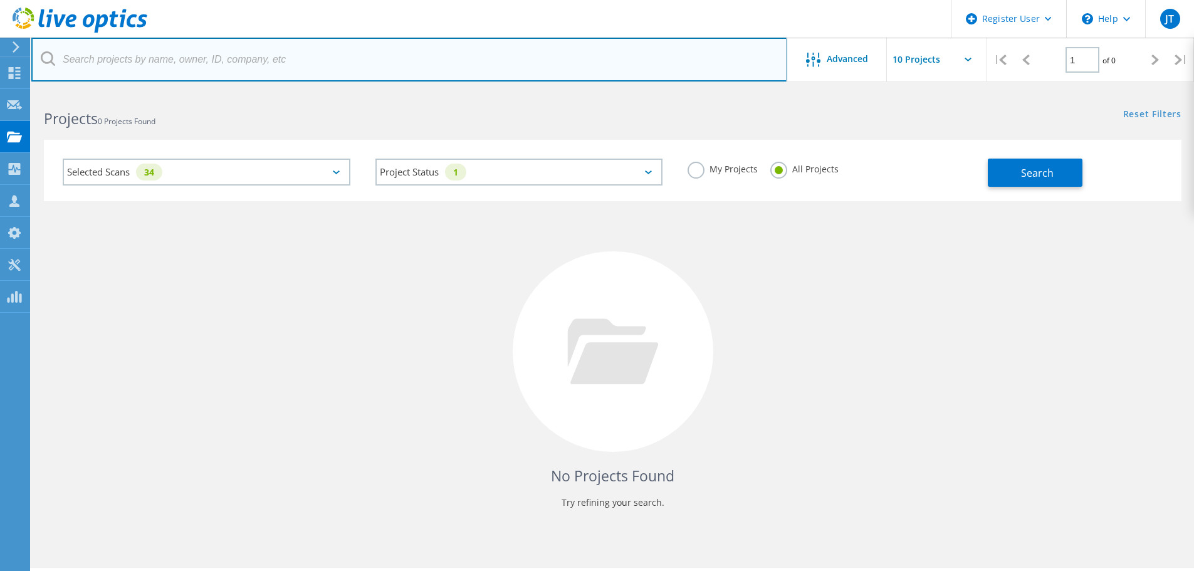
click at [120, 70] on input "text" at bounding box center [409, 60] width 756 height 44
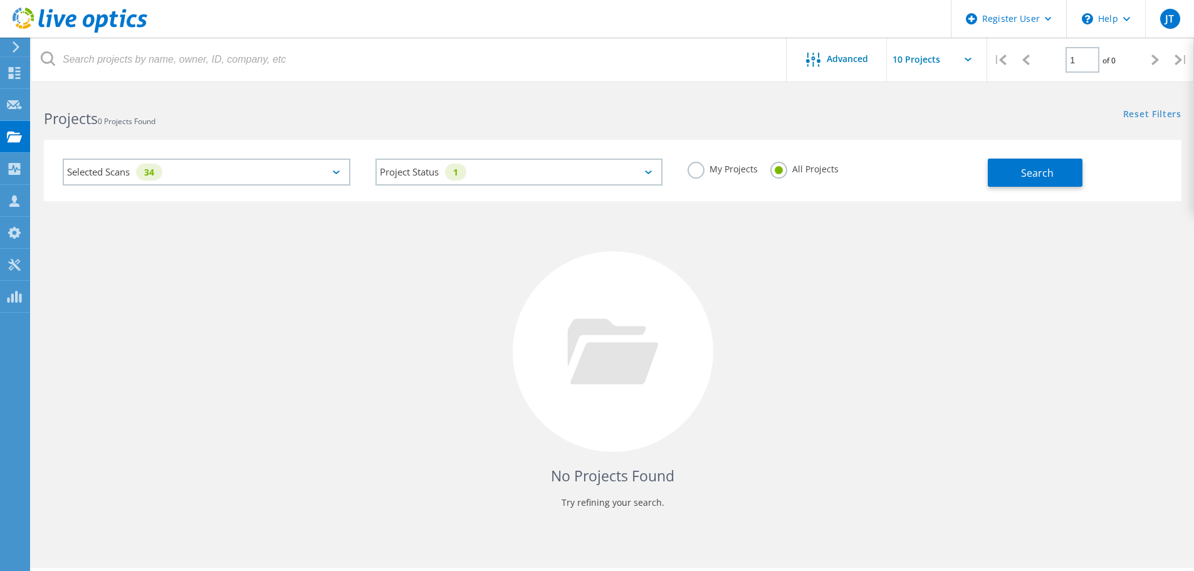
click at [329, 105] on div "Projects 0 Projects Found" at bounding box center [321, 107] width 581 height 33
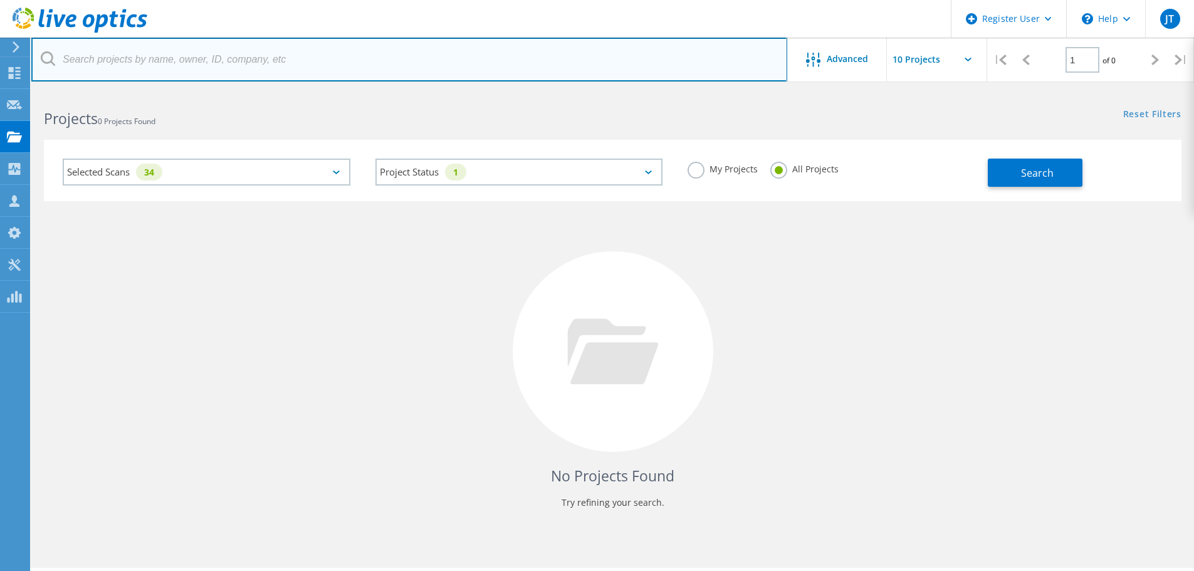
click at [144, 57] on input "text" at bounding box center [409, 60] width 756 height 44
click at [201, 60] on input "text" at bounding box center [409, 60] width 756 height 44
paste input "it@ajaxtocco.com"
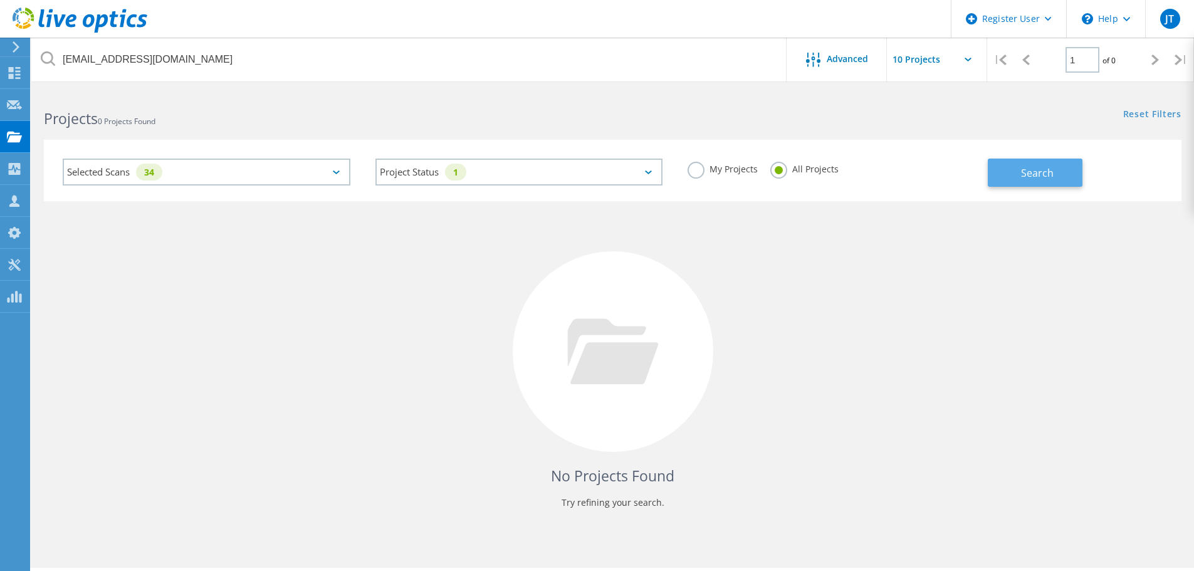
click at [1025, 162] on button "Search" at bounding box center [1035, 173] width 95 height 28
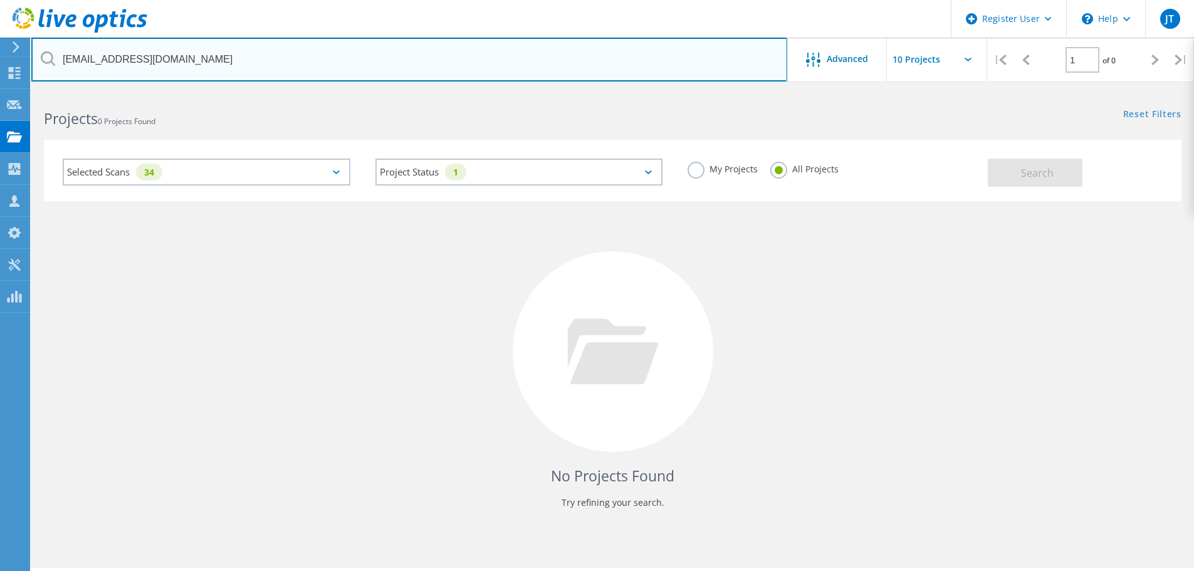
click at [179, 55] on input "it@ajaxtocco.com" at bounding box center [409, 60] width 756 height 44
drag, startPoint x: 152, startPoint y: 55, endPoint x: -33, endPoint y: 51, distance: 185.0
click at [0, 51] on html "Register User \n Help Explore Helpful Articles Contact Support JT Dell User Jas…" at bounding box center [597, 303] width 1194 height 606
paste input "USWARMA01"
type input "USWARMA01"
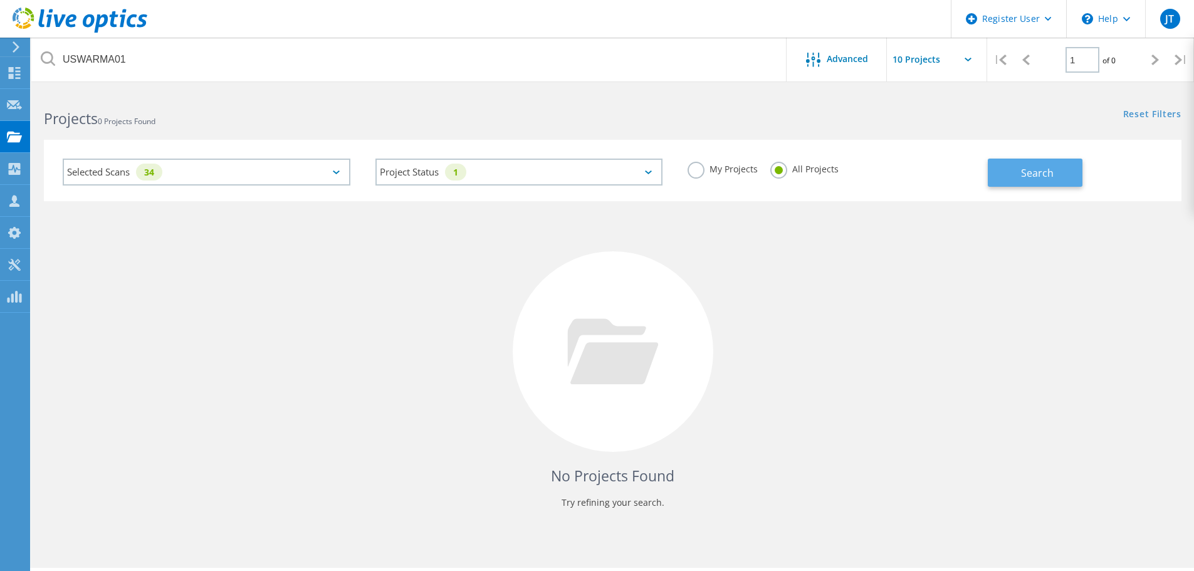
click at [1031, 168] on span "Search" at bounding box center [1037, 173] width 33 height 14
click at [179, 110] on h2 "Projects 0 Projects Found" at bounding box center [322, 118] width 556 height 21
click at [322, 110] on h2 "Projects 0 Projects Found" at bounding box center [322, 118] width 556 height 21
click at [375, 251] on div "No Projects Found Try refining your search." at bounding box center [613, 363] width 1138 height 324
click at [1156, 114] on link "Reset Filters" at bounding box center [1153, 115] width 58 height 11
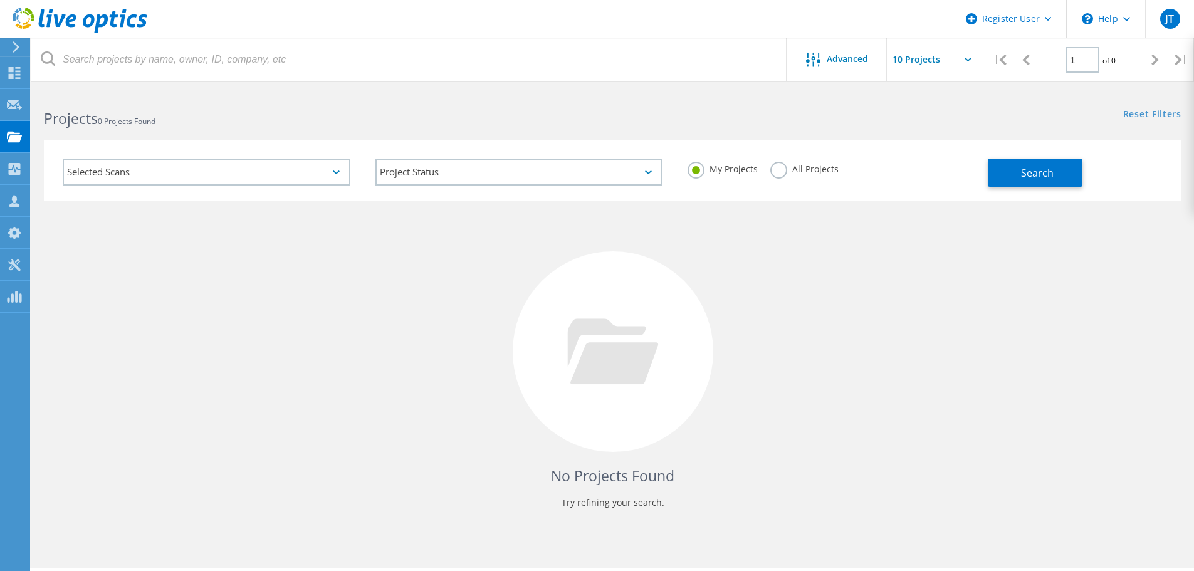
click at [293, 166] on div "Selected Scans" at bounding box center [207, 172] width 288 height 27
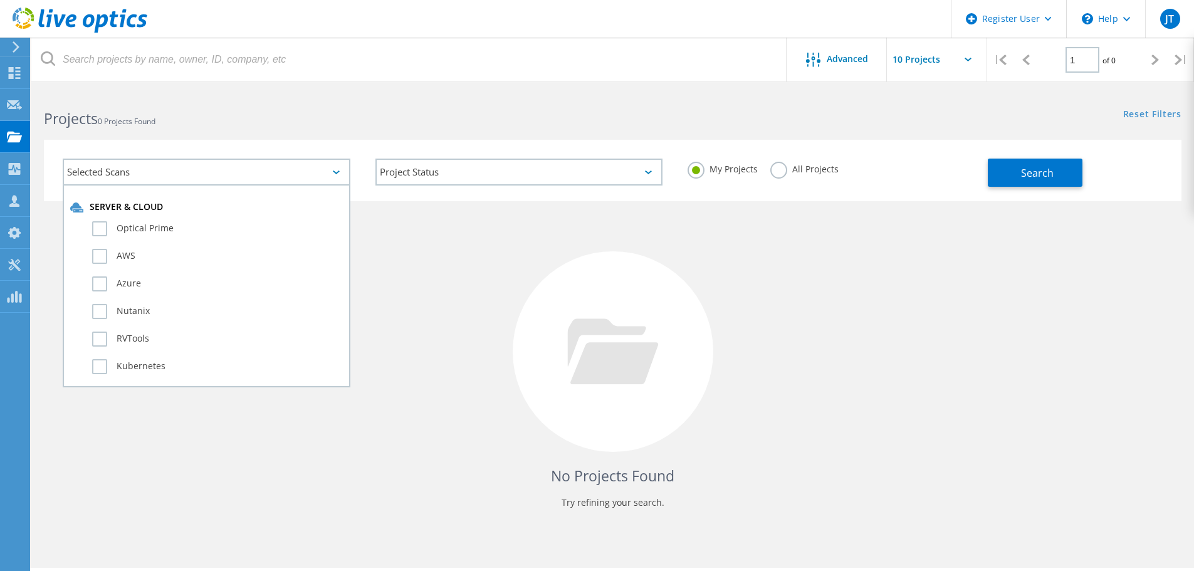
click at [320, 137] on div "Selected Scans Server & Cloud Optical Prime AWS Azure Nutanix RVTools Kubernete…" at bounding box center [612, 162] width 1163 height 77
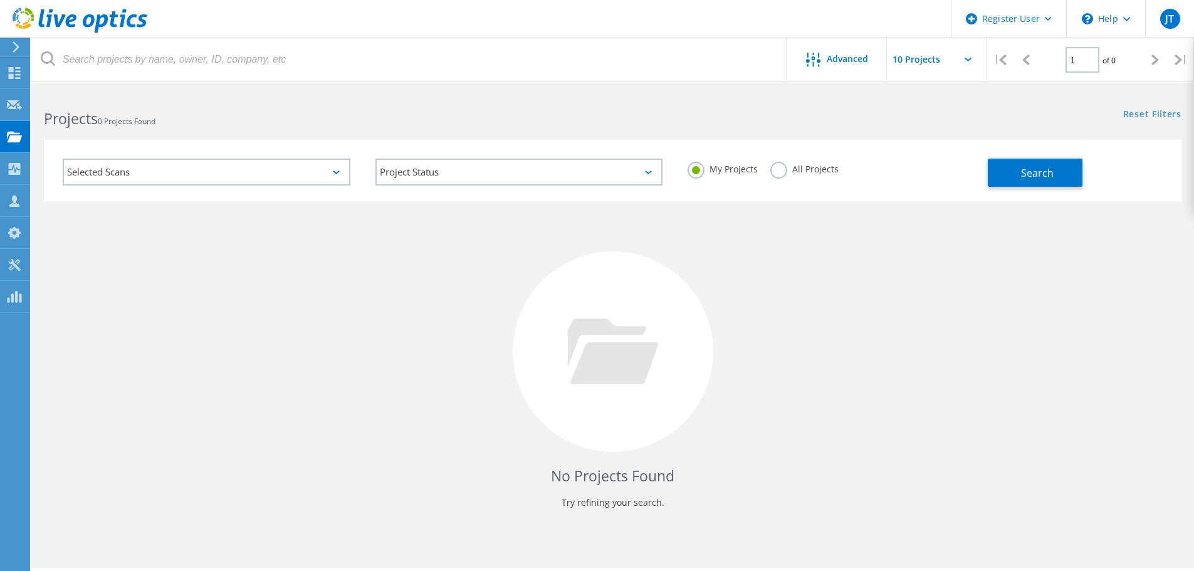
click at [780, 167] on label "All Projects" at bounding box center [805, 168] width 68 height 12
click at [0, 0] on input "All Projects" at bounding box center [0, 0] width 0 height 0
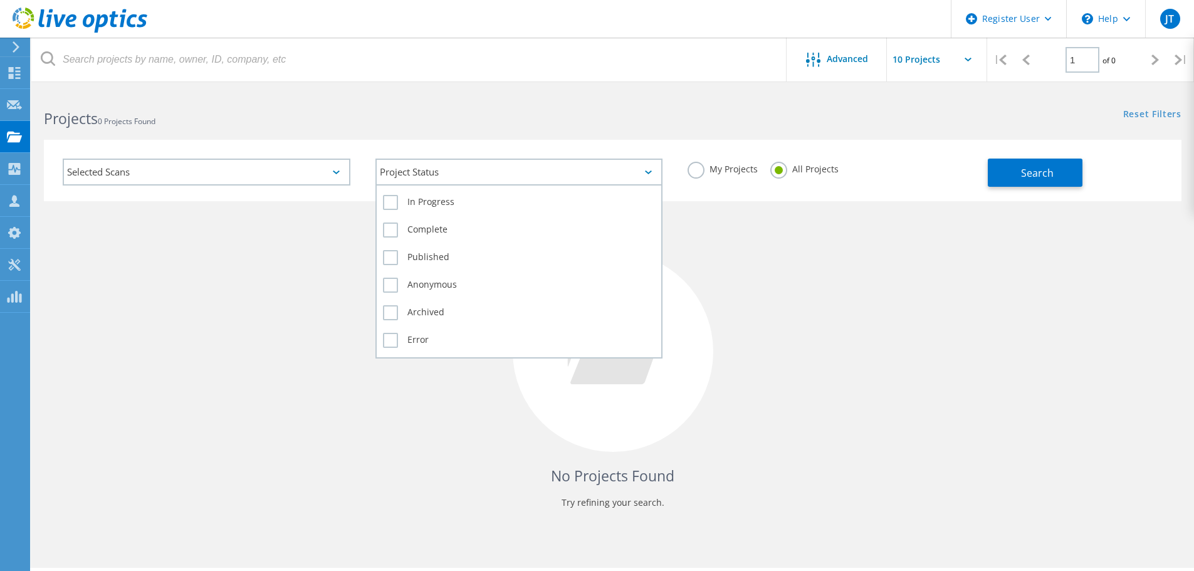
click at [559, 173] on div "Project Status" at bounding box center [520, 172] width 288 height 27
click at [391, 234] on label "Complete" at bounding box center [519, 230] width 273 height 15
click at [0, 0] on input "Complete" at bounding box center [0, 0] width 0 height 0
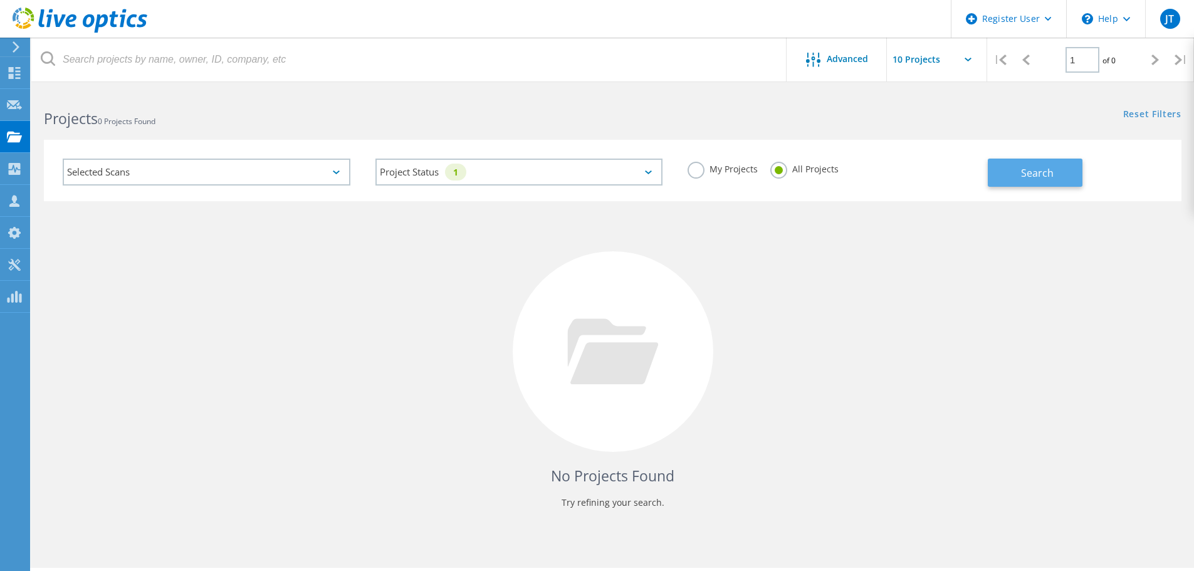
click at [1013, 174] on button "Search" at bounding box center [1035, 173] width 95 height 28
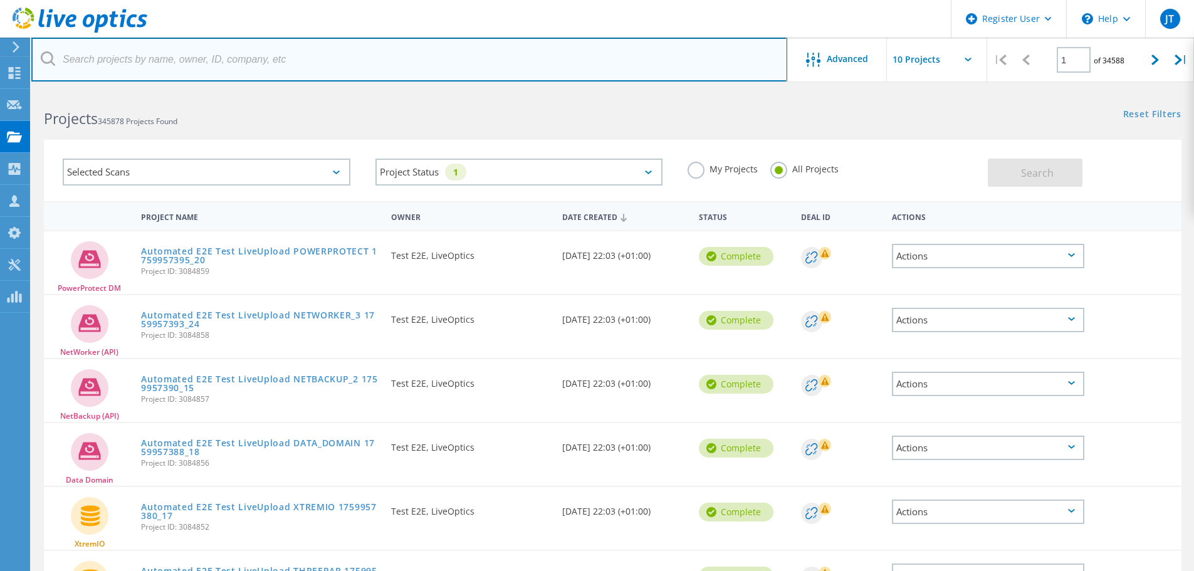
click at [236, 47] on input "text" at bounding box center [409, 60] width 756 height 44
drag, startPoint x: 382, startPoint y: 42, endPoint x: 372, endPoint y: 52, distance: 14.6
click at [382, 42] on input "text" at bounding box center [409, 60] width 756 height 44
click at [217, 70] on input "text" at bounding box center [409, 60] width 756 height 44
paste input "[PERSON_NAME][EMAIL_ADDRESS][PERSON_NAME][DOMAIN_NAME]"
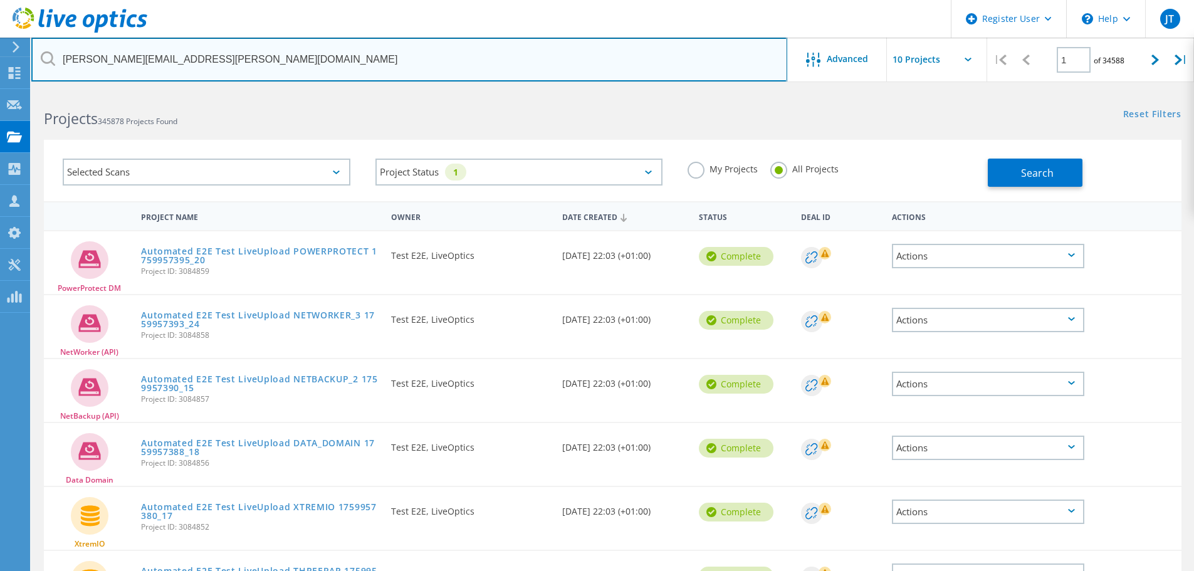
type input "[PERSON_NAME][EMAIL_ADDRESS][PERSON_NAME][DOMAIN_NAME]"
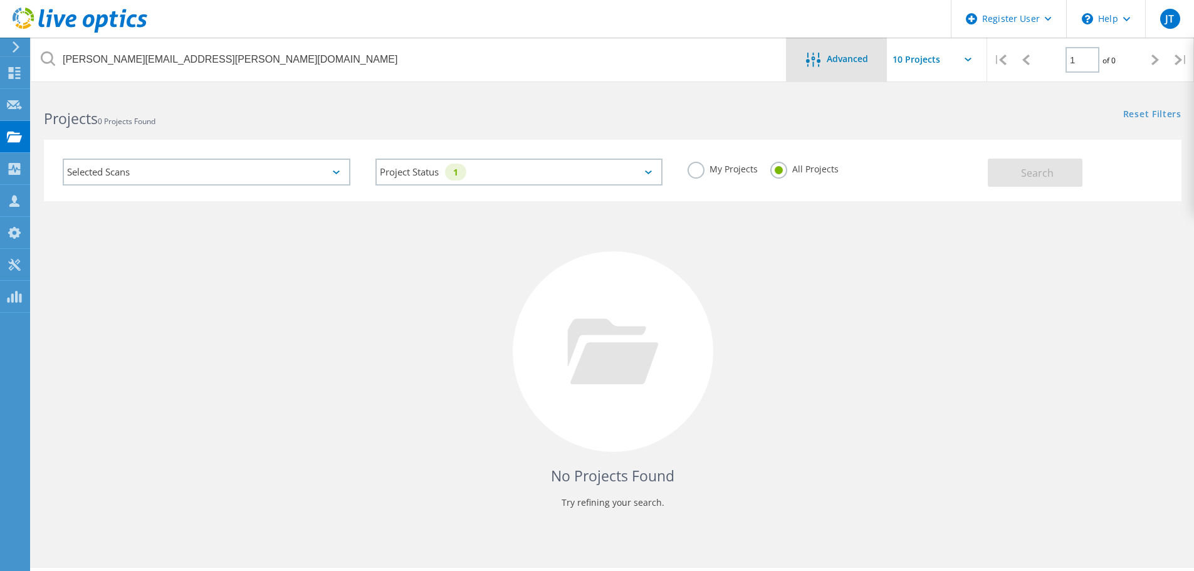
click at [851, 78] on div "Advanced" at bounding box center [837, 60] width 100 height 44
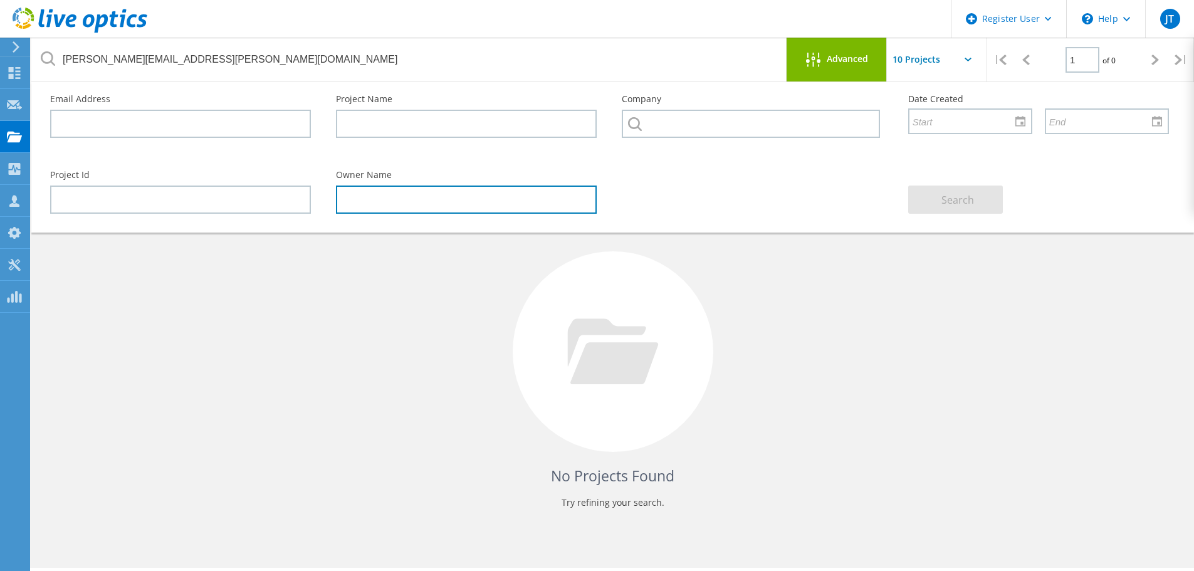
click at [403, 203] on input "text" at bounding box center [466, 200] width 261 height 28
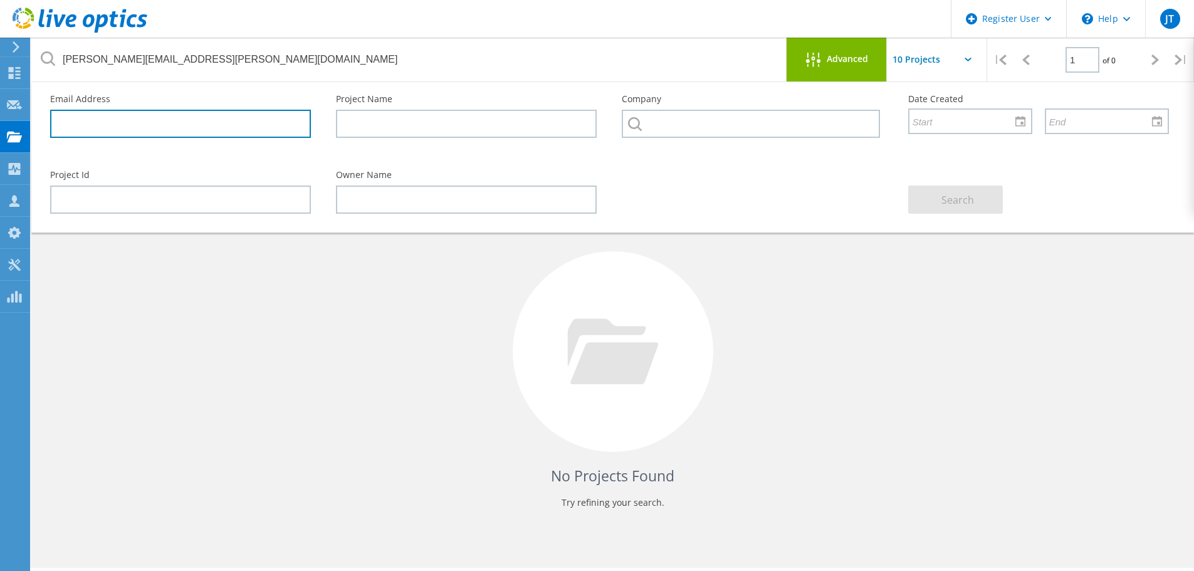
click at [196, 124] on input "text" at bounding box center [180, 124] width 261 height 28
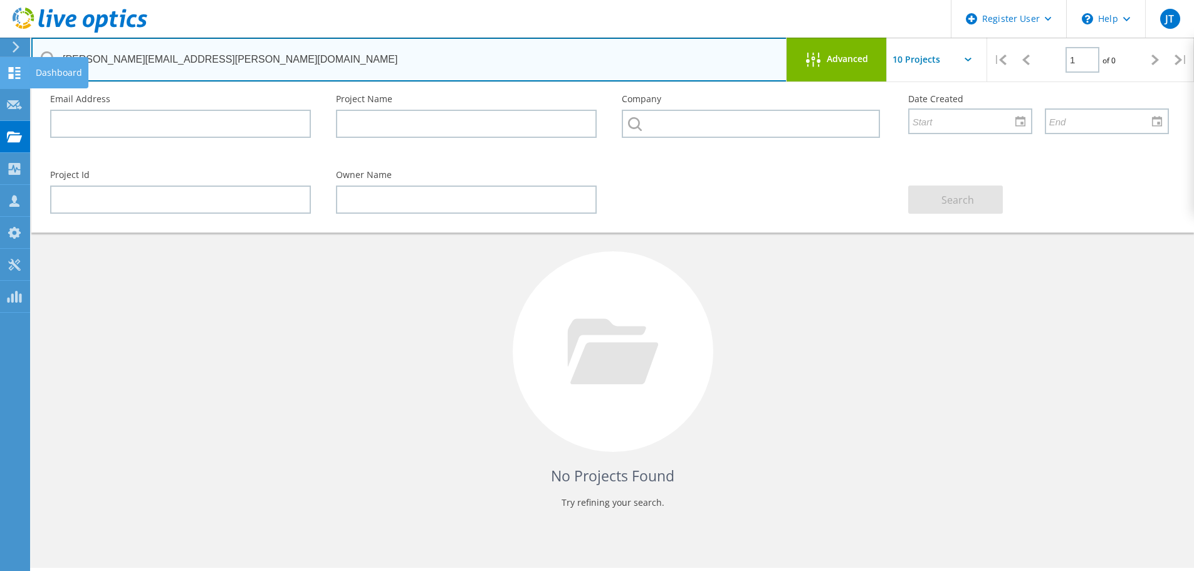
drag, startPoint x: 208, startPoint y: 58, endPoint x: 14, endPoint y: 61, distance: 193.2
click at [14, 91] on div "Register User \n Help Explore Helpful Articles Contact Support JT Dell User Jas…" at bounding box center [597, 348] width 1194 height 515
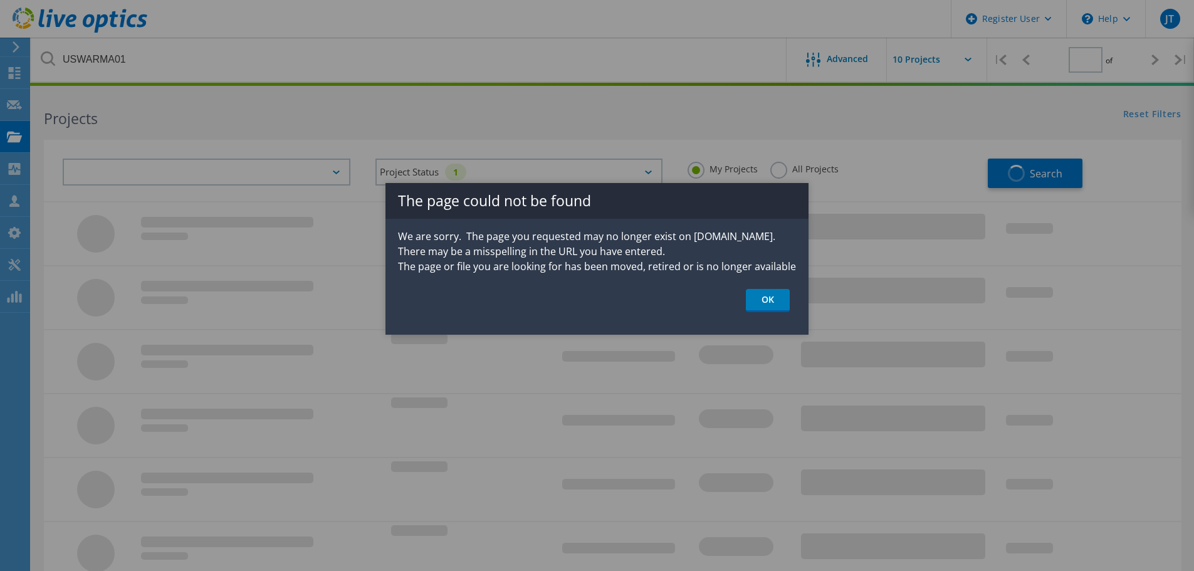
type input "1"
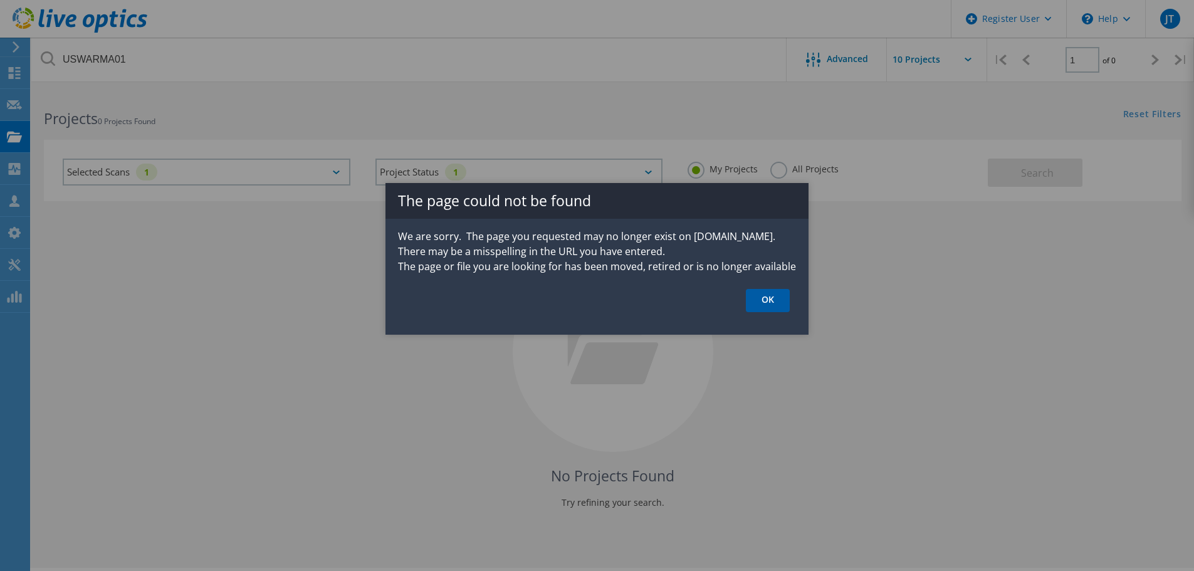
click at [767, 303] on link "OK" at bounding box center [768, 300] width 44 height 23
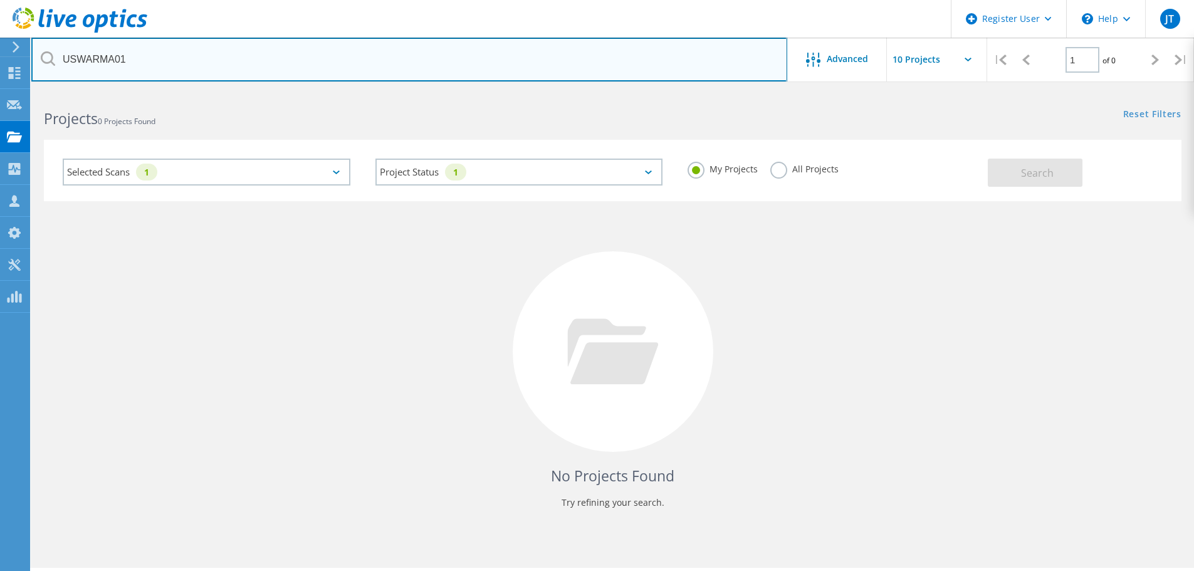
drag, startPoint x: 211, startPoint y: 71, endPoint x: -34, endPoint y: 75, distance: 245.8
click at [0, 75] on html "Register User \n Help Explore Helpful Articles Contact Support JT Dell User Jas…" at bounding box center [597, 303] width 1194 height 606
type input "3084772"
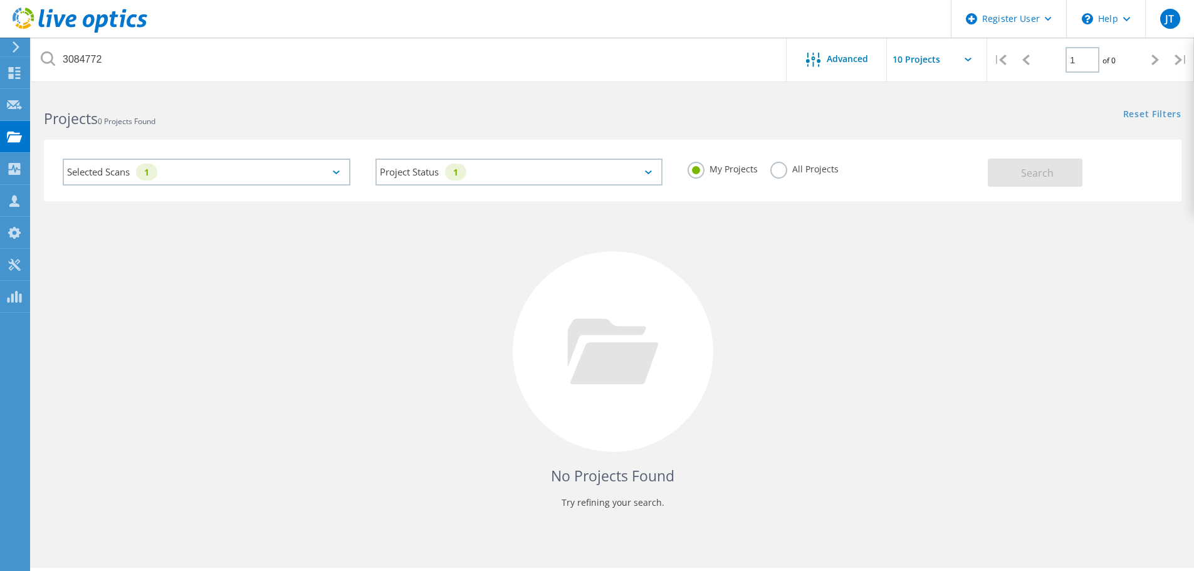
click at [782, 173] on label "All Projects" at bounding box center [805, 168] width 68 height 12
click at [0, 0] on input "All Projects" at bounding box center [0, 0] width 0 height 0
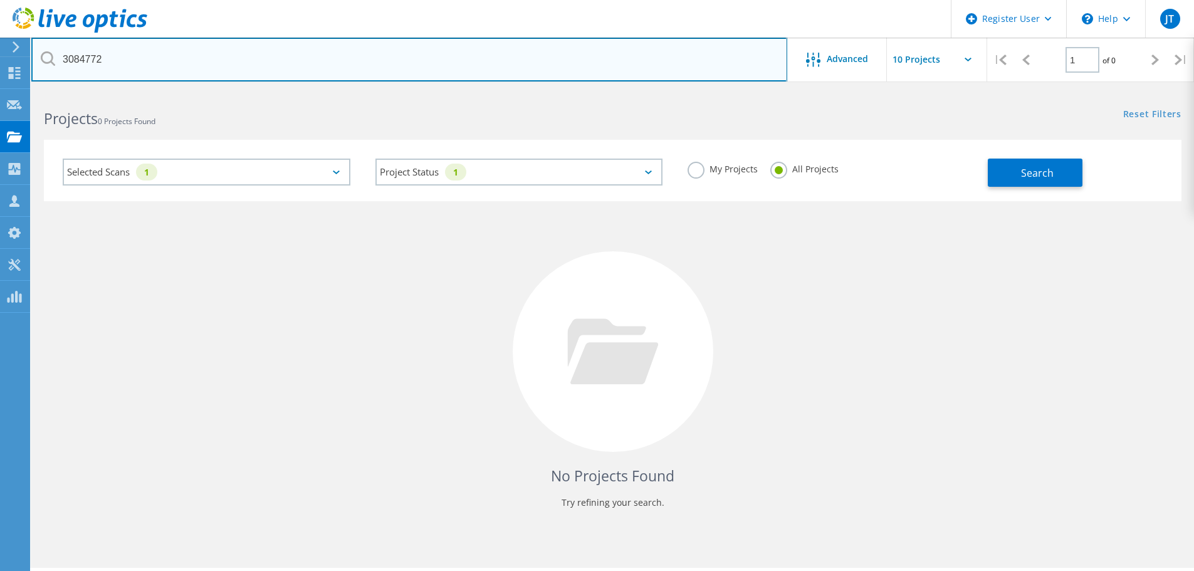
click at [424, 61] on input "3084772" at bounding box center [409, 60] width 756 height 44
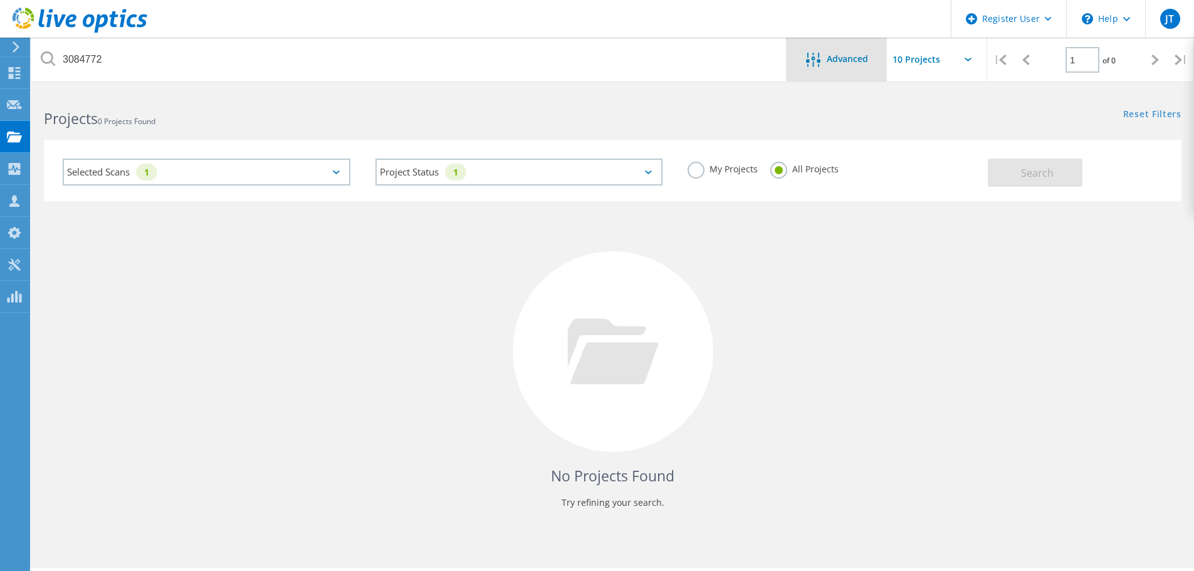
click at [812, 70] on div "Advanced" at bounding box center [837, 60] width 100 height 44
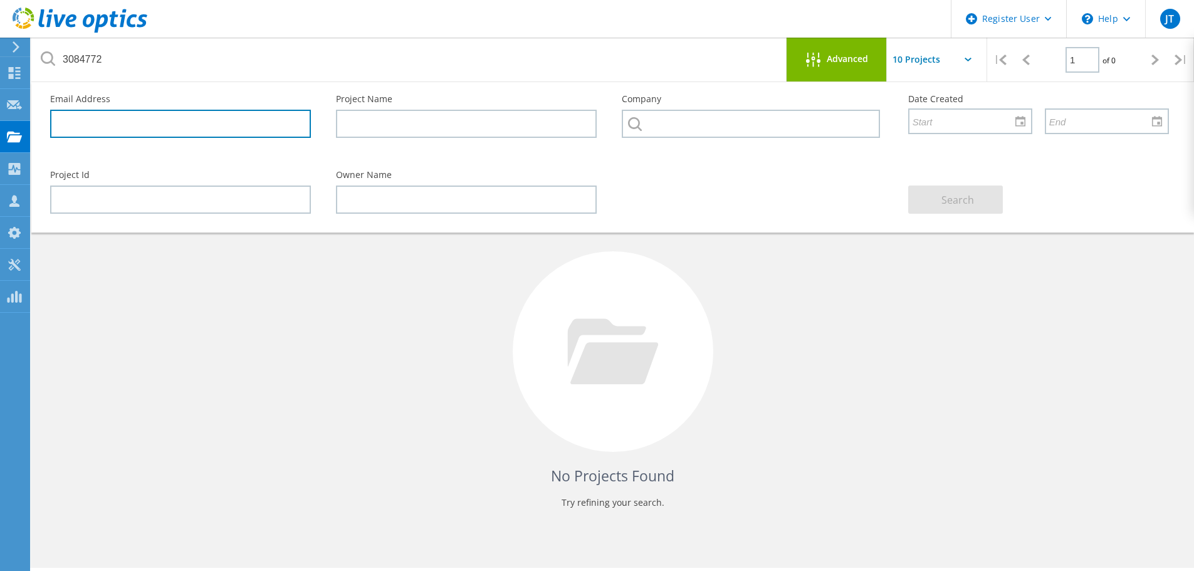
click at [231, 125] on input "text" at bounding box center [180, 124] width 261 height 28
paste input "it@ajaxtocco.com has"
type input "it@ajaxtocco.com"
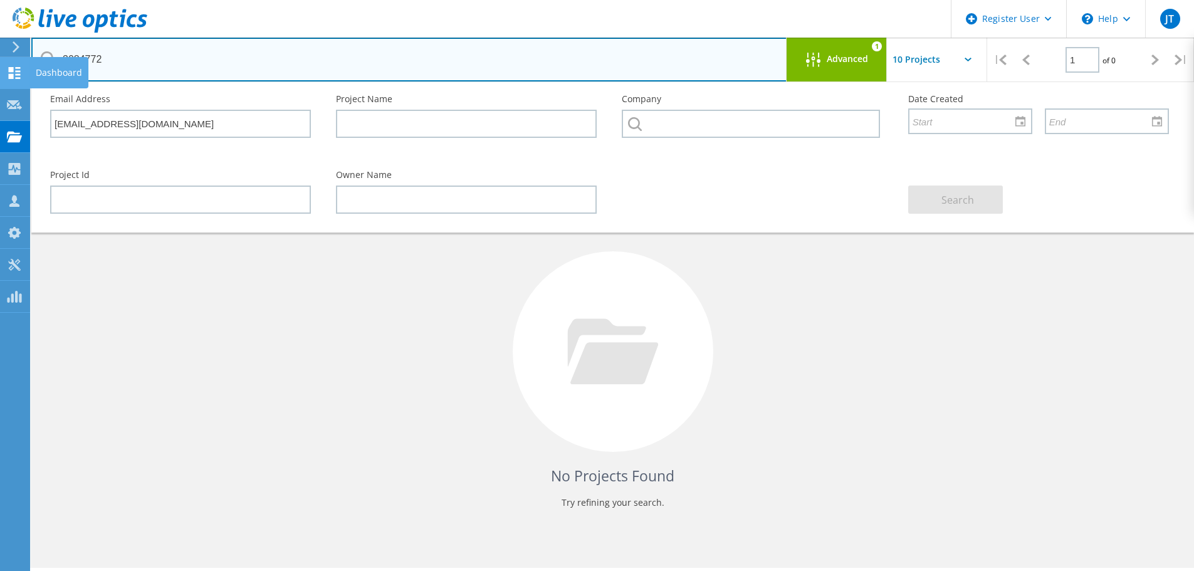
drag, startPoint x: 200, startPoint y: 56, endPoint x: 11, endPoint y: 61, distance: 189.4
click at [11, 91] on div "Register User \n Help Explore Helpful Articles Contact Support JT Dell User Jas…" at bounding box center [597, 348] width 1194 height 515
click at [121, 57] on input "3084772" at bounding box center [409, 60] width 756 height 44
type input "3"
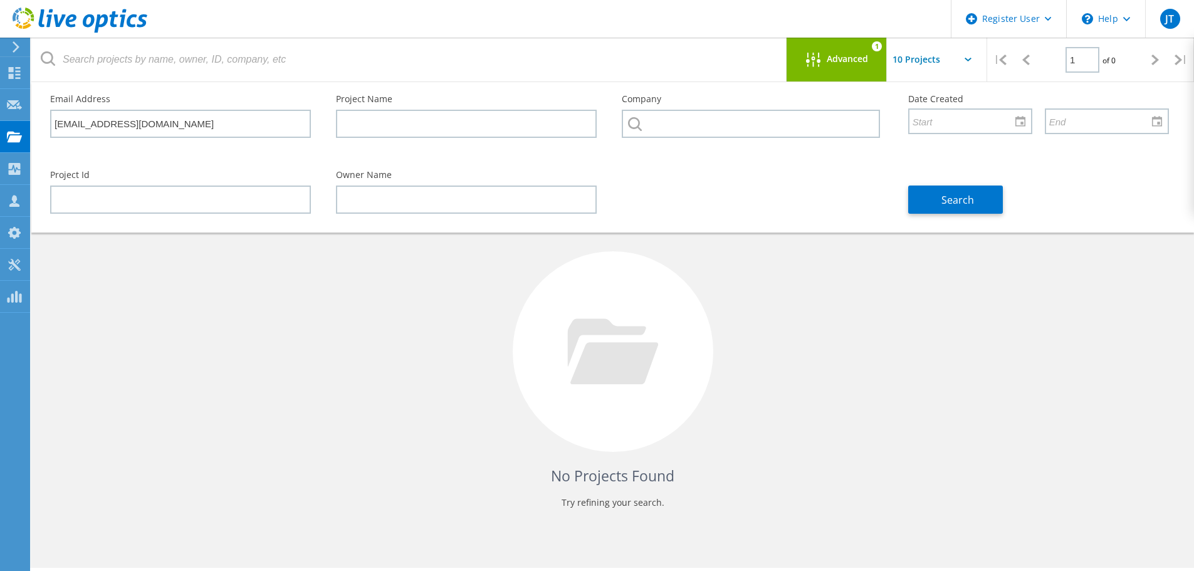
drag, startPoint x: 206, startPoint y: 329, endPoint x: 755, endPoint y: 255, distance: 553.6
click at [208, 327] on div "No Projects Found Try refining your search." at bounding box center [613, 363] width 1138 height 324
click at [953, 199] on span "Search" at bounding box center [958, 200] width 33 height 14
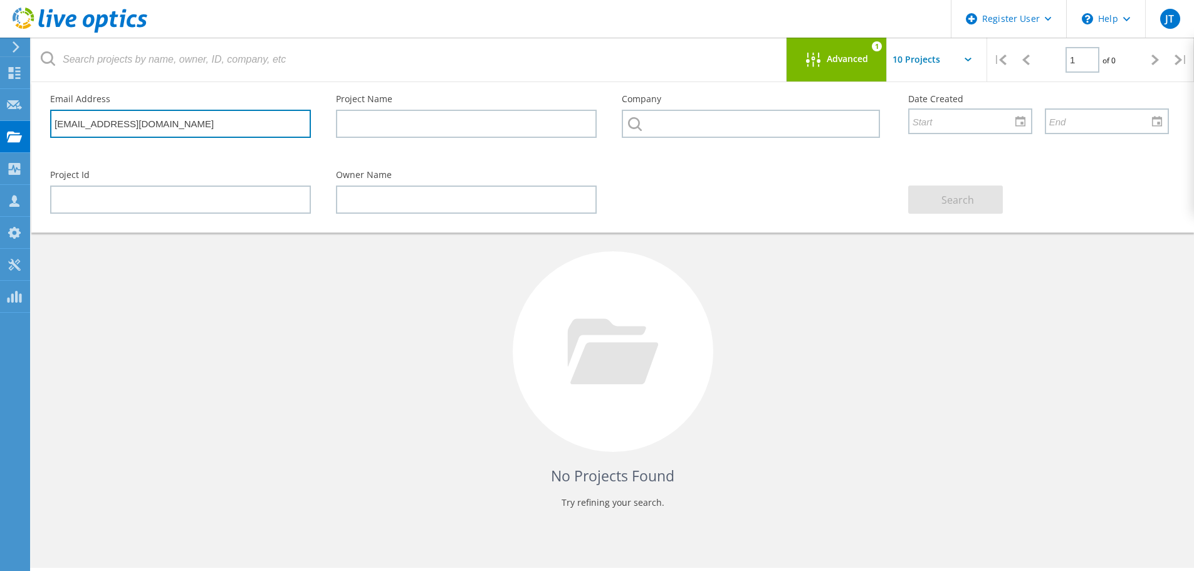
drag, startPoint x: 177, startPoint y: 122, endPoint x: -25, endPoint y: 115, distance: 202.6
click at [0, 115] on html "Register User \n Help Explore Helpful Articles Contact Support JT Dell User Jas…" at bounding box center [597, 303] width 1194 height 606
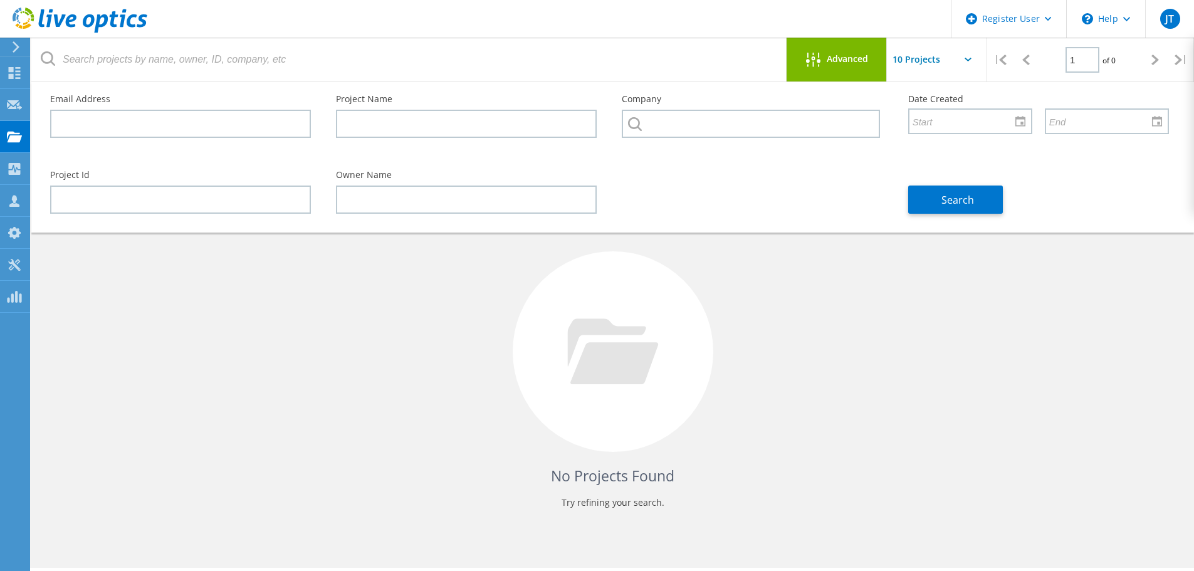
click at [522, 305] on div "No Projects Found Try refining your search." at bounding box center [613, 363] width 1138 height 324
click at [401, 119] on input "text" at bounding box center [466, 124] width 261 height 28
paste input "USWARMA01"
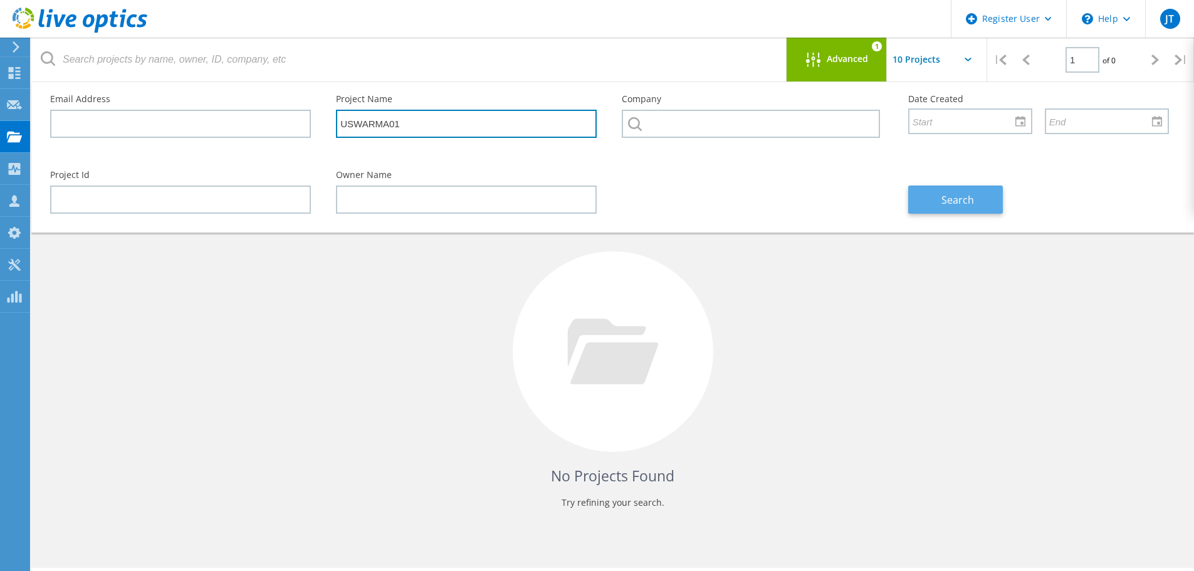
type input "USWARMA01"
click at [935, 194] on button "Search" at bounding box center [956, 200] width 95 height 28
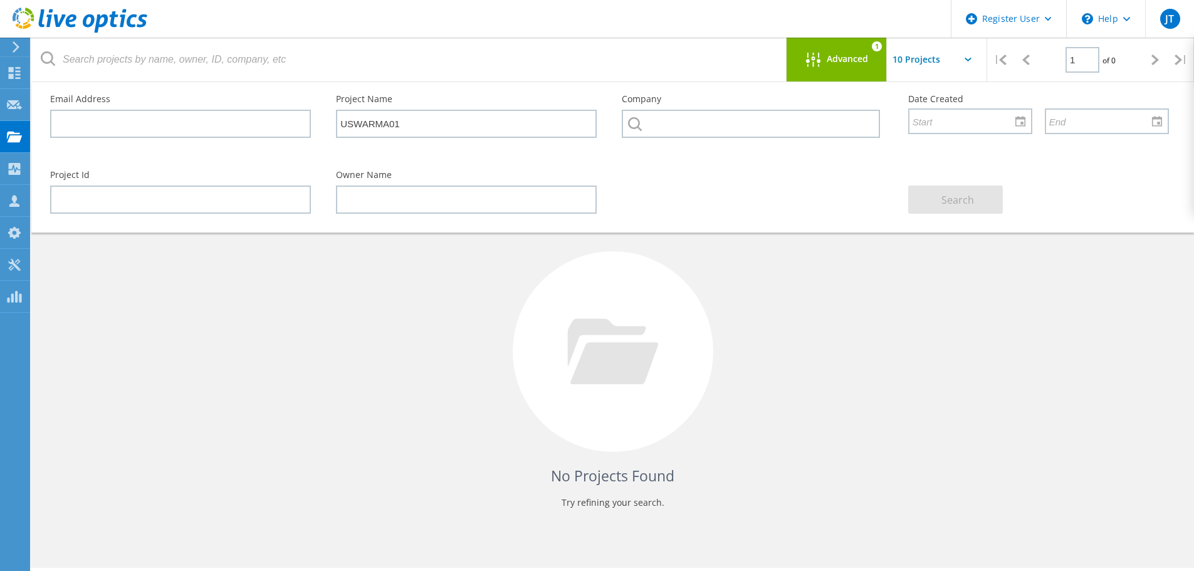
click at [830, 70] on div "Advanced 1" at bounding box center [837, 60] width 100 height 44
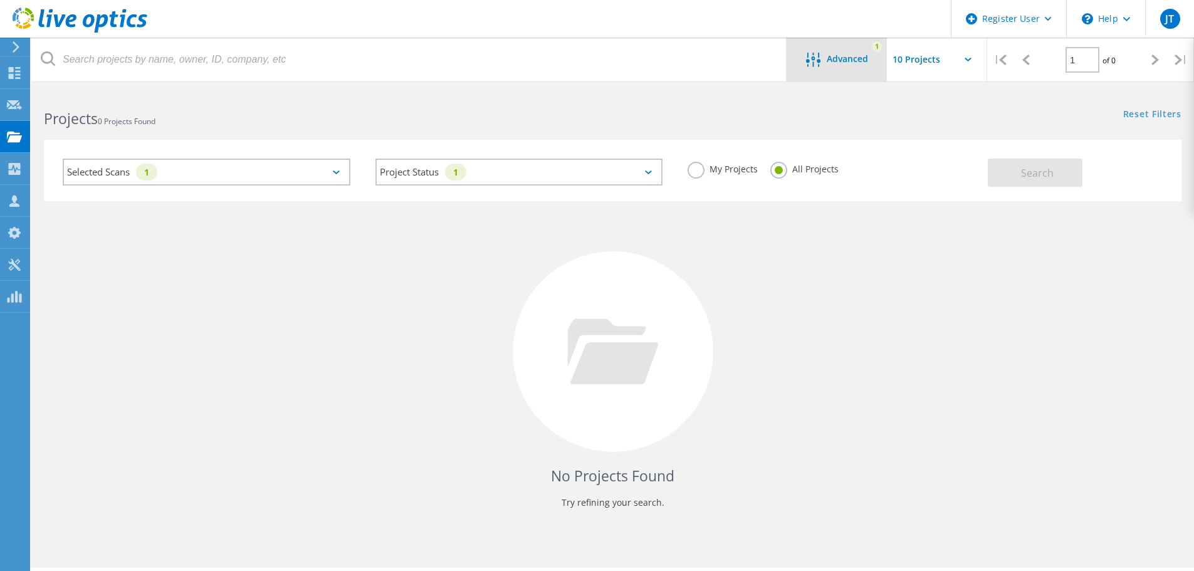
click at [830, 69] on div "Advanced 1" at bounding box center [837, 60] width 100 height 44
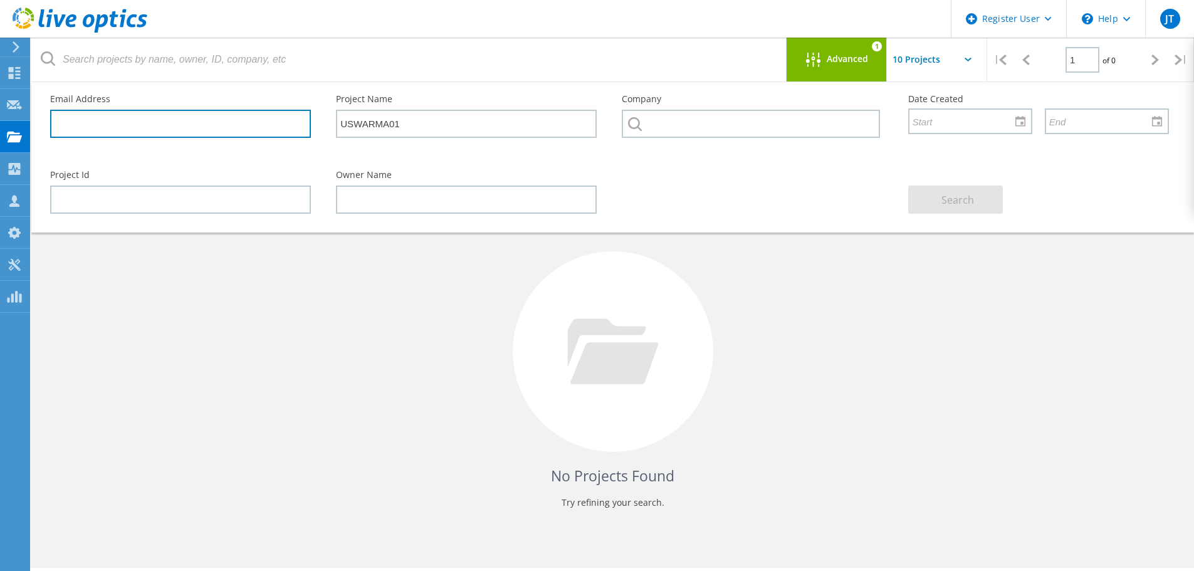
click at [108, 127] on input "text" at bounding box center [180, 124] width 261 height 28
click at [99, 116] on input "text" at bounding box center [180, 124] width 261 height 28
paste input "[PERSON_NAME][EMAIL_ADDRESS][PERSON_NAME][DOMAIN_NAME]"
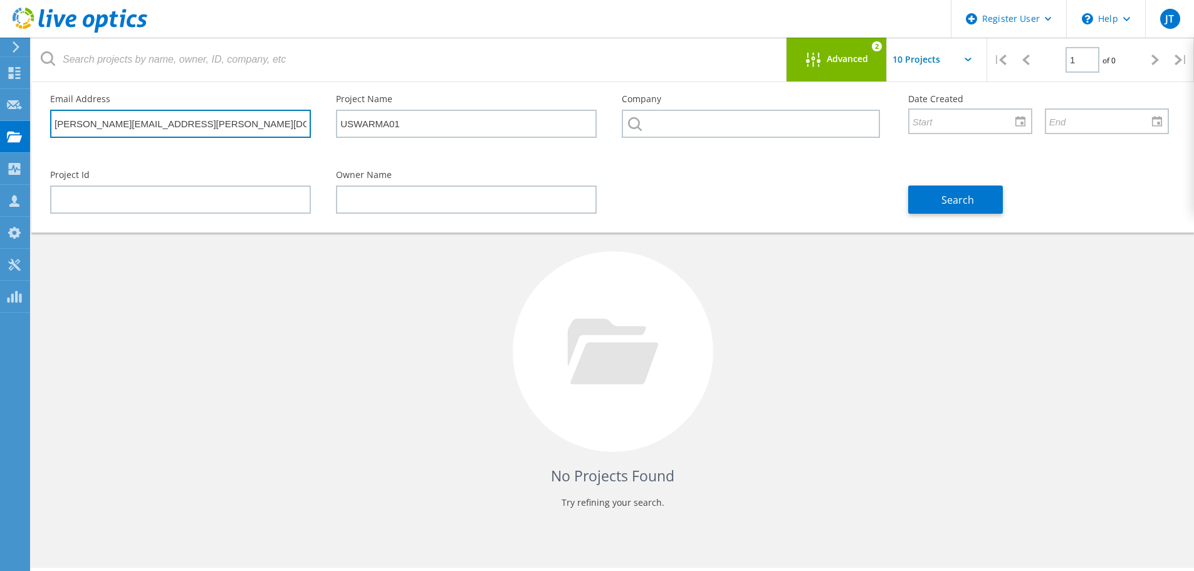
type input "[PERSON_NAME][EMAIL_ADDRESS][PERSON_NAME][DOMAIN_NAME]"
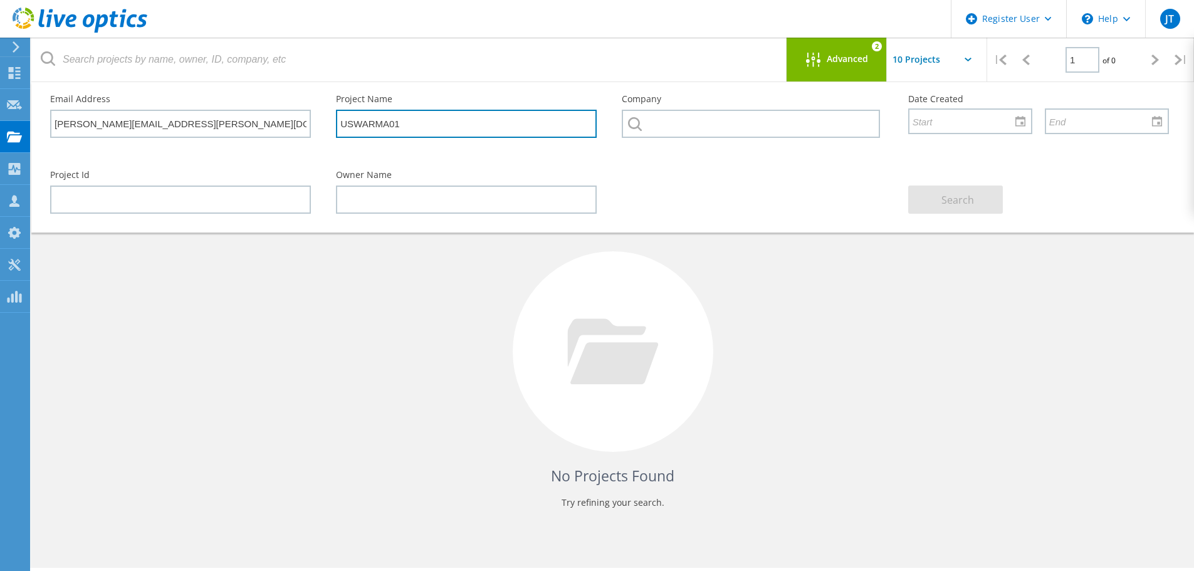
drag, startPoint x: 438, startPoint y: 120, endPoint x: 337, endPoint y: 131, distance: 101.5
click at [337, 131] on input "USWARMA01" at bounding box center [466, 124] width 261 height 28
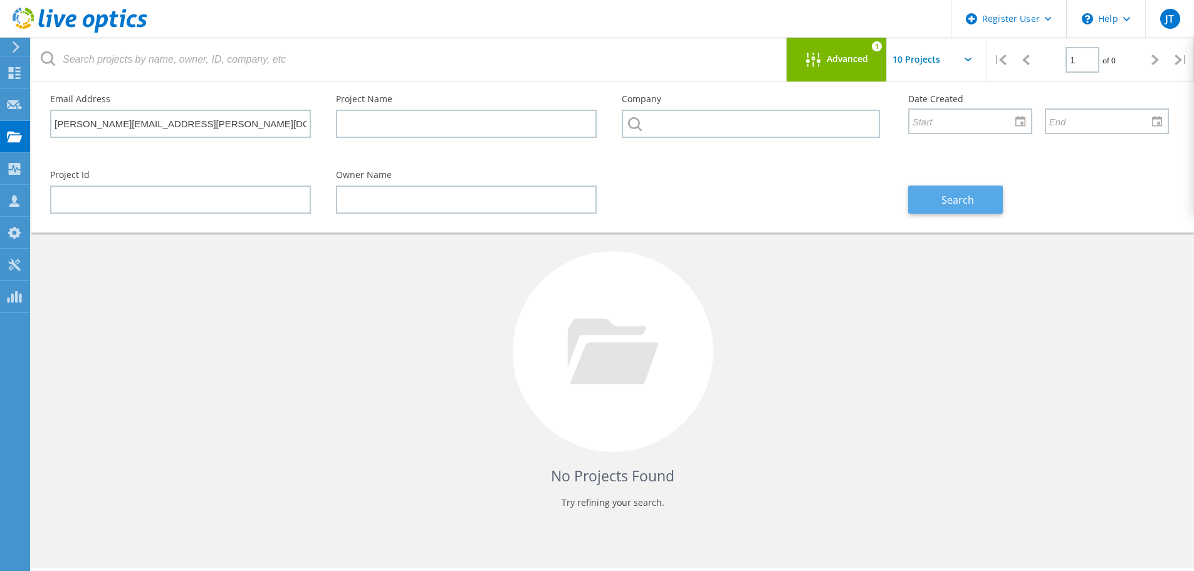
click at [924, 209] on button "Search" at bounding box center [956, 200] width 95 height 28
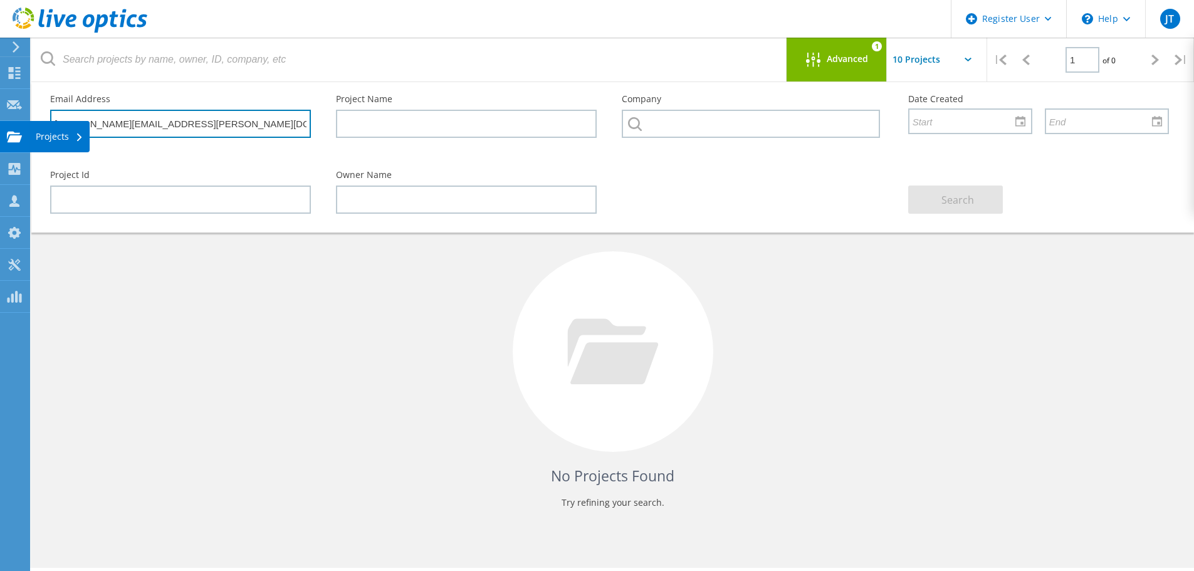
drag, startPoint x: 195, startPoint y: 129, endPoint x: 29, endPoint y: 129, distance: 165.5
click at [29, 129] on div "Register User \n Help Explore Helpful Articles Contact Support JT Dell User Jas…" at bounding box center [597, 348] width 1194 height 515
click at [275, 119] on input "[PERSON_NAME][EMAIL_ADDRESS][PERSON_NAME][DOMAIN_NAME]" at bounding box center [180, 124] width 261 height 28
click at [263, 126] on input "[PERSON_NAME][EMAIL_ADDRESS][PERSON_NAME][DOMAIN_NAME]" at bounding box center [180, 124] width 261 height 28
drag, startPoint x: 223, startPoint y: 139, endPoint x: 191, endPoint y: 125, distance: 34.3
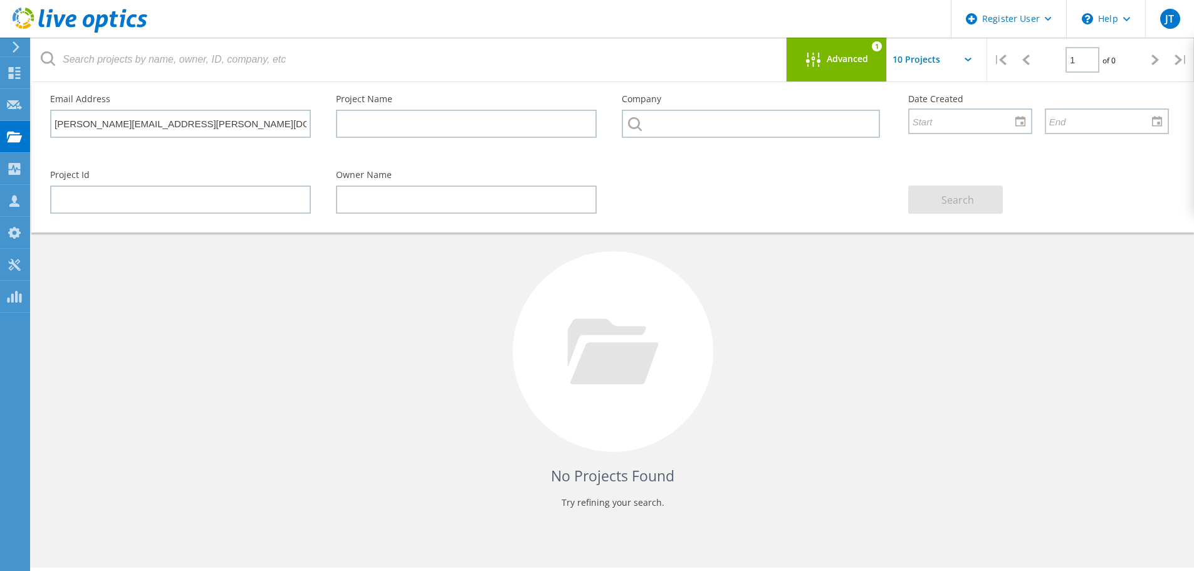
click at [191, 125] on div "Email Address Perry.Szarka@us.logicalis.com" at bounding box center [181, 116] width 286 height 68
drag, startPoint x: 210, startPoint y: 124, endPoint x: -87, endPoint y: 107, distance: 297.1
click at [0, 107] on html "Register User \n Help Explore Helpful Articles Contact Support JT Dell User Jas…" at bounding box center [597, 303] width 1194 height 606
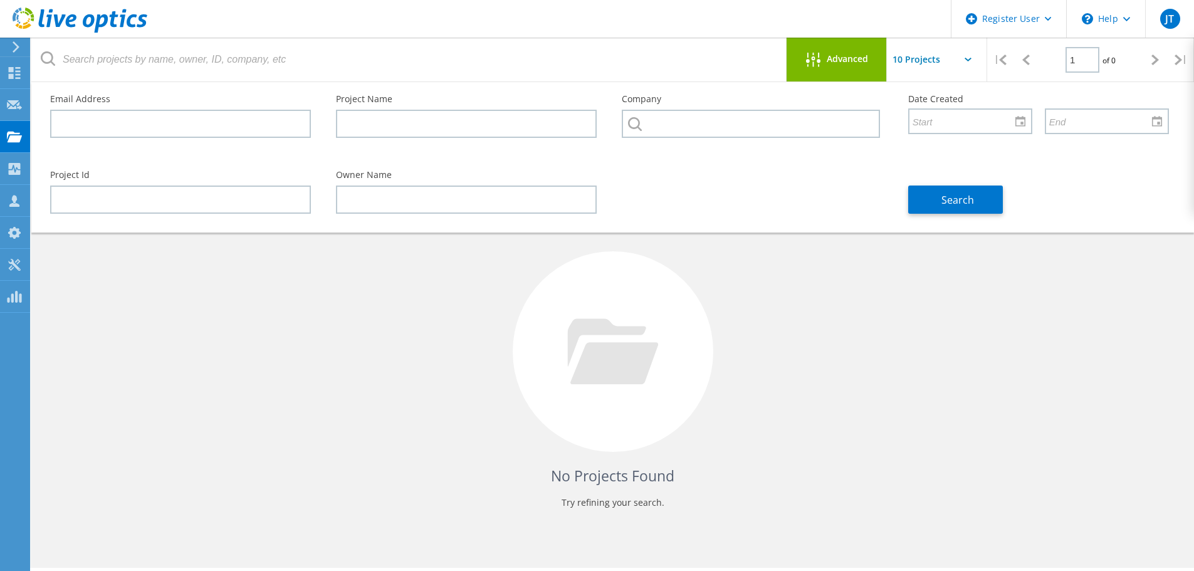
click at [251, 394] on div "No Projects Found Try refining your search." at bounding box center [613, 363] width 1138 height 324
click at [198, 103] on div "Email Address" at bounding box center [181, 116] width 286 height 68
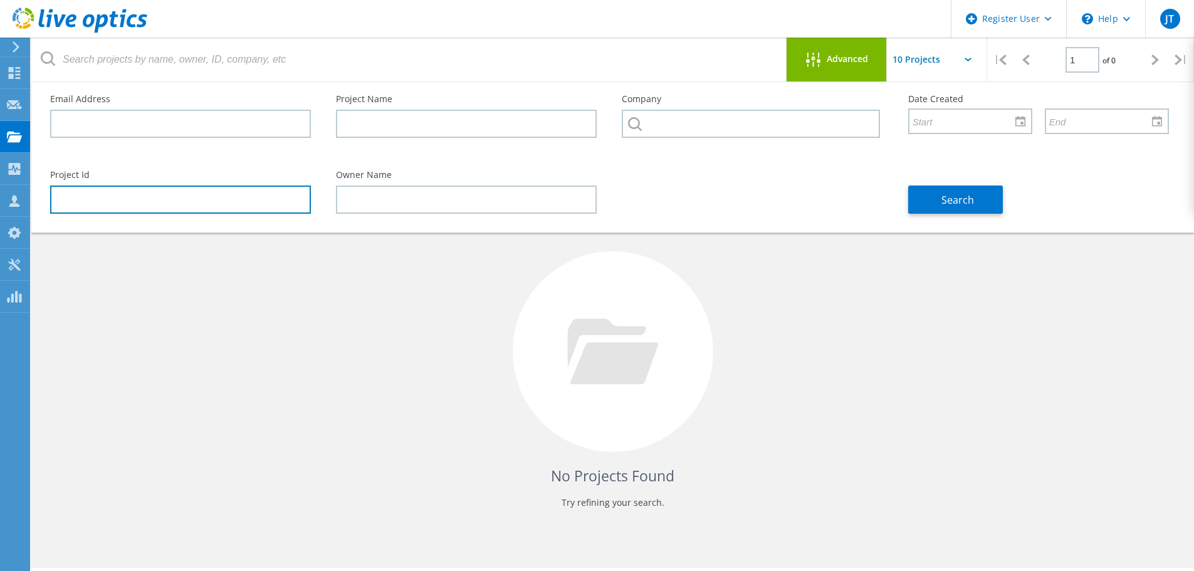
click at [79, 198] on input "text" at bounding box center [180, 200] width 261 height 28
click at [124, 202] on input "text" at bounding box center [180, 200] width 261 height 28
paste input "USWARMA01"
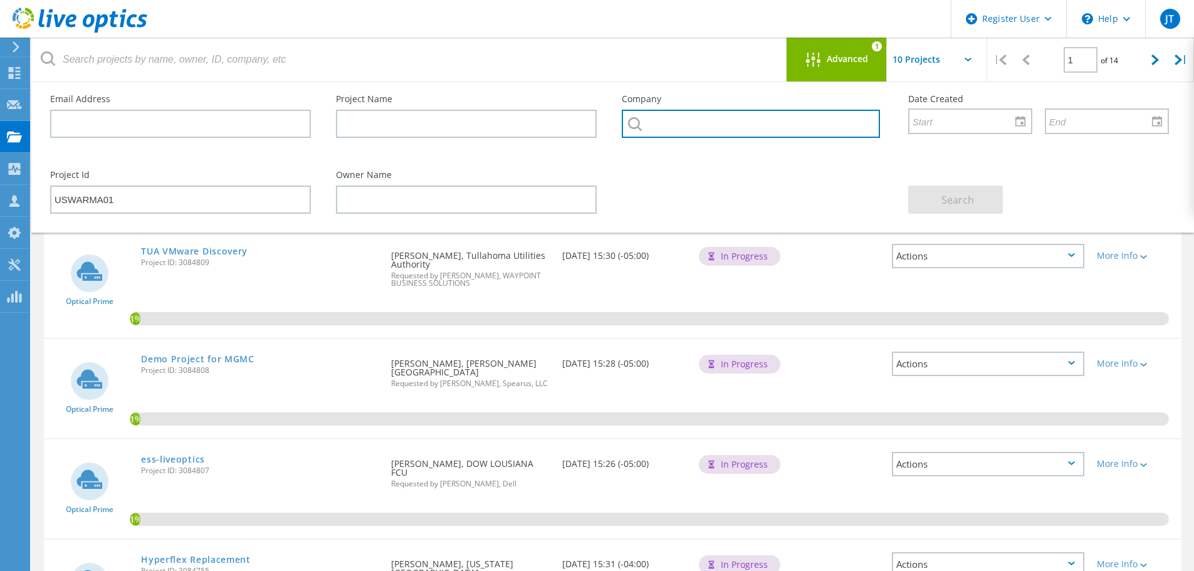
click at [675, 122] on input "text" at bounding box center [751, 124] width 258 height 28
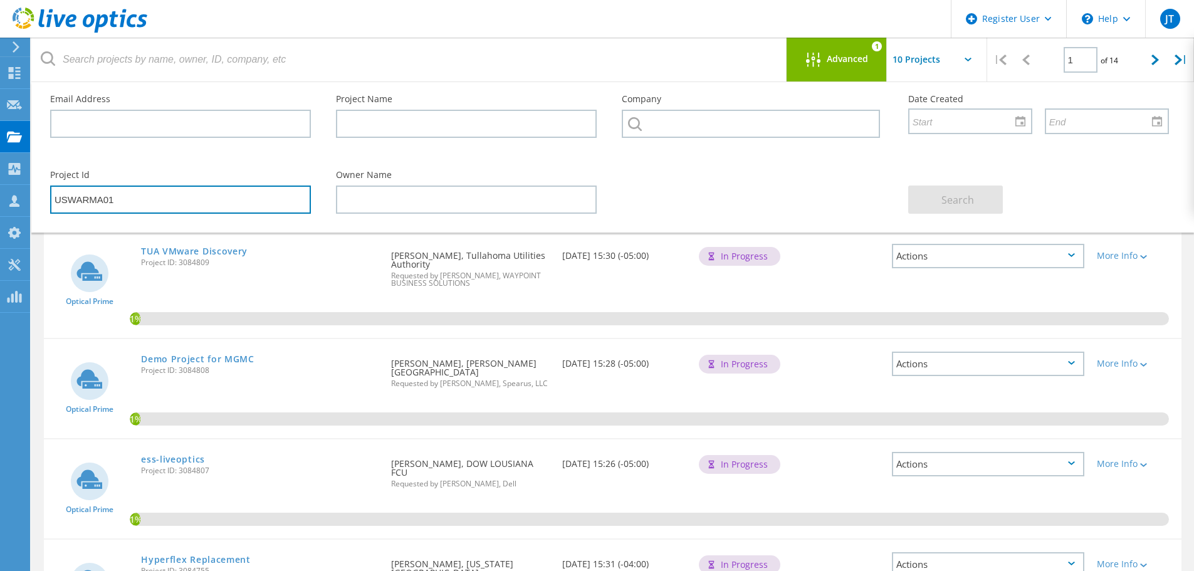
click at [123, 207] on input "USWARMA01" at bounding box center [180, 200] width 261 height 28
drag, startPoint x: 122, startPoint y: 206, endPoint x: 34, endPoint y: 205, distance: 87.2
click at [35, 204] on div "Email Address Project Name Company Date Created Project Id USWARMA01 Owner Name…" at bounding box center [612, 157] width 1163 height 150
type input "3084772"
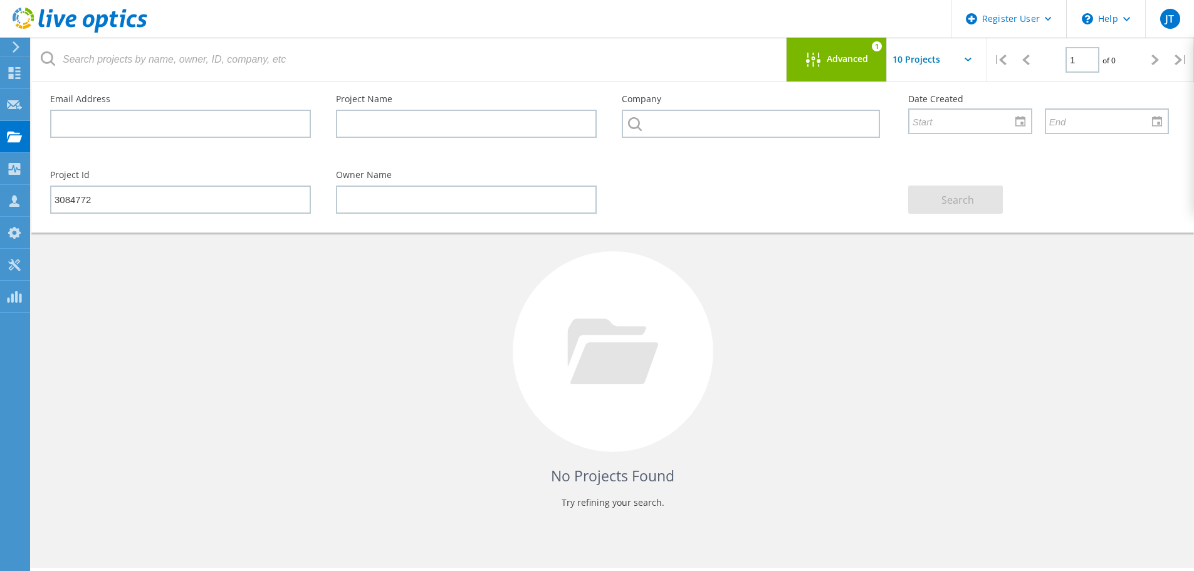
click at [16, 44] on icon at bounding box center [15, 46] width 9 height 11
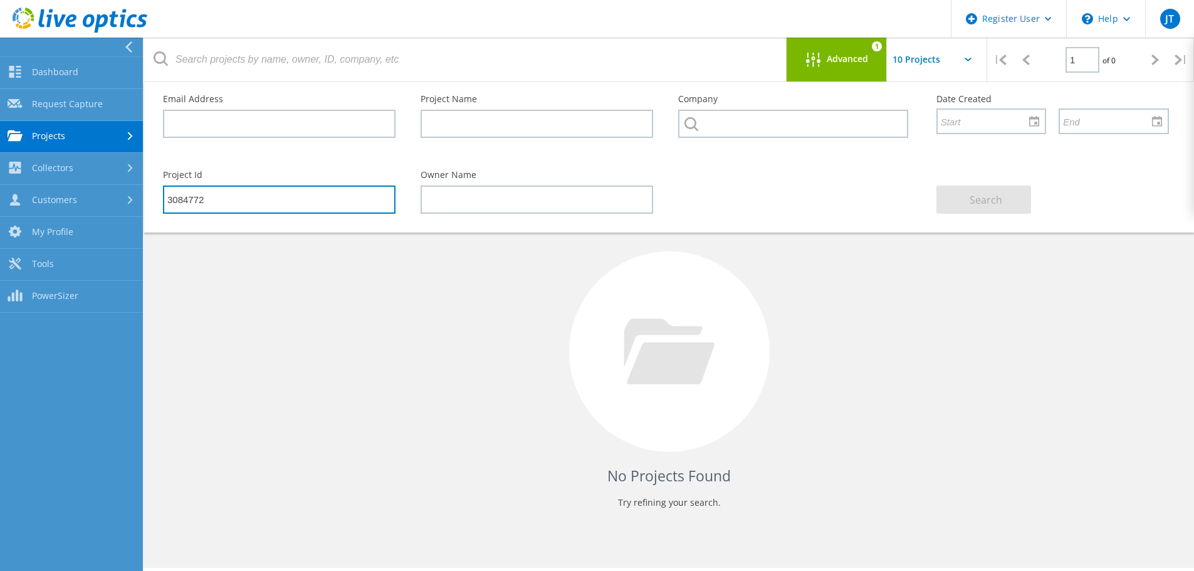
click at [221, 203] on input "3084772" at bounding box center [279, 200] width 233 height 28
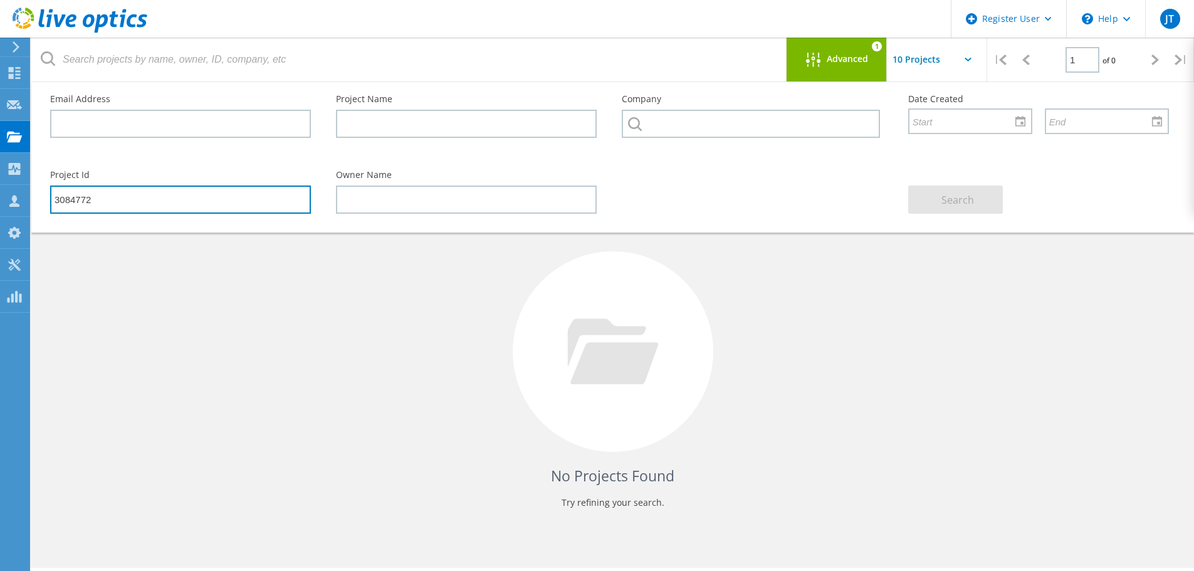
drag, startPoint x: 170, startPoint y: 198, endPoint x: 36, endPoint y: 205, distance: 134.4
click at [35, 205] on div "Email Address Project Name Company Date Created Project Id 3084772 Owner Name S…" at bounding box center [612, 157] width 1163 height 150
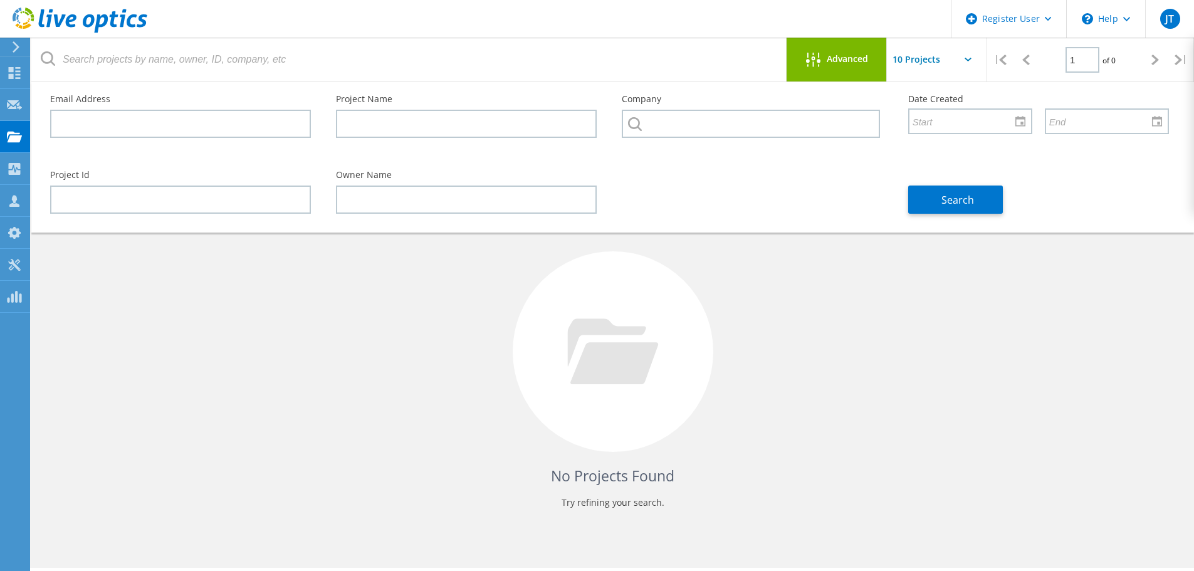
click at [626, 25] on header "Register User \n Help Explore Helpful Articles Contact Support JT Dell User Jas…" at bounding box center [597, 19] width 1194 height 38
click at [175, 123] on input "text" at bounding box center [180, 124] width 261 height 28
click at [1177, 11] on div "JT" at bounding box center [1171, 19] width 20 height 20
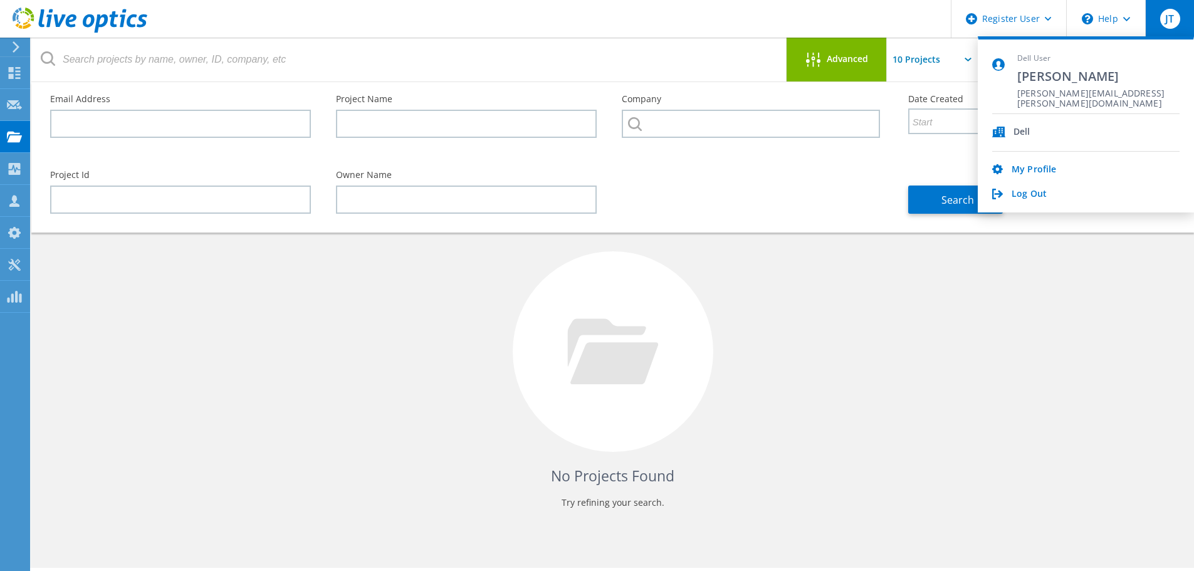
click at [1115, 324] on div "No Projects Found Try refining your search." at bounding box center [613, 363] width 1138 height 324
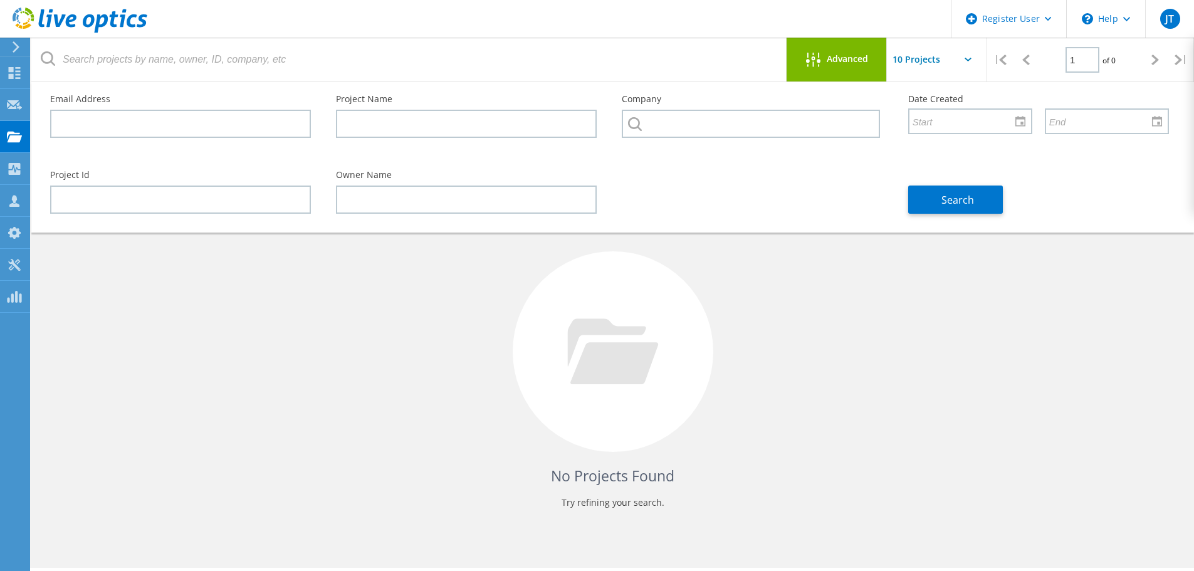
click at [16, 48] on icon at bounding box center [15, 46] width 9 height 11
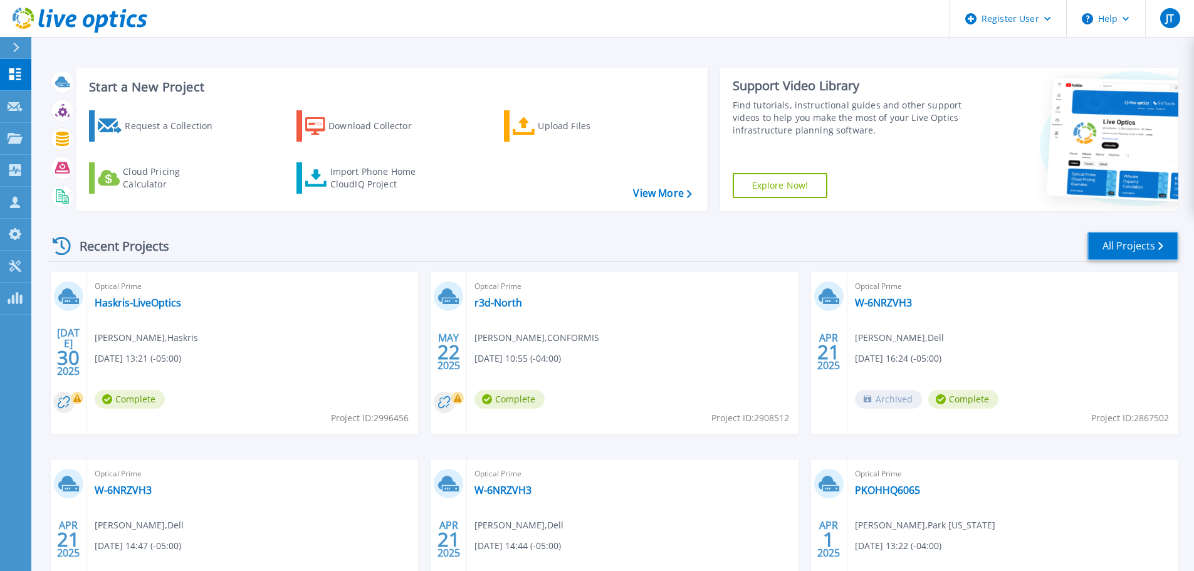
click at [1158, 237] on link "All Projects" at bounding box center [1133, 246] width 91 height 28
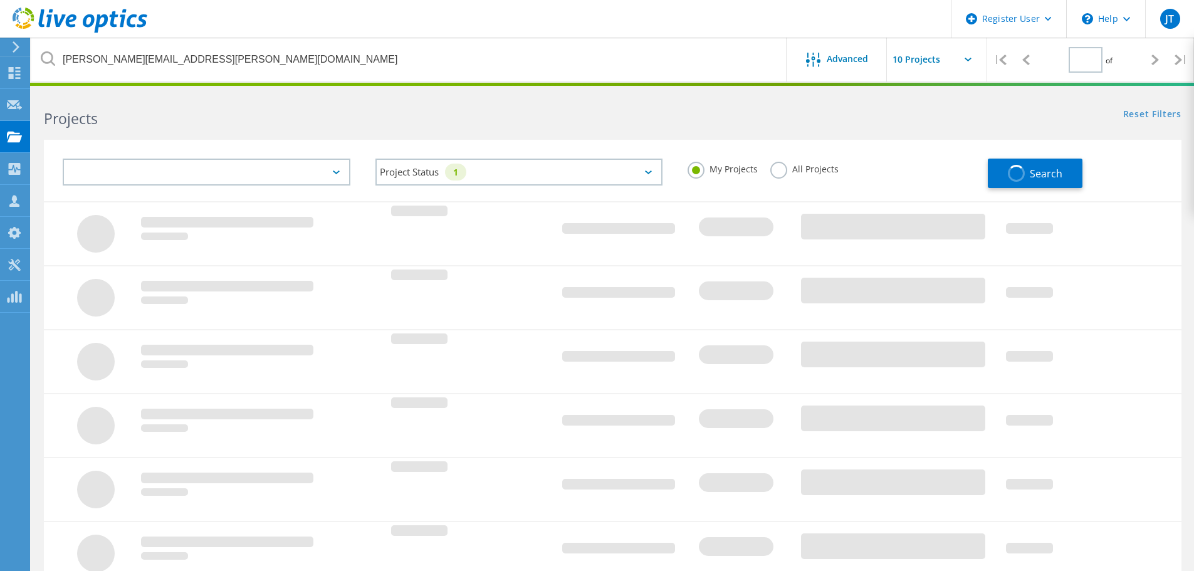
type input "1"
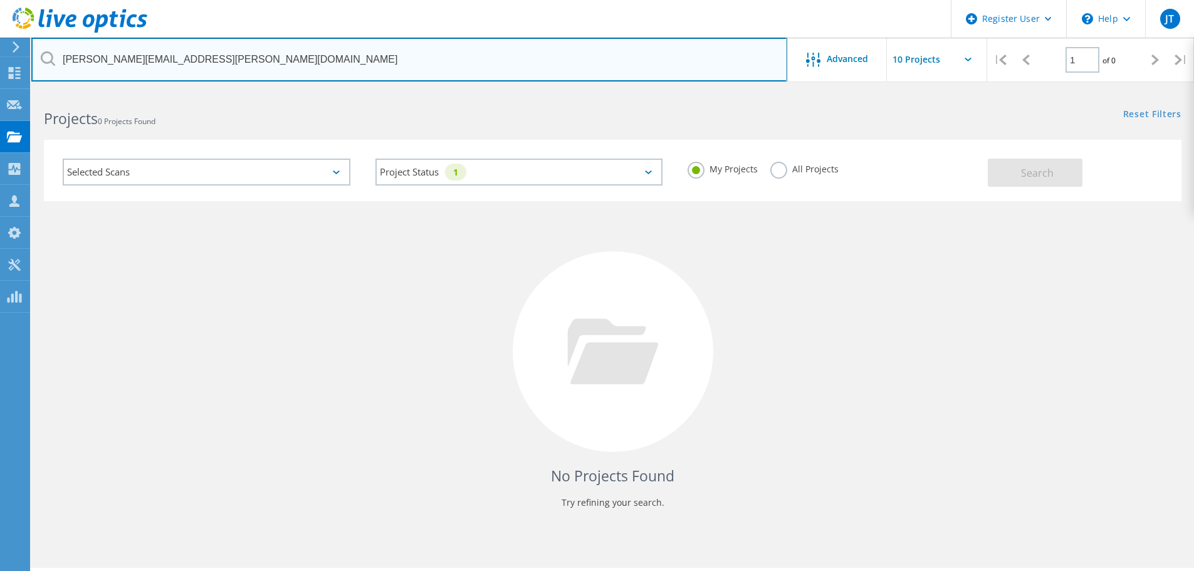
drag, startPoint x: 202, startPoint y: 63, endPoint x: 51, endPoint y: 46, distance: 152.1
click at [51, 46] on input "[PERSON_NAME][EMAIL_ADDRESS][PERSON_NAME][DOMAIN_NAME]" at bounding box center [409, 60] width 756 height 44
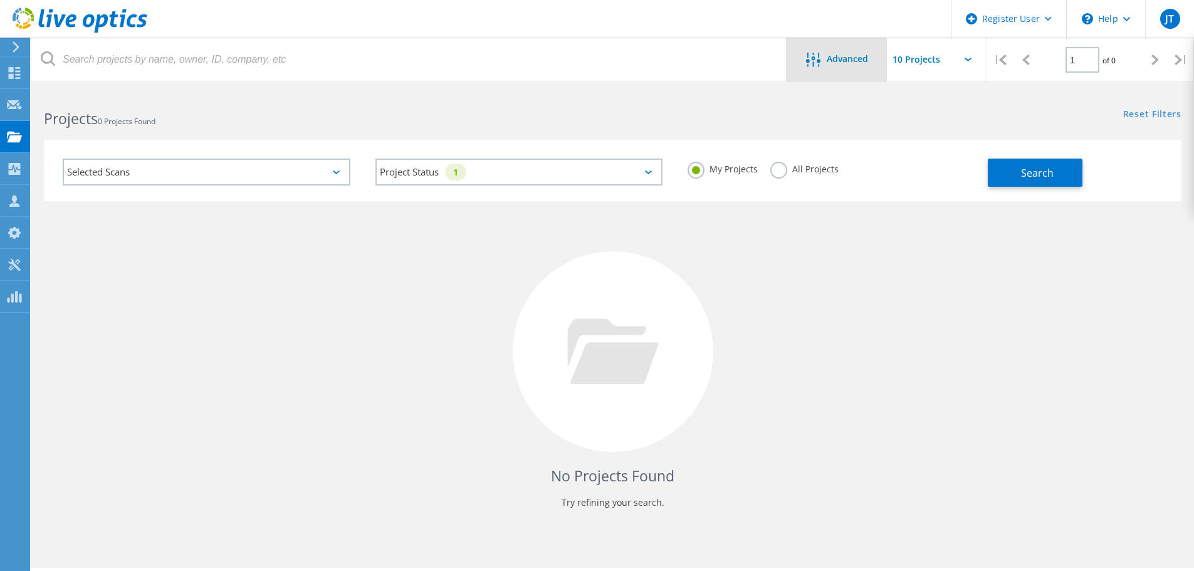
click at [853, 63] on span "Advanced" at bounding box center [847, 59] width 41 height 9
click at [816, 68] on div at bounding box center [816, 61] width 21 height 16
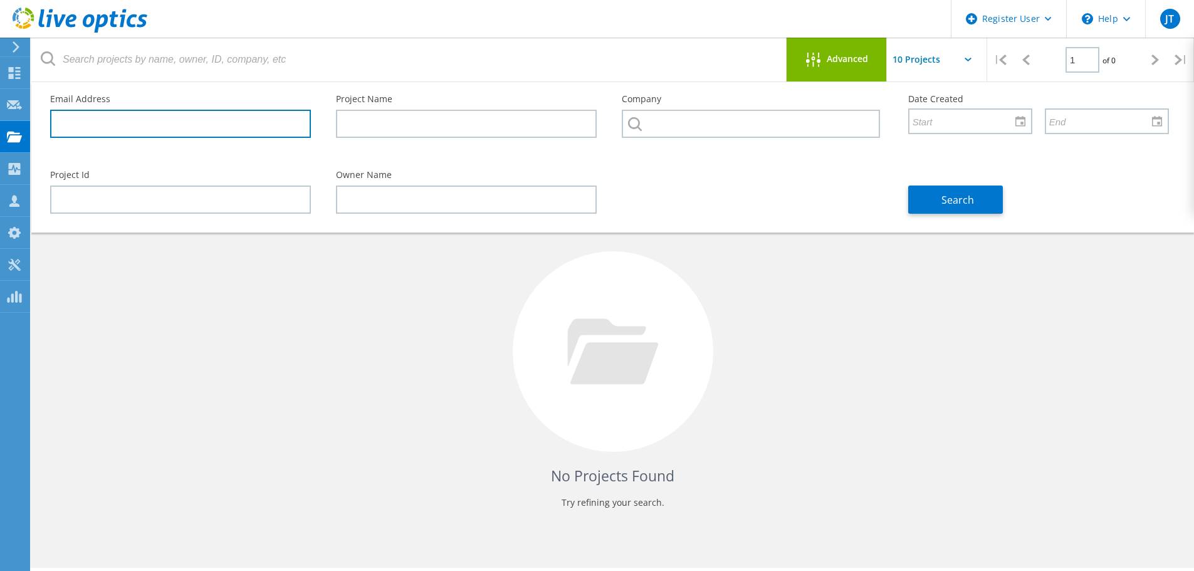
click at [137, 132] on input "text" at bounding box center [180, 124] width 261 height 28
paste input "[PERSON_NAME][EMAIL_ADDRESS][PERSON_NAME][DOMAIN_NAME]"
type input "[PERSON_NAME][EMAIL_ADDRESS][PERSON_NAME][DOMAIN_NAME]"
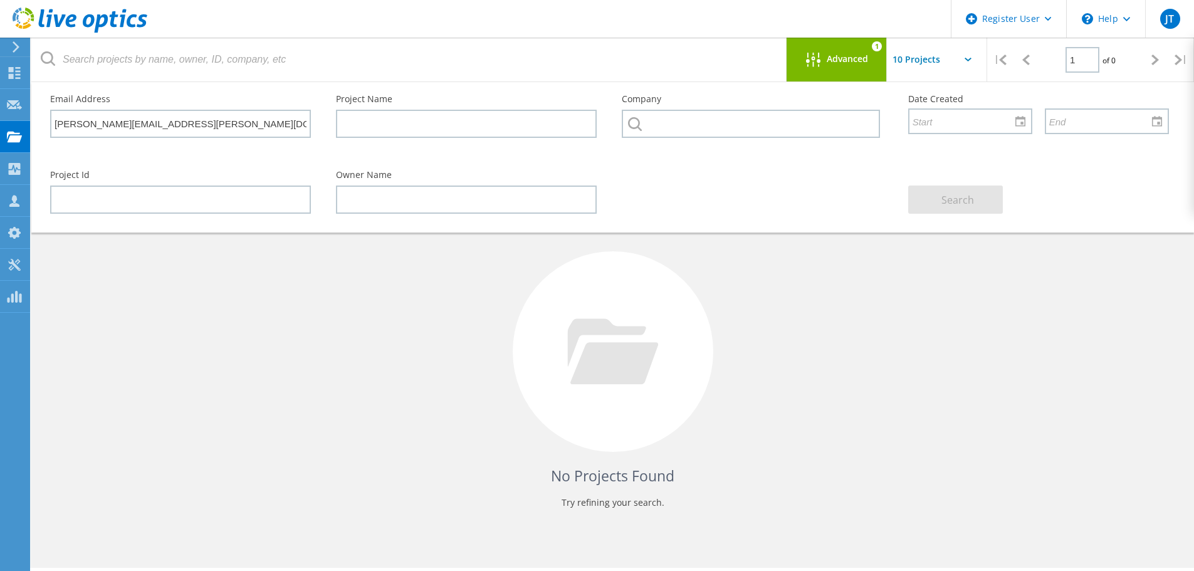
click at [823, 195] on div "Project Id Owner Name Search" at bounding box center [610, 192] width 1144 height 68
click at [241, 129] on input "Perry.Szarka@us.logicalis.com" at bounding box center [180, 124] width 261 height 28
click at [751, 333] on div "No Projects Found Try refining your search." at bounding box center [613, 363] width 1138 height 324
click at [203, 128] on input "[PERSON_NAME][EMAIL_ADDRESS][PERSON_NAME][DOMAIN_NAME]" at bounding box center [180, 124] width 261 height 28
click at [1113, 33] on div "\n Help" at bounding box center [1106, 19] width 79 height 38
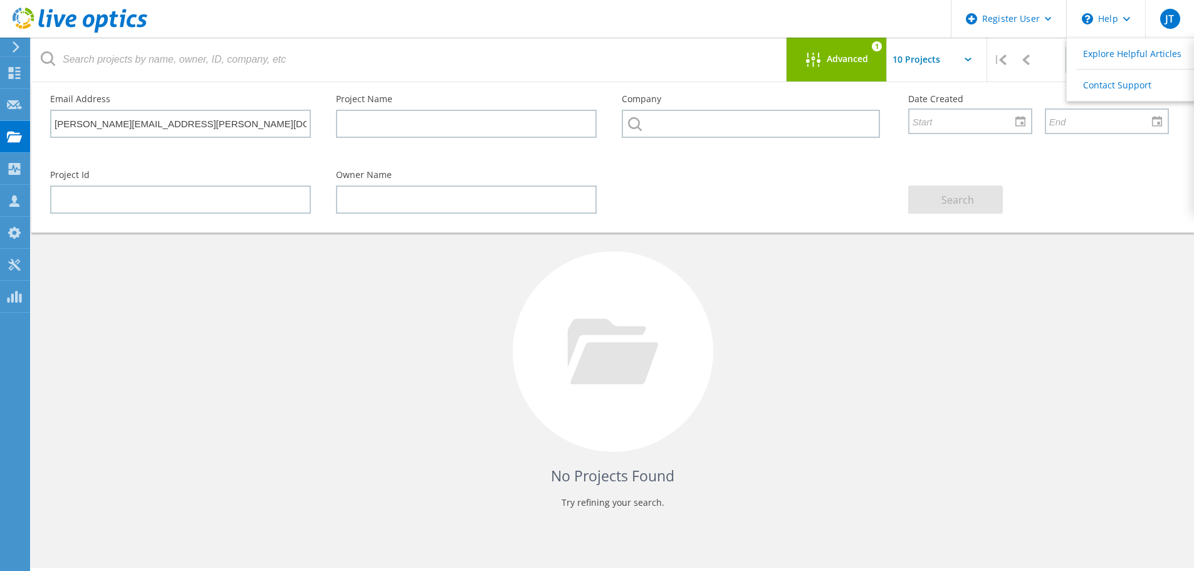
click at [1097, 355] on div "No Projects Found Try refining your search." at bounding box center [613, 363] width 1138 height 324
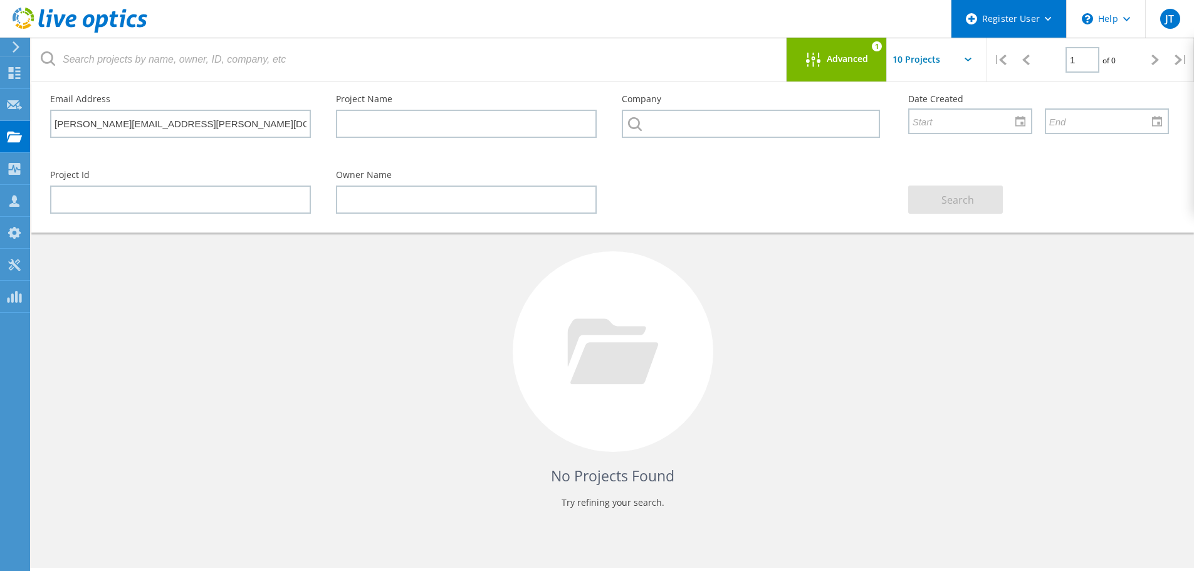
click at [1025, 13] on div "Register User" at bounding box center [1009, 19] width 115 height 38
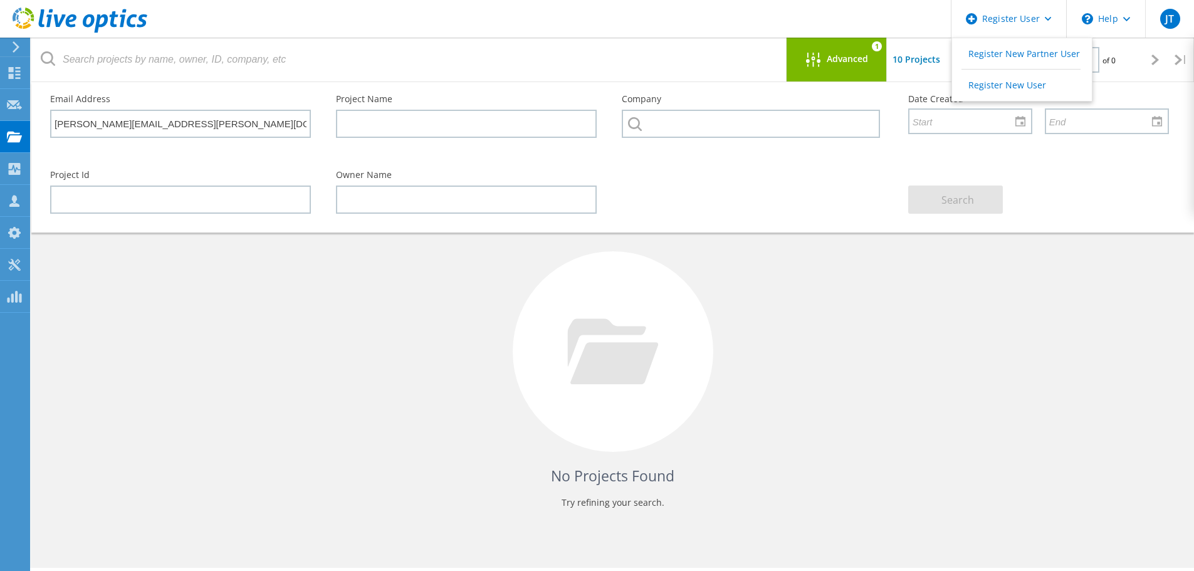
click at [1075, 394] on div "No Projects Found Try refining your search." at bounding box center [613, 363] width 1138 height 324
click at [1184, 5] on div "JT" at bounding box center [1170, 19] width 49 height 38
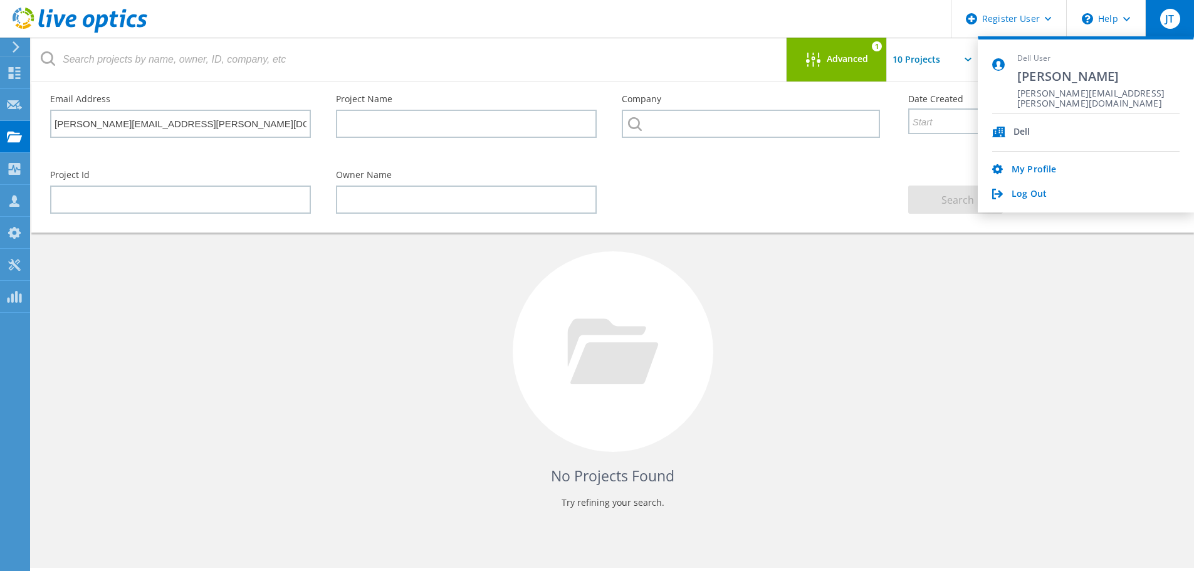
click at [386, 313] on div "No Projects Found Try refining your search." at bounding box center [613, 363] width 1138 height 324
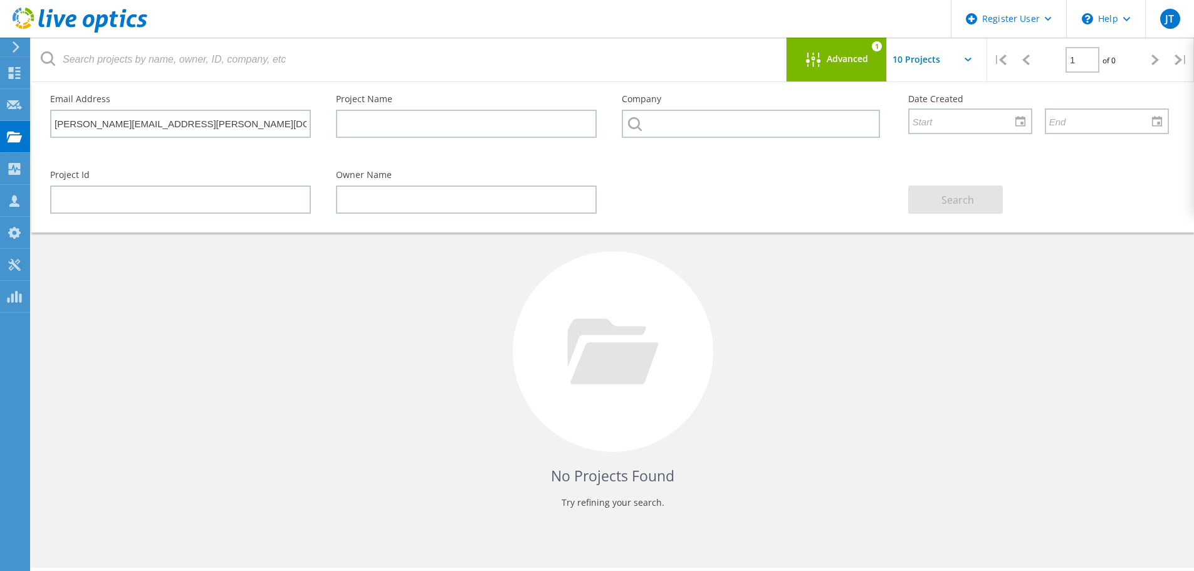
click at [14, 43] on use at bounding box center [16, 46] width 7 height 11
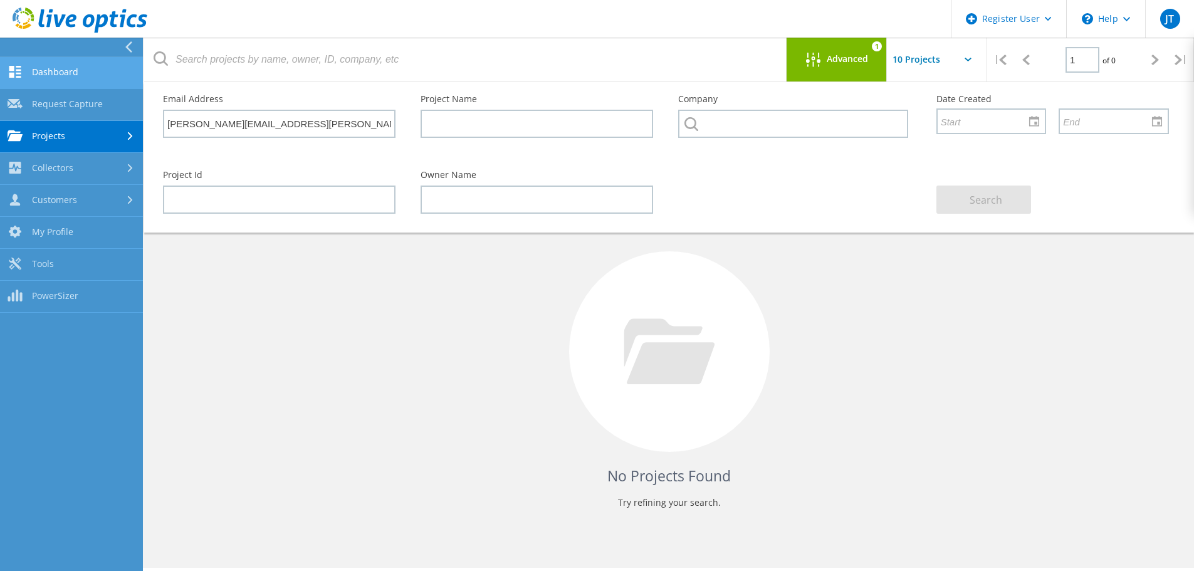
click at [75, 75] on link "Dashboard" at bounding box center [71, 73] width 143 height 32
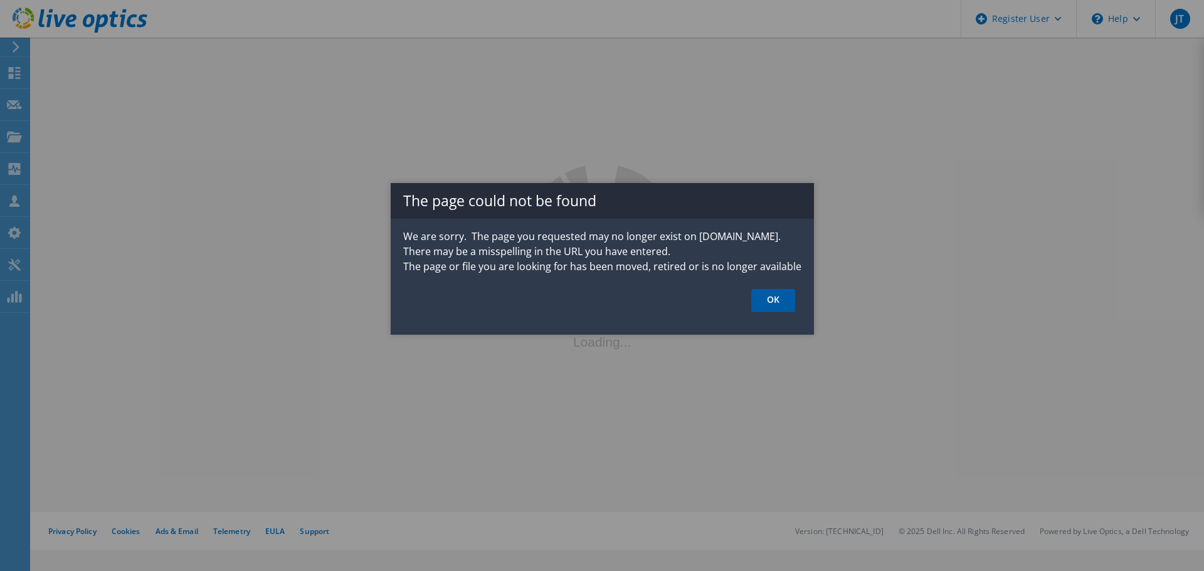
click at [786, 298] on link "OK" at bounding box center [773, 300] width 44 height 23
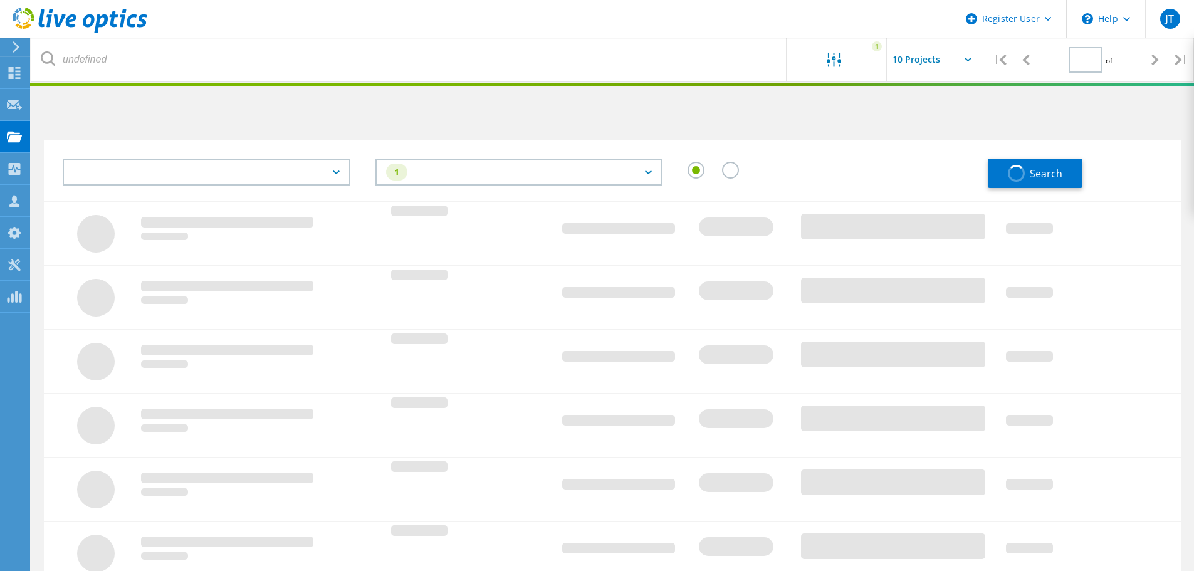
type input "1"
